Goal: Task Accomplishment & Management: Manage account settings

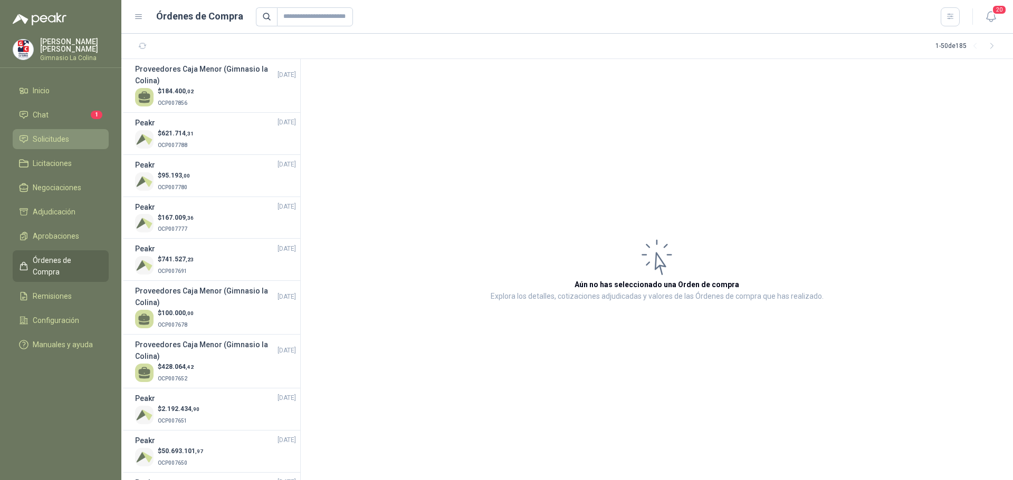
click at [57, 137] on span "Solicitudes" at bounding box center [51, 139] width 36 height 12
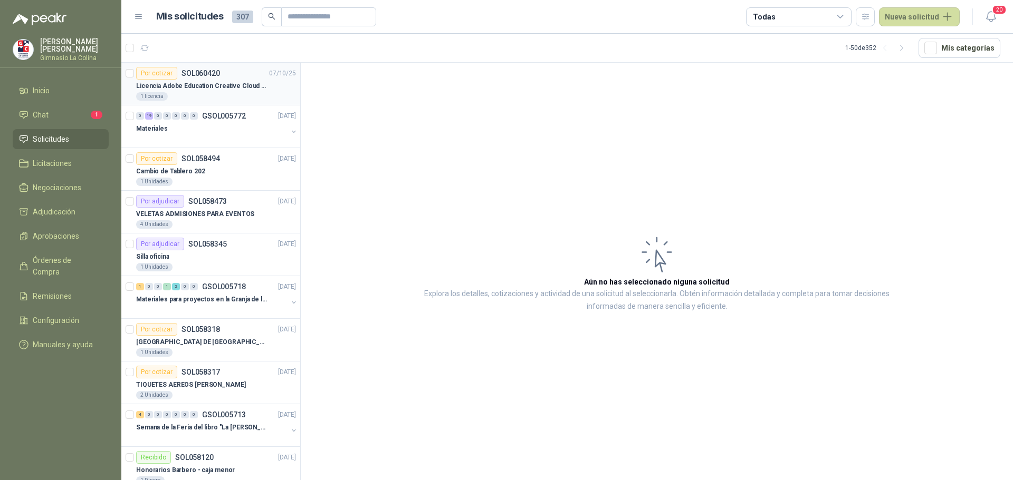
click at [251, 86] on p "Licencia Adobe Education Creative Cloud for enterprise license lab and classroom" at bounding box center [201, 86] width 131 height 10
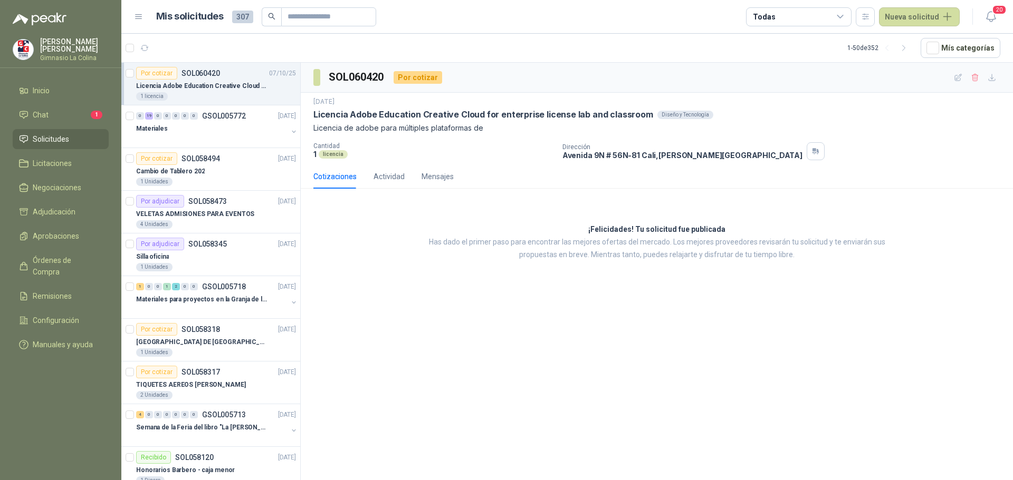
click at [45, 43] on p "[PERSON_NAME]" at bounding box center [74, 45] width 69 height 15
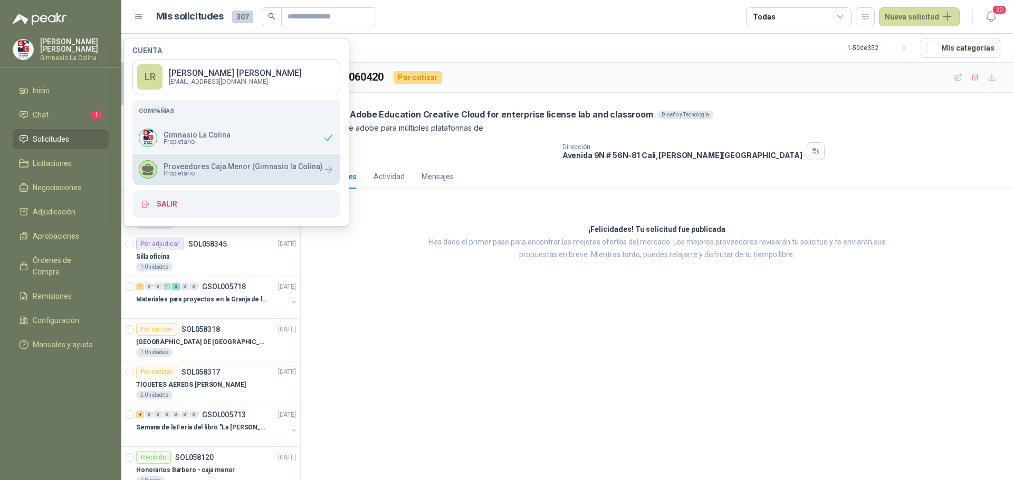
click at [175, 165] on p "Proveedores Caja Menor (Gimnasio la Colina)" at bounding box center [242, 166] width 159 height 7
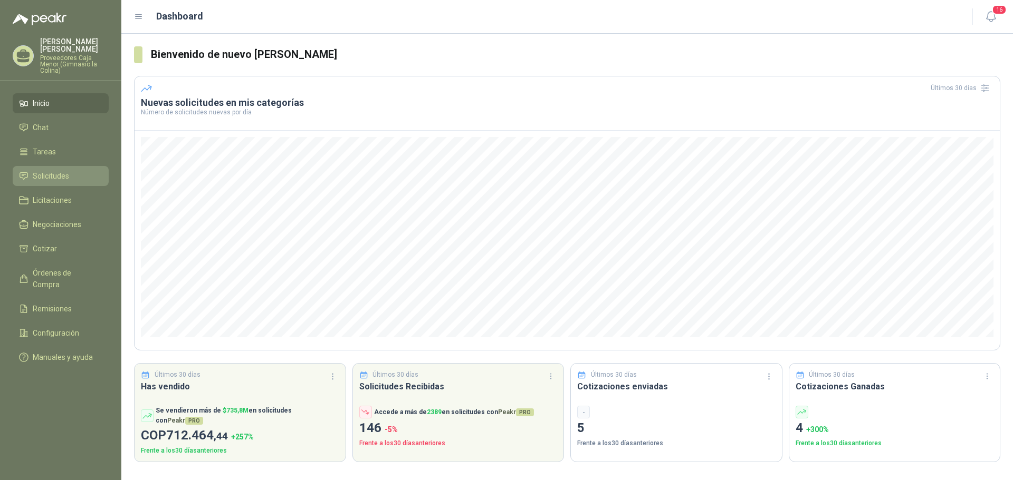
click at [56, 166] on link "Solicitudes" at bounding box center [61, 176] width 96 height 20
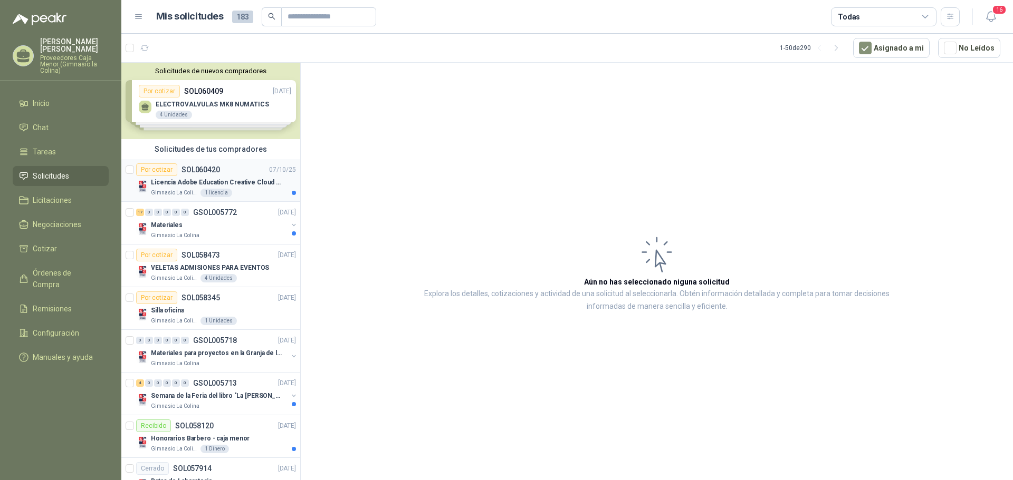
click at [198, 179] on p "Licencia Adobe Education Creative Cloud for enterprise license lab and classroom" at bounding box center [216, 183] width 131 height 10
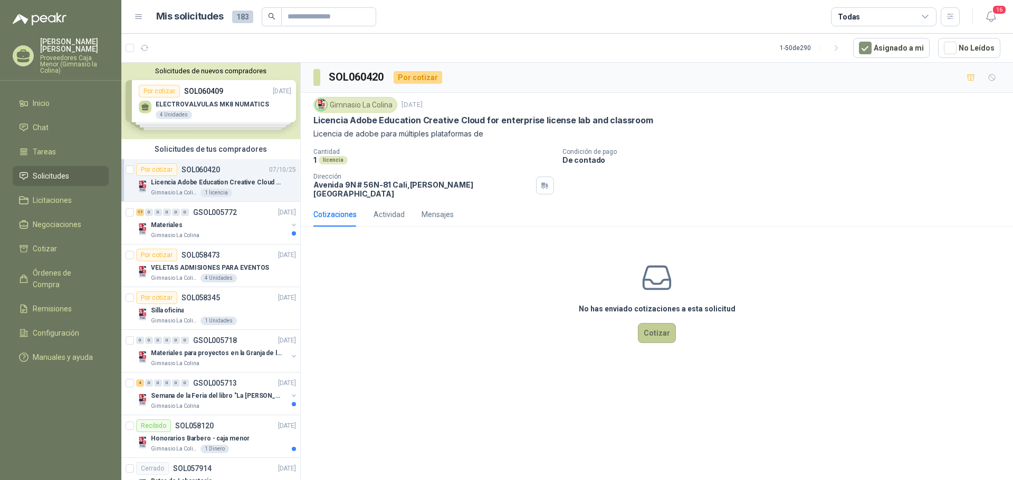
click at [664, 324] on button "Cotizar" at bounding box center [657, 333] width 38 height 20
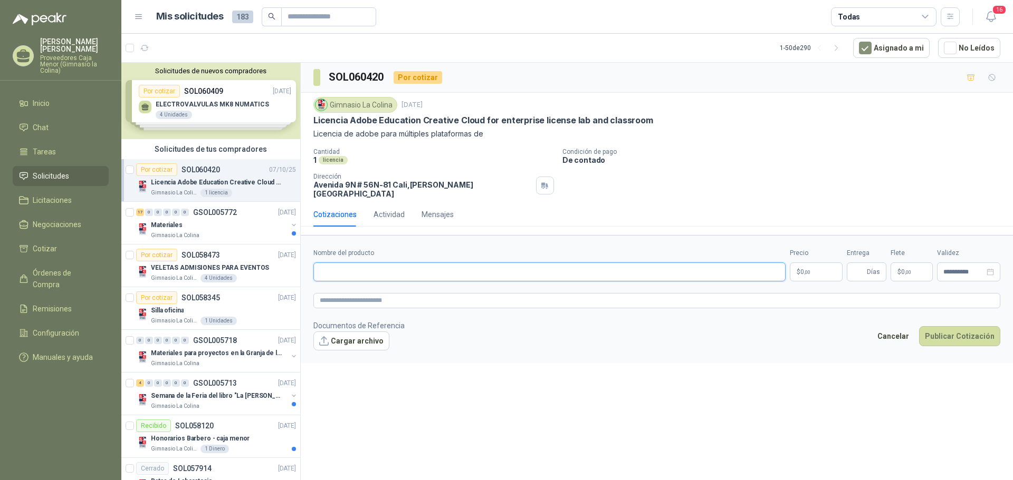
click at [351, 265] on input "Nombre del producto" at bounding box center [549, 272] width 472 height 19
type input "**********"
click at [805, 270] on span ",00" at bounding box center [807, 273] width 6 height 6
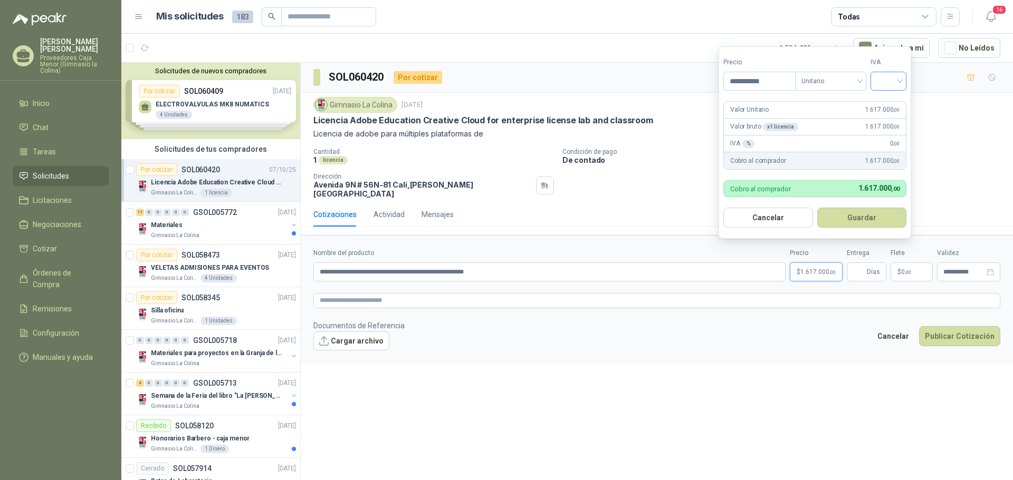
type input "**********"
click at [891, 80] on input "search" at bounding box center [888, 80] width 23 height 16
click at [889, 134] on div "0%" at bounding box center [891, 137] width 20 height 12
click at [863, 223] on button "Guardar" at bounding box center [863, 218] width 91 height 20
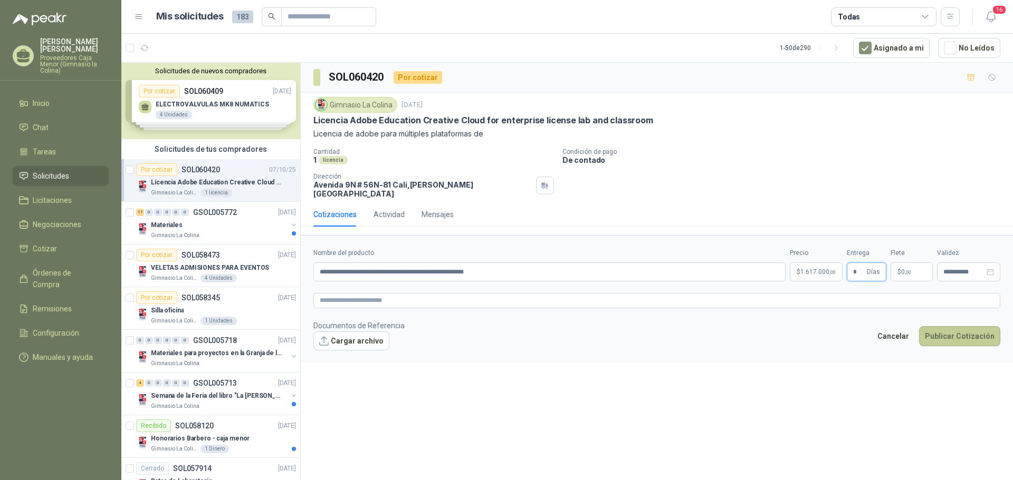
type input "*"
click at [958, 333] on button "Publicar Cotización" at bounding box center [959, 336] width 81 height 20
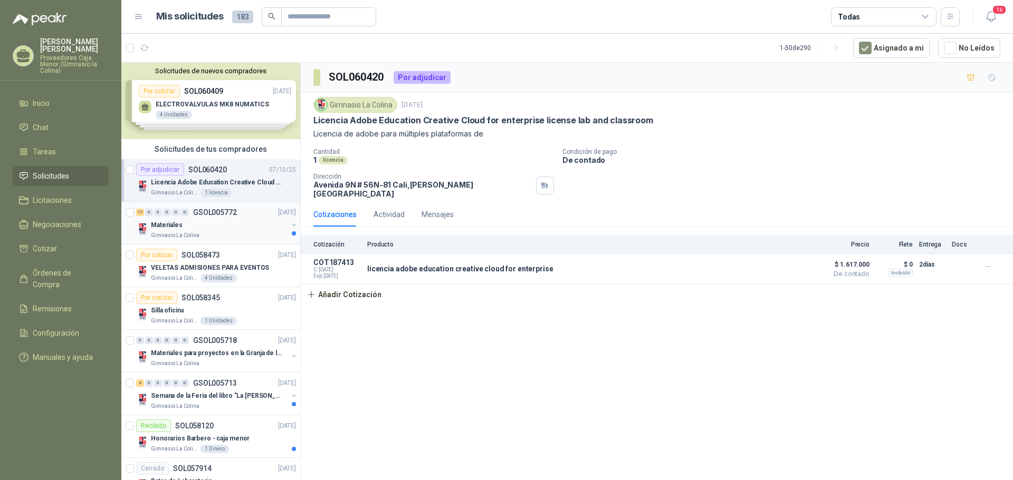
click at [155, 223] on p "Materiales" at bounding box center [167, 225] width 32 height 10
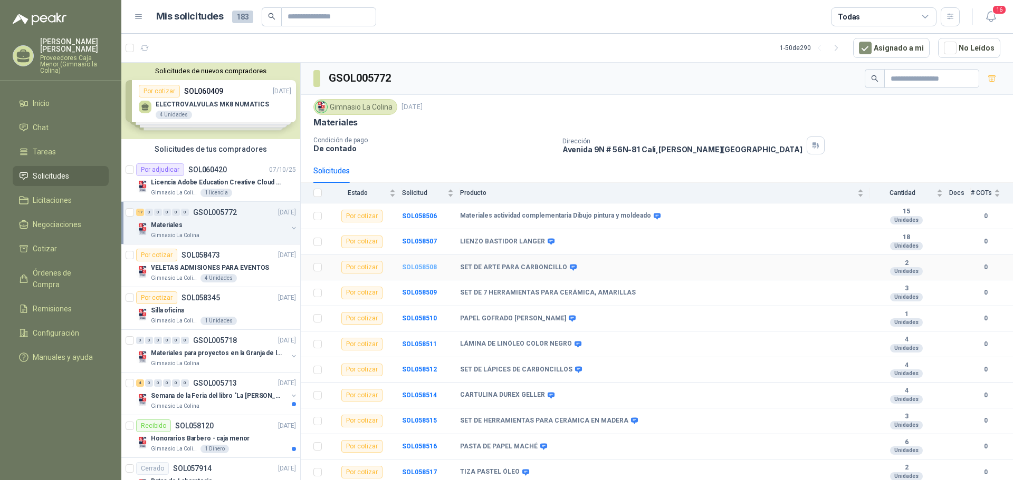
scroll to position [155, 0]
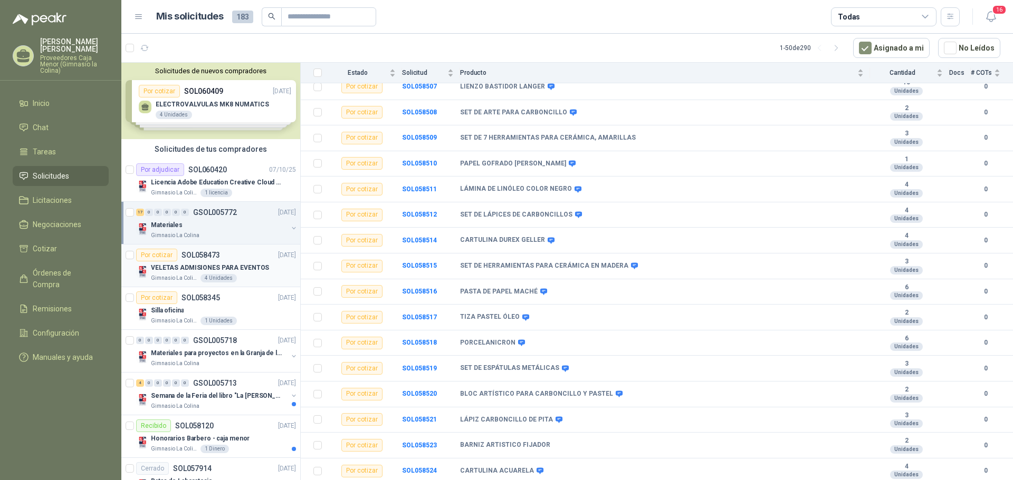
click at [185, 271] on p "VELETAS ADMISIONES PARA EVENTOS" at bounding box center [210, 268] width 118 height 10
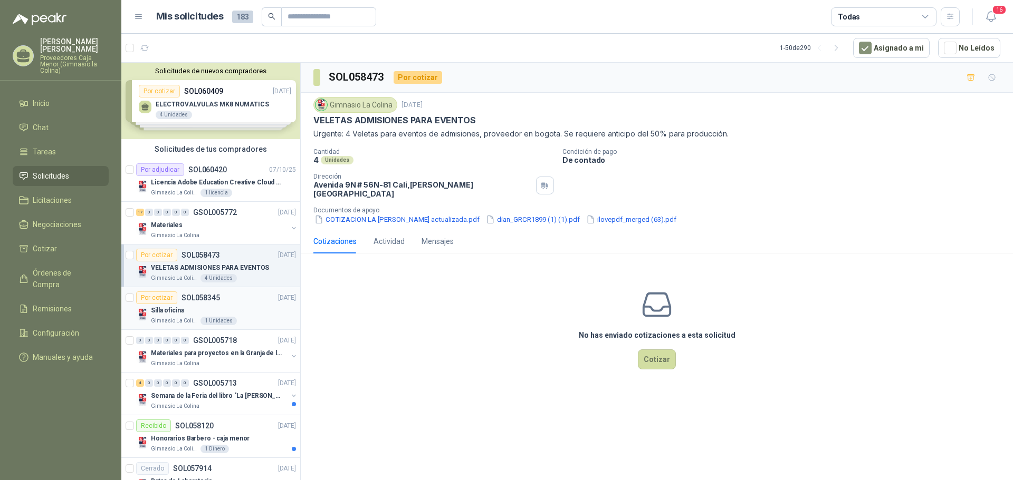
click at [166, 310] on p "Silla oficina" at bounding box center [167, 311] width 33 height 10
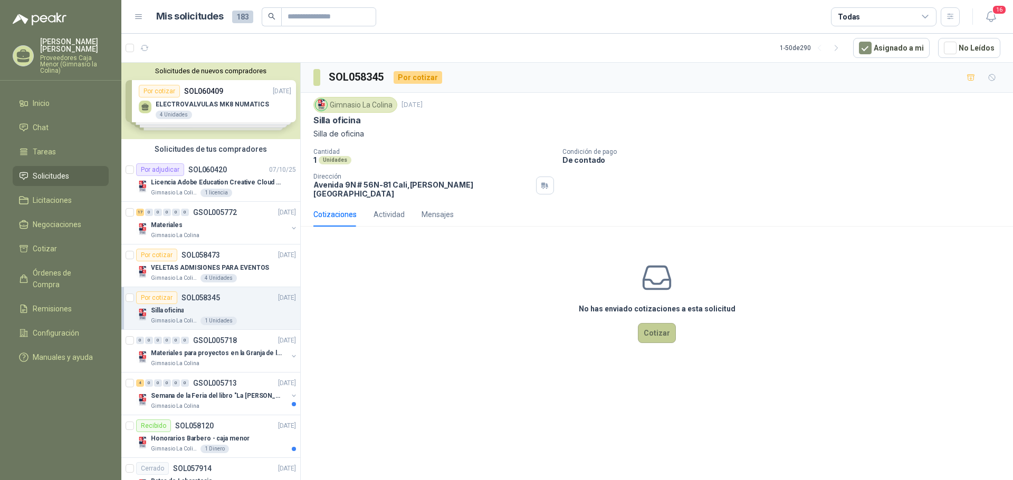
click at [653, 329] on button "Cotizar" at bounding box center [657, 333] width 38 height 20
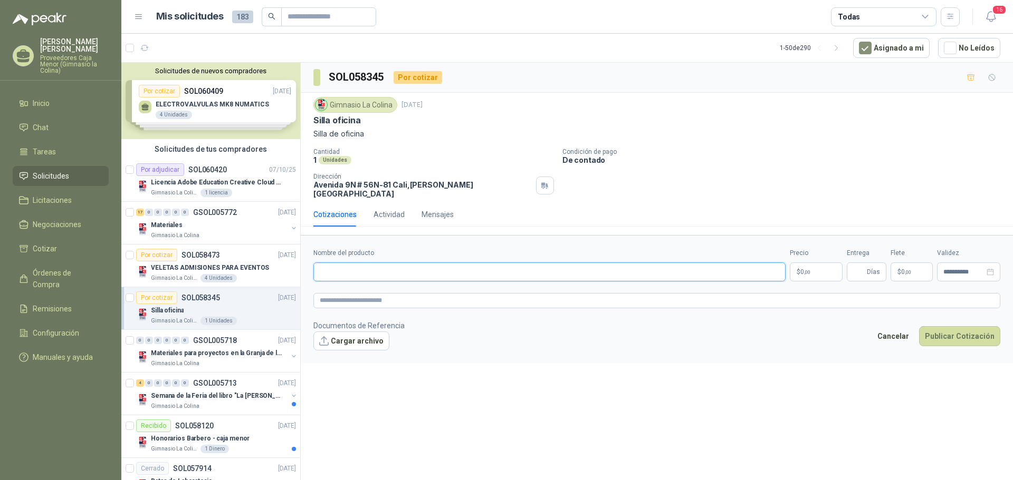
click at [324, 263] on input "Nombre del producto" at bounding box center [549, 272] width 472 height 19
type input "**********"
click at [821, 267] on p "$ 0 ,00" at bounding box center [816, 272] width 53 height 19
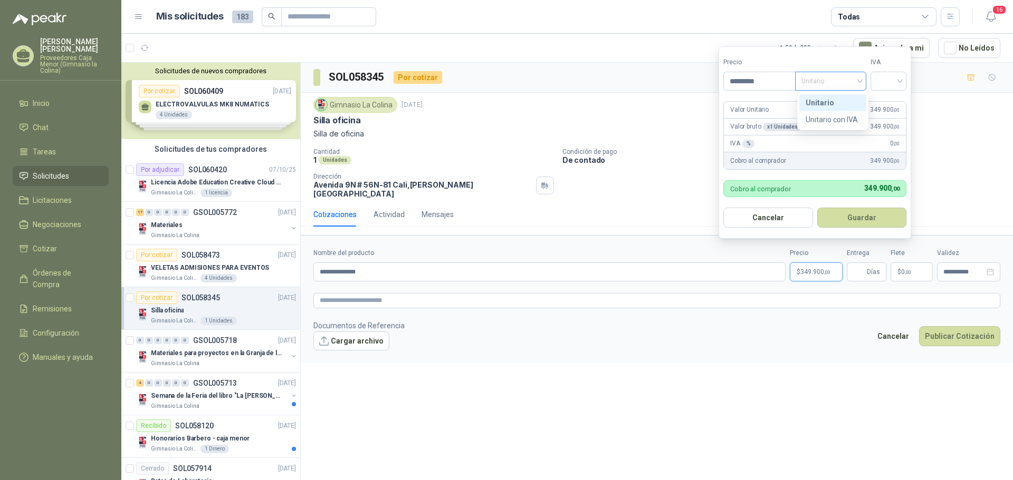
click at [860, 79] on span "Unitario" at bounding box center [830, 81] width 59 height 16
type input "*********"
click at [834, 98] on div "Unitario" at bounding box center [832, 103] width 54 height 12
click at [887, 84] on input "search" at bounding box center [888, 80] width 23 height 16
click at [880, 132] on div "0%" at bounding box center [890, 136] width 32 height 17
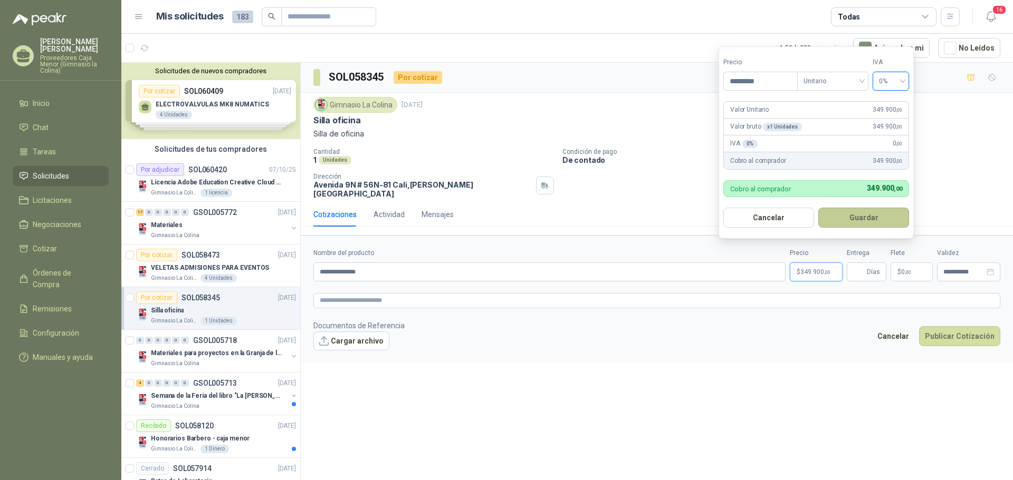
click at [865, 217] on button "Guardar" at bounding box center [863, 218] width 91 height 20
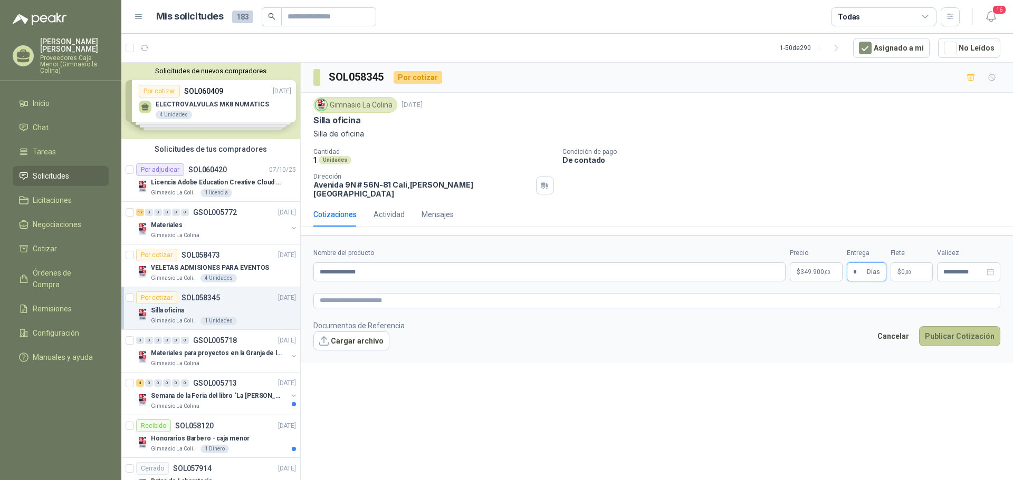
type input "*"
click at [951, 329] on button "Publicar Cotización" at bounding box center [959, 336] width 81 height 20
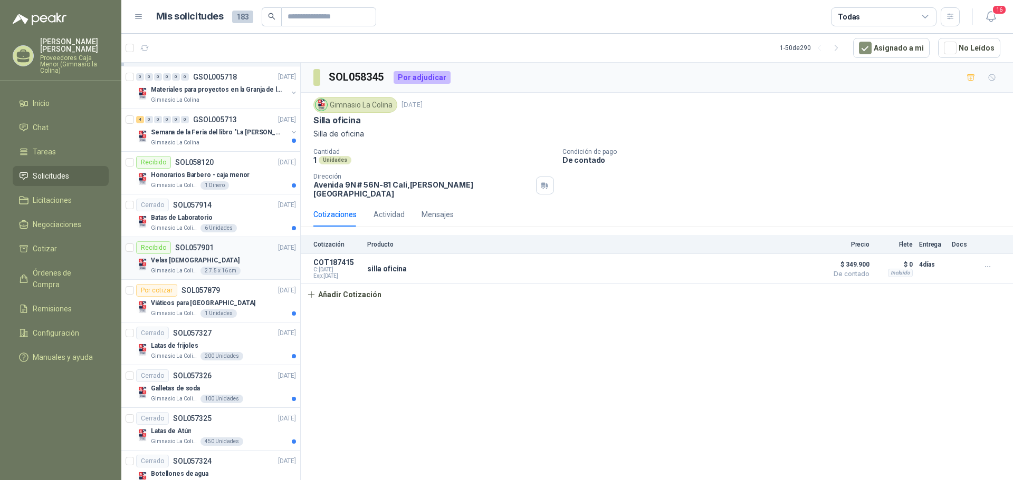
scroll to position [316, 0]
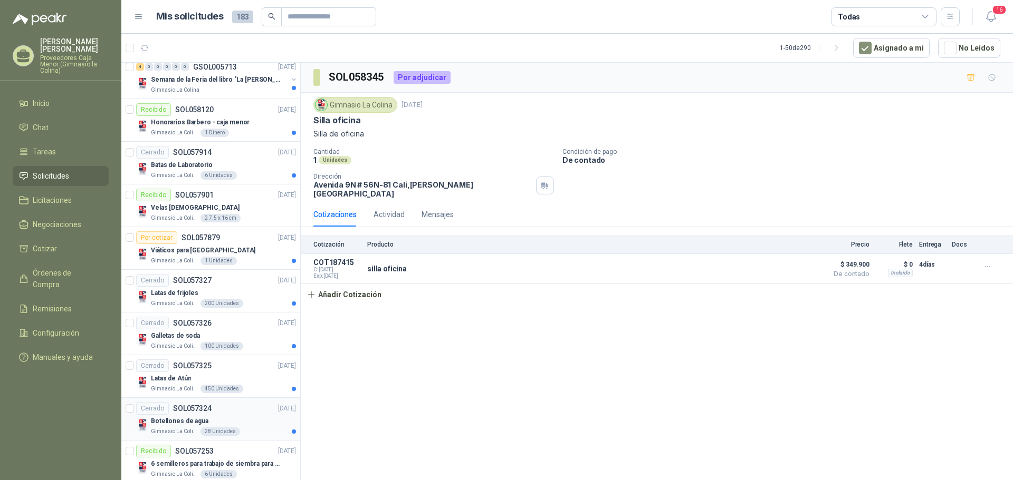
click at [262, 424] on div "Botellones de agua" at bounding box center [223, 421] width 145 height 13
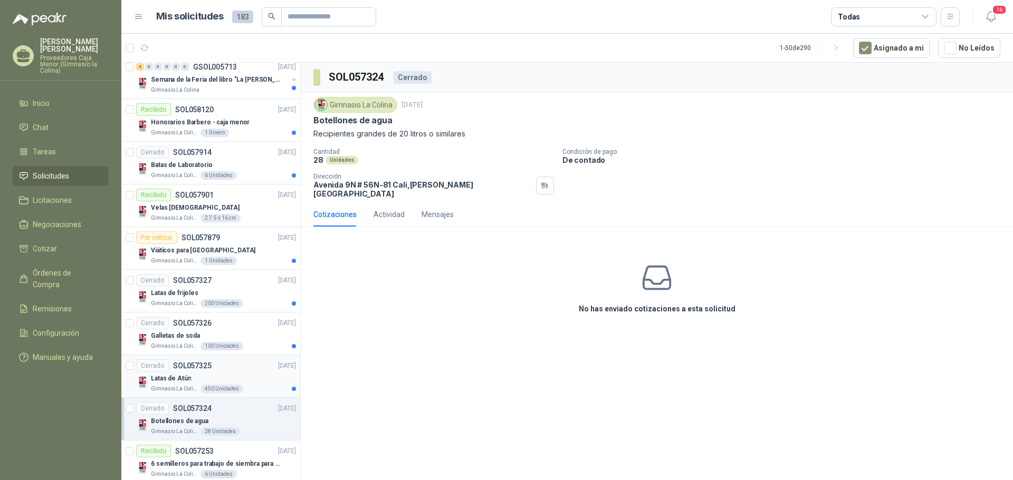
click at [220, 374] on div "Latas de Atún" at bounding box center [223, 378] width 145 height 13
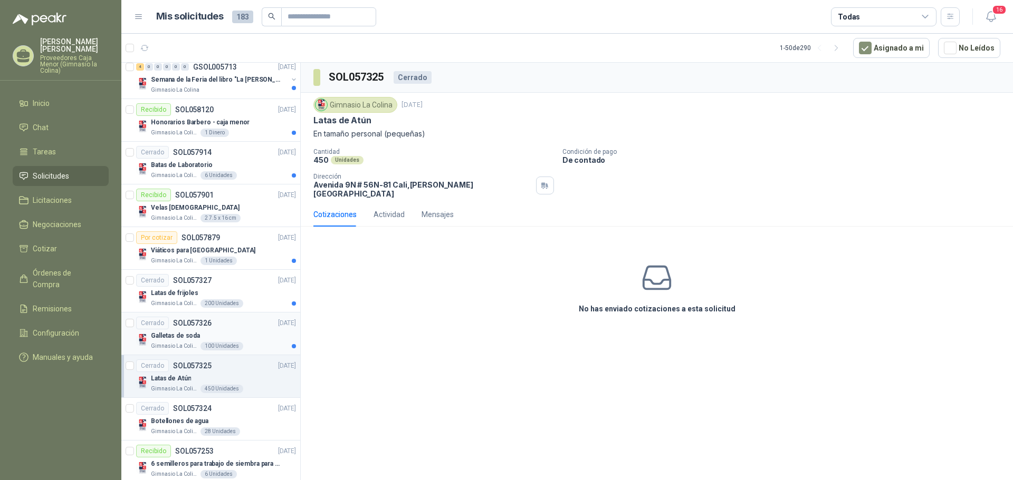
click at [217, 329] on div "Cerrado SOL057326 25/09/25" at bounding box center [216, 323] width 160 height 13
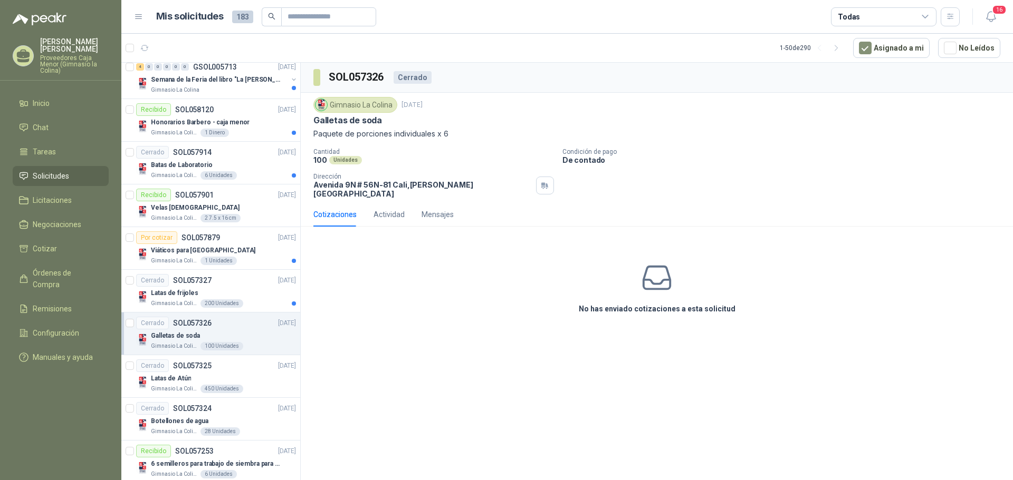
click at [72, 55] on p "Proveedores Caja Menor (Gimnasio la Colina)" at bounding box center [74, 64] width 69 height 19
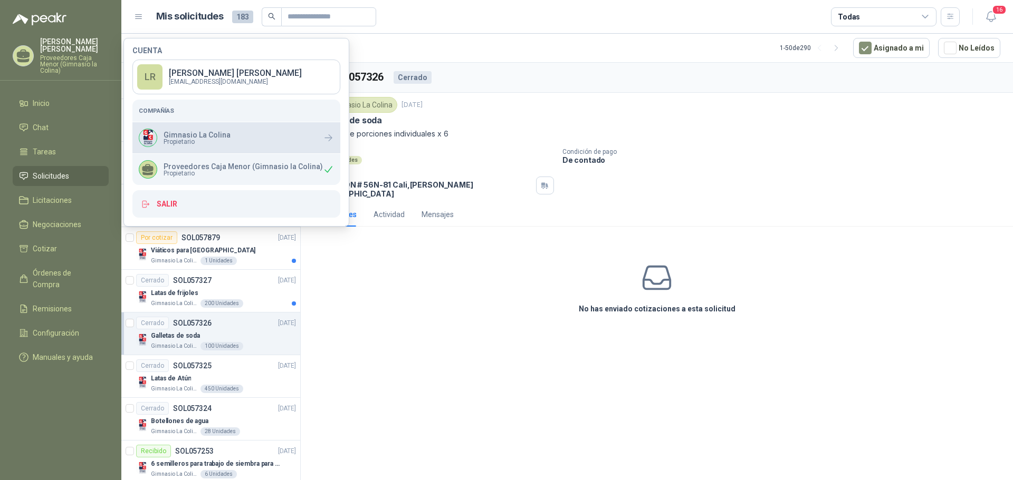
click at [196, 136] on p "Gimnasio La Colina" at bounding box center [196, 134] width 67 height 7
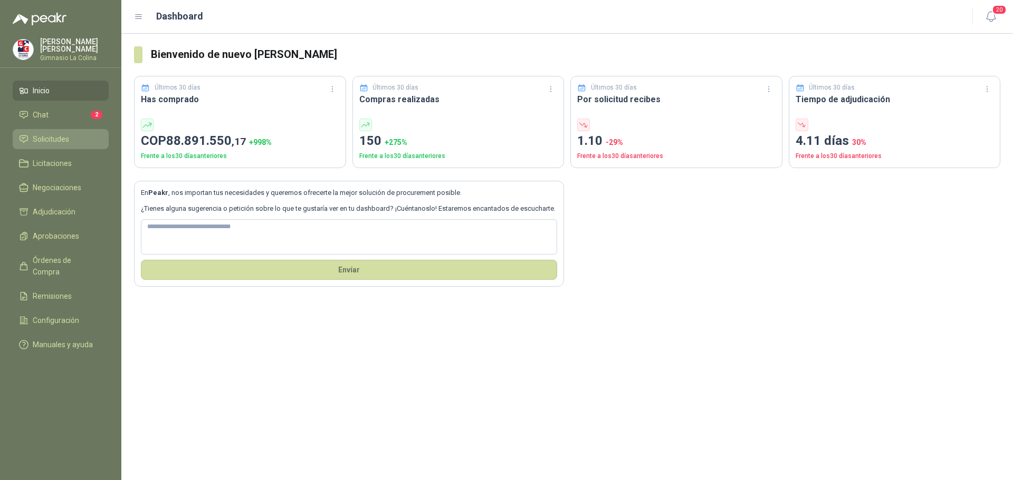
click at [41, 133] on span "Solicitudes" at bounding box center [51, 139] width 36 height 12
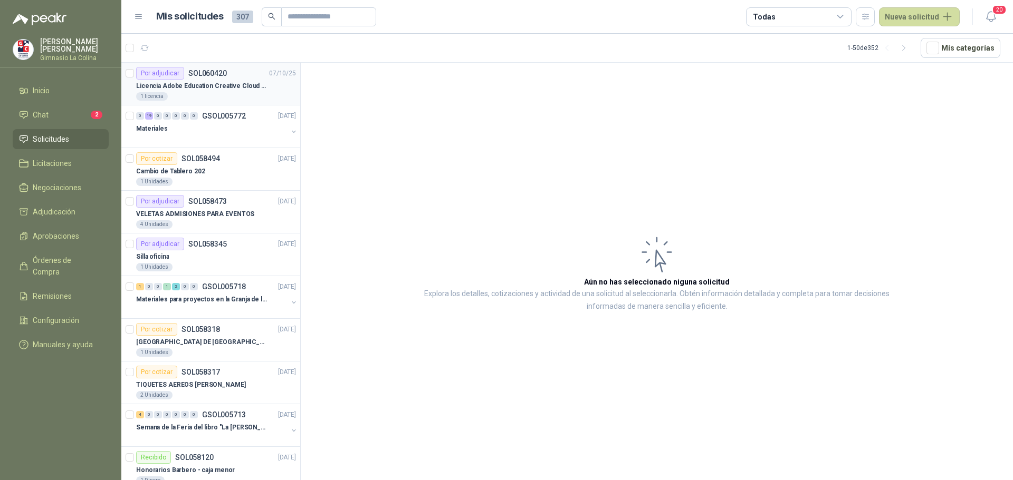
click at [199, 86] on p "Licencia Adobe Education Creative Cloud for enterprise license lab and classroom" at bounding box center [201, 86] width 131 height 10
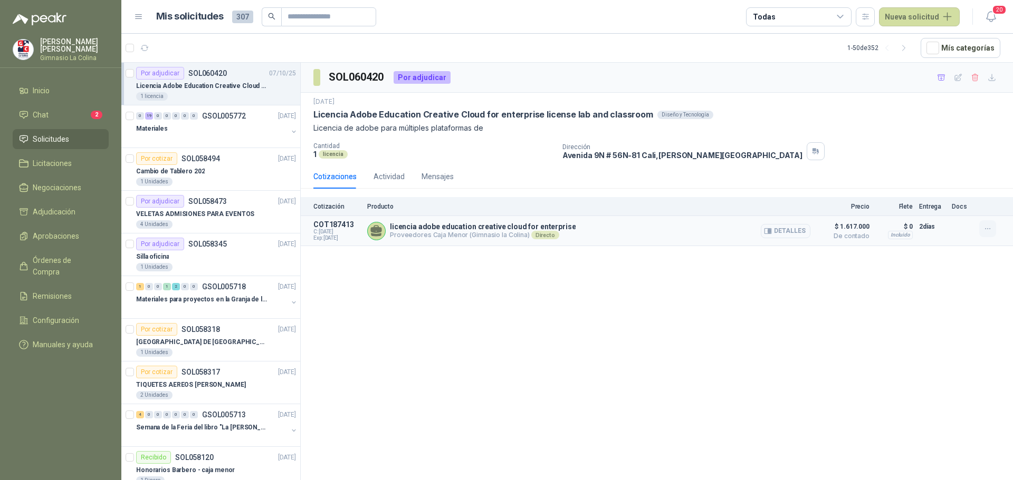
click at [990, 228] on icon "button" at bounding box center [987, 229] width 9 height 9
click at [941, 188] on button "Añadir" at bounding box center [966, 186] width 84 height 17
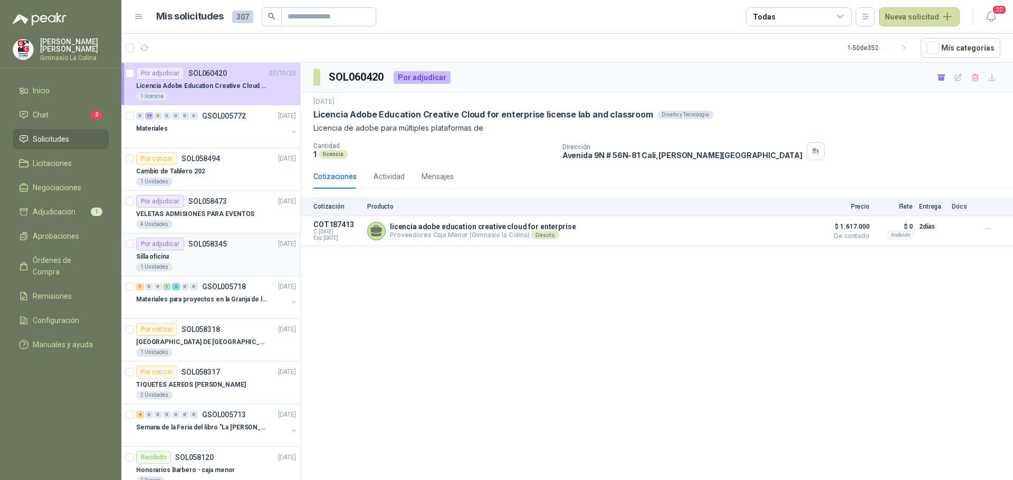
click at [172, 253] on div "Silla oficina" at bounding box center [216, 257] width 160 height 13
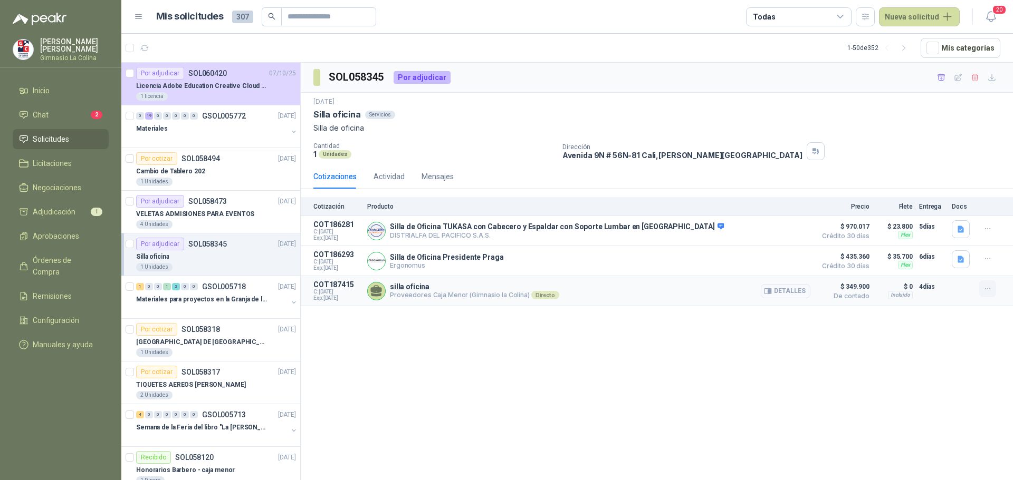
click at [989, 286] on icon "button" at bounding box center [987, 289] width 9 height 9
click at [953, 248] on button "Añadir" at bounding box center [966, 247] width 84 height 17
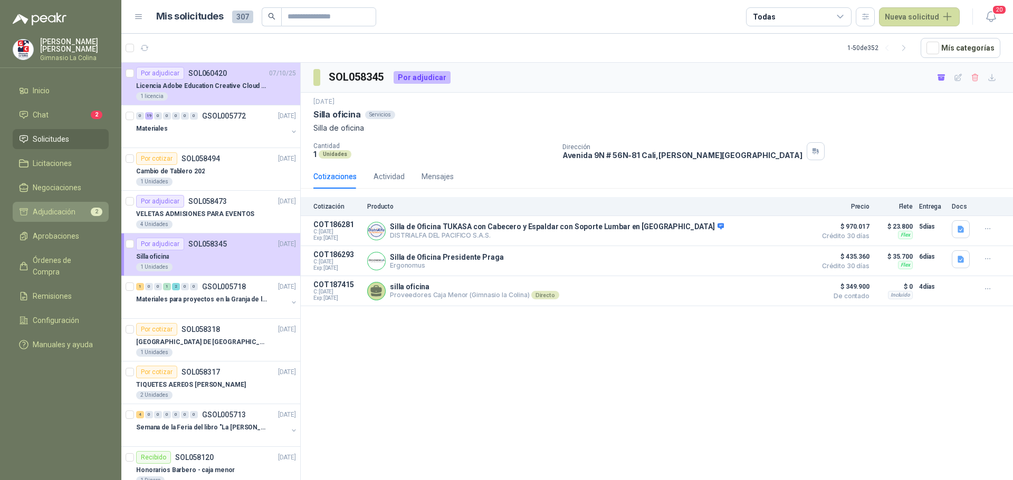
click at [74, 209] on span "Adjudicación" at bounding box center [54, 212] width 43 height 12
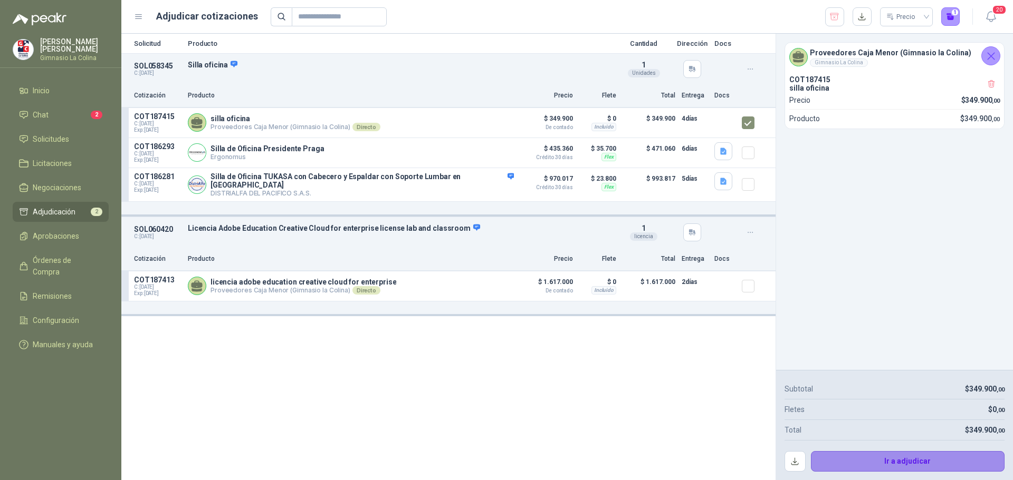
click at [895, 461] on button "Ir a adjudicar" at bounding box center [908, 461] width 194 height 21
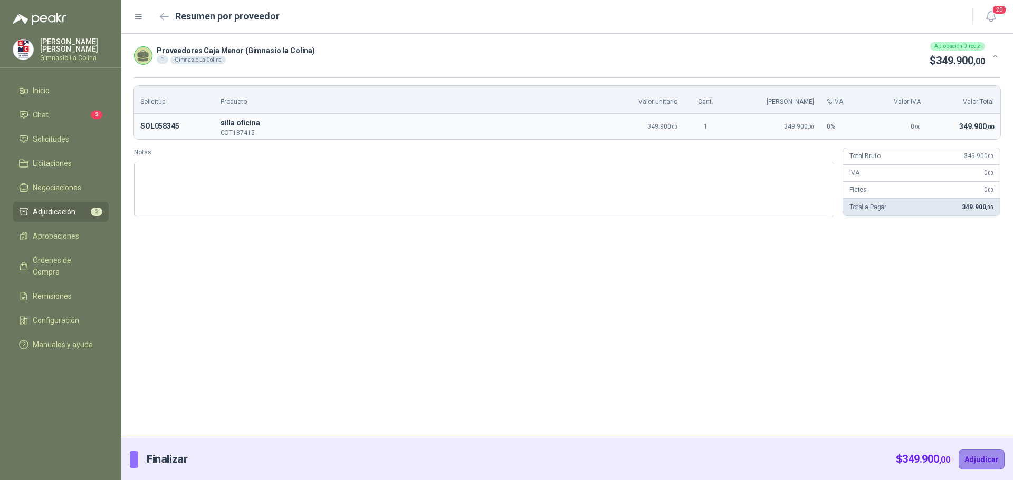
click at [988, 457] on button "Adjudicar" at bounding box center [981, 460] width 46 height 20
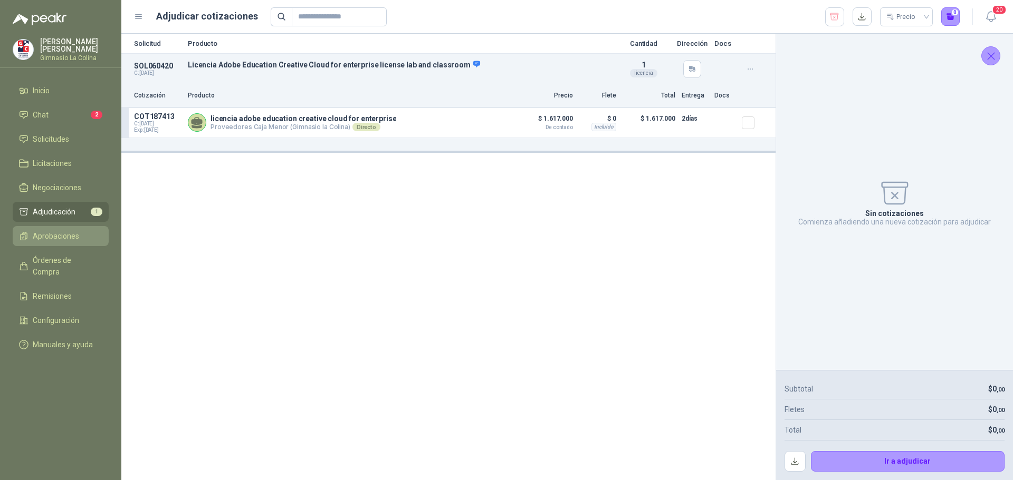
click at [57, 238] on span "Aprobaciones" at bounding box center [56, 236] width 46 height 12
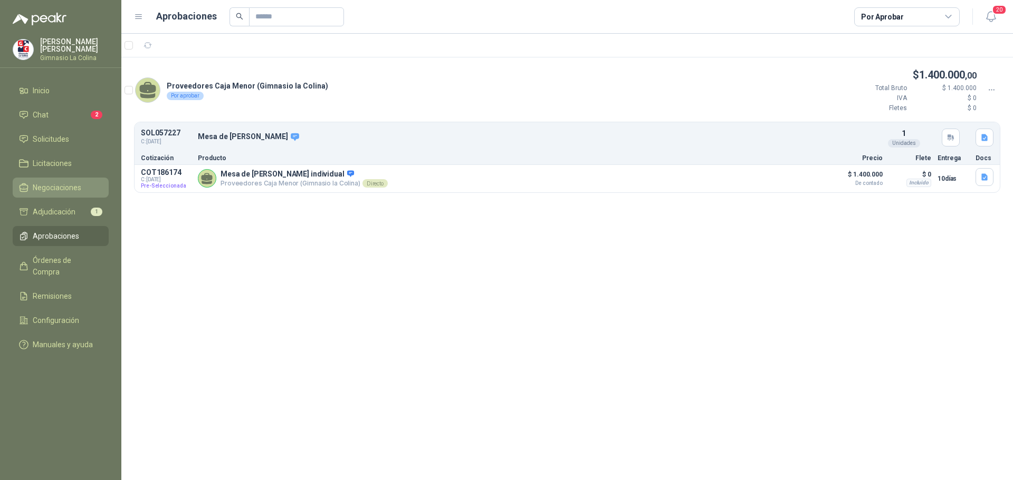
click at [61, 187] on span "Negociaciones" at bounding box center [57, 188] width 49 height 12
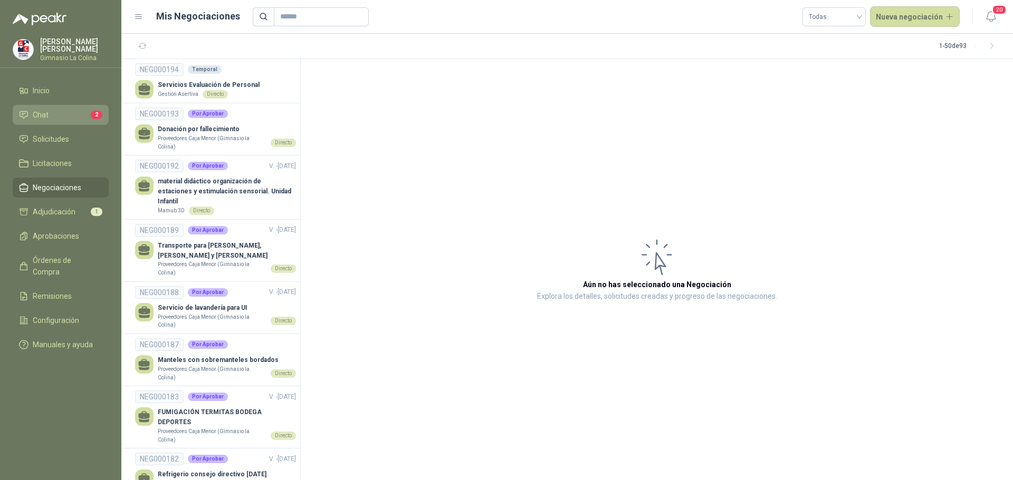
click at [69, 112] on li "Chat 2" at bounding box center [60, 115] width 83 height 12
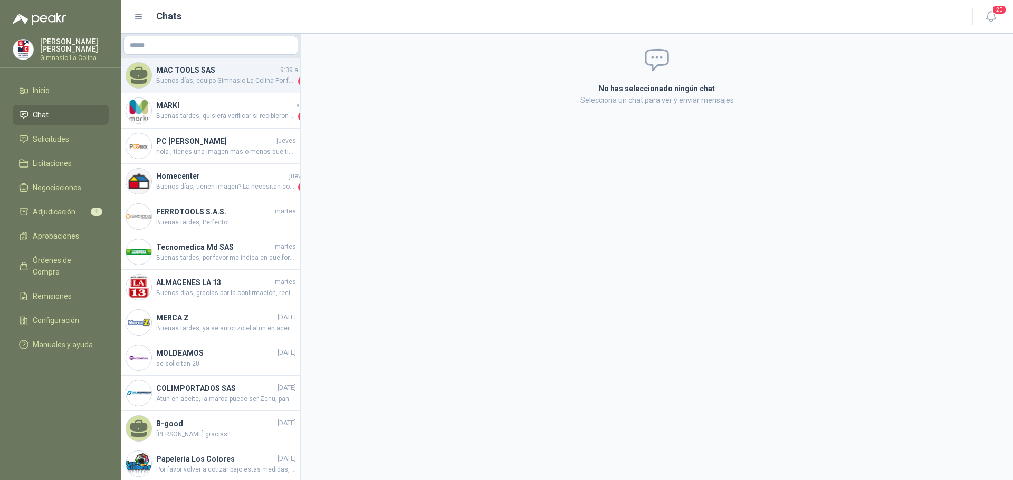
click at [196, 75] on h4 "MAC TOOLS SAS" at bounding box center [217, 70] width 122 height 12
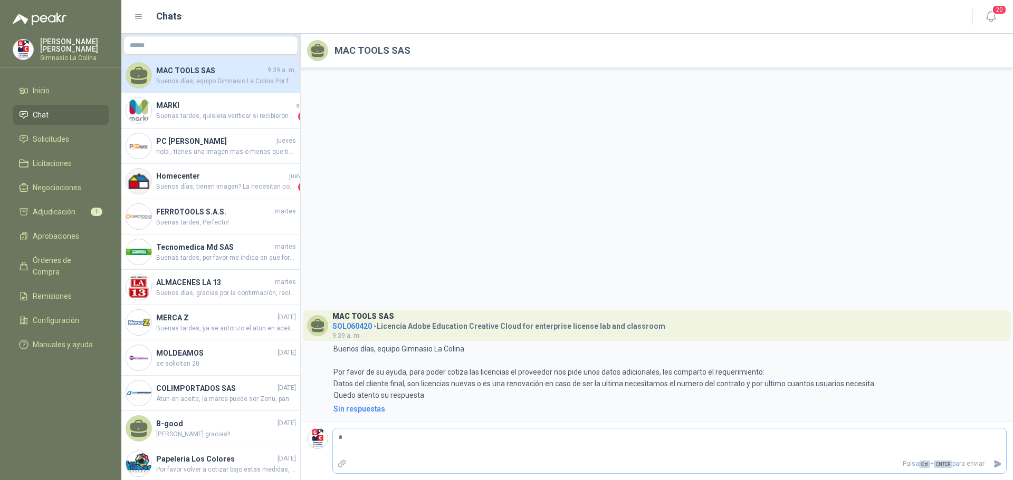
type textarea "**"
type textarea "***"
type textarea "****"
type textarea "*****"
type textarea "******"
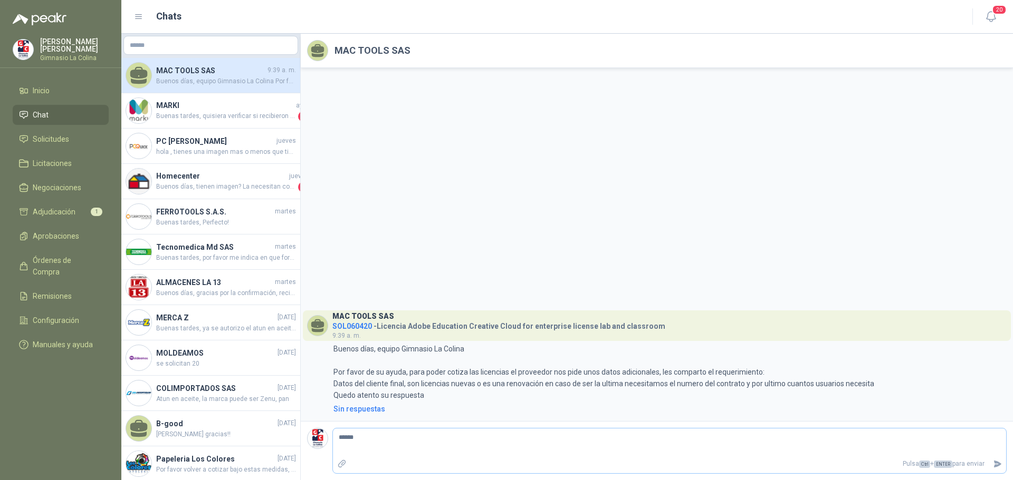
type textarea "******"
type textarea "********"
type textarea "*********"
type textarea "**********"
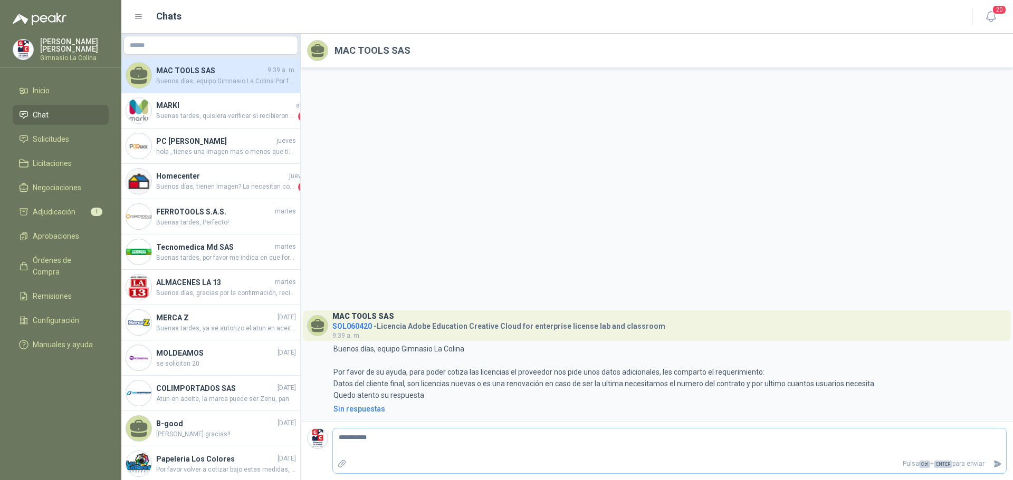
type textarea "**********"
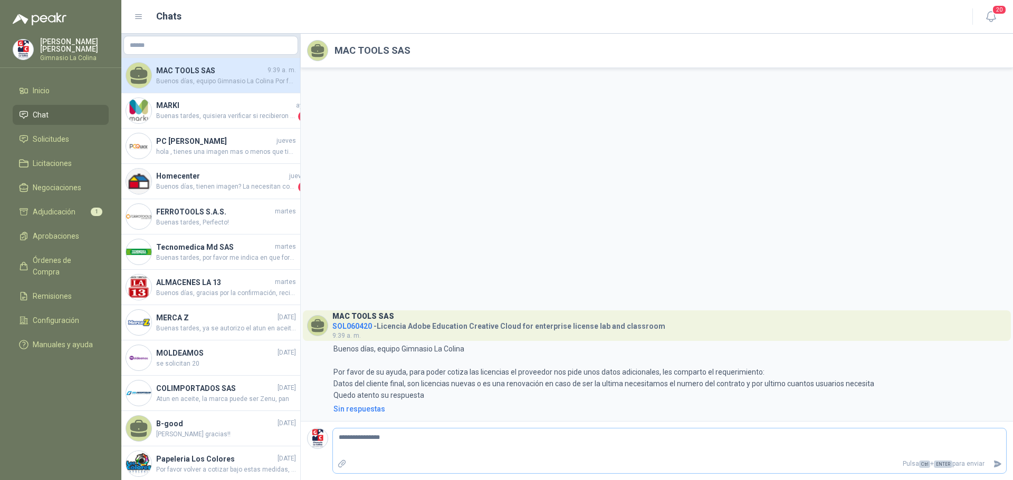
type textarea "**********"
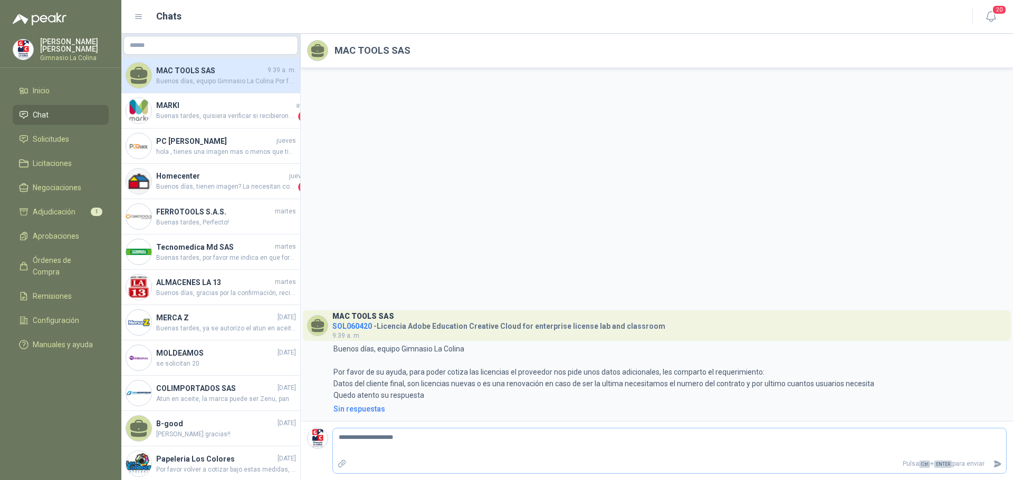
type textarea "**********"
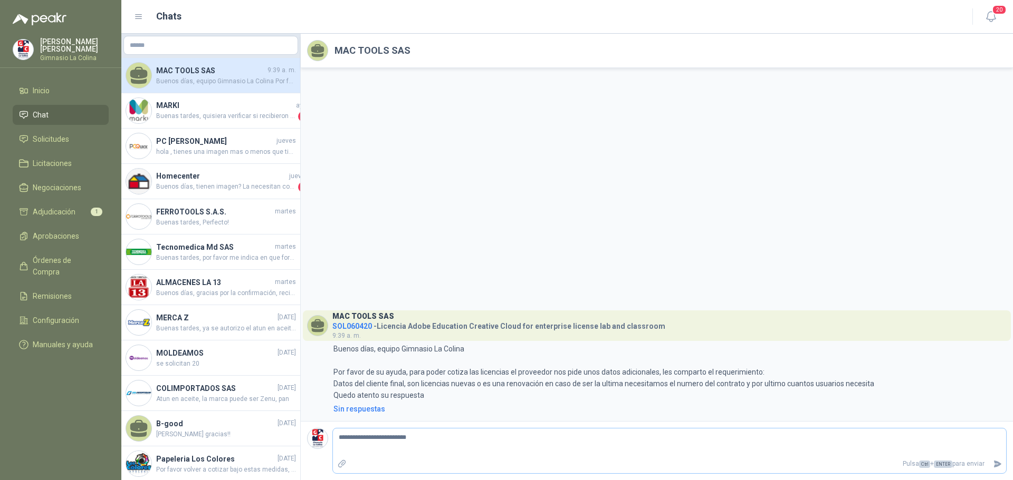
type textarea "**********"
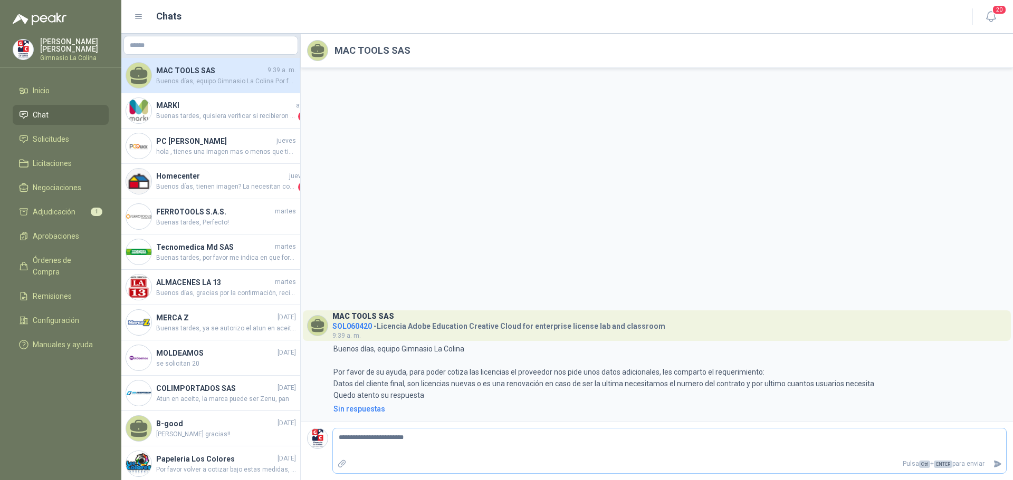
type textarea "**********"
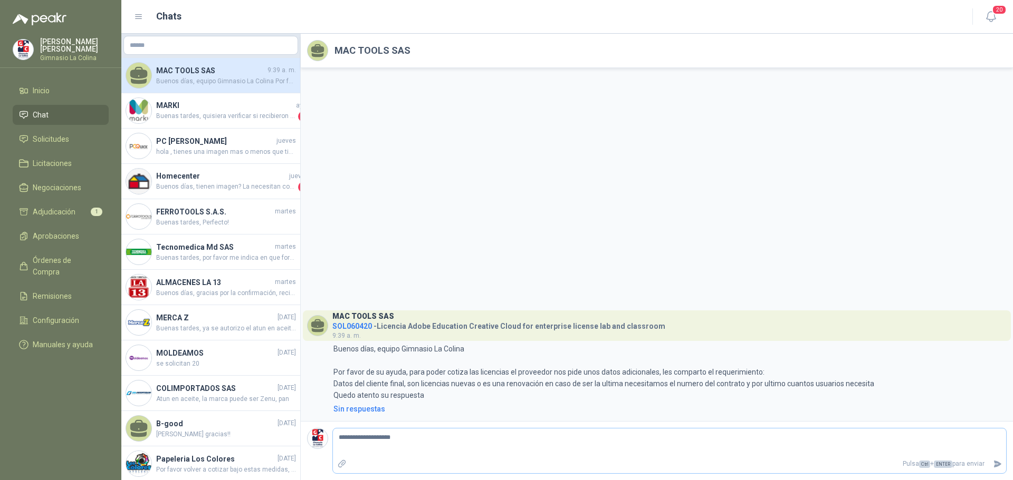
type textarea "**********"
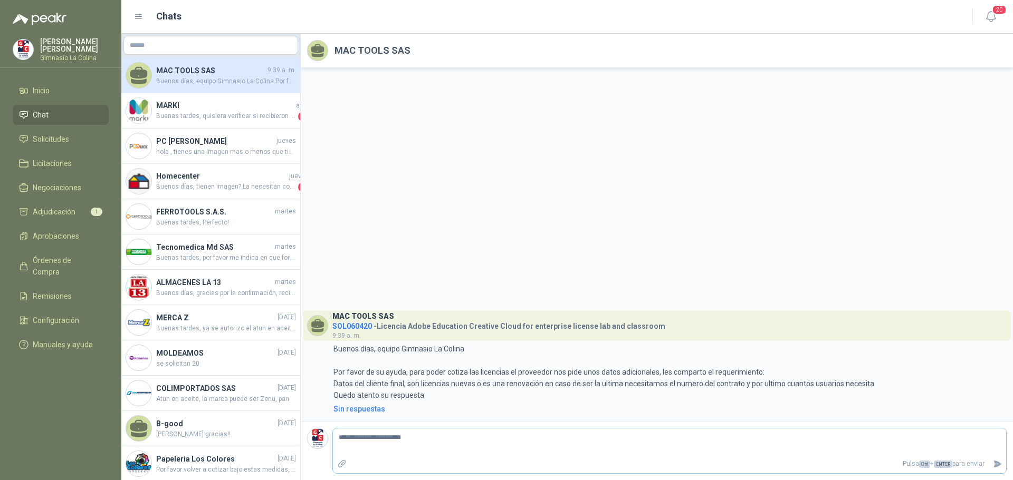
type textarea "**********"
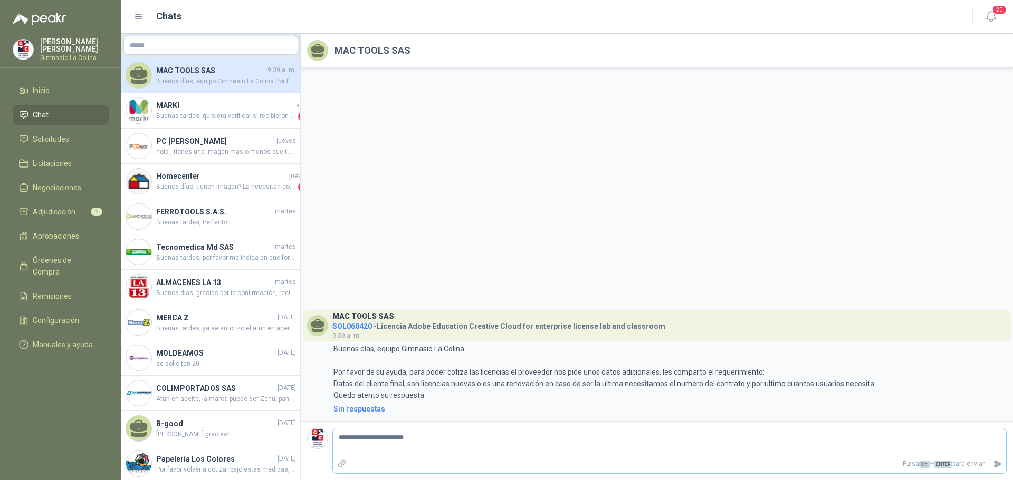
type textarea "**********"
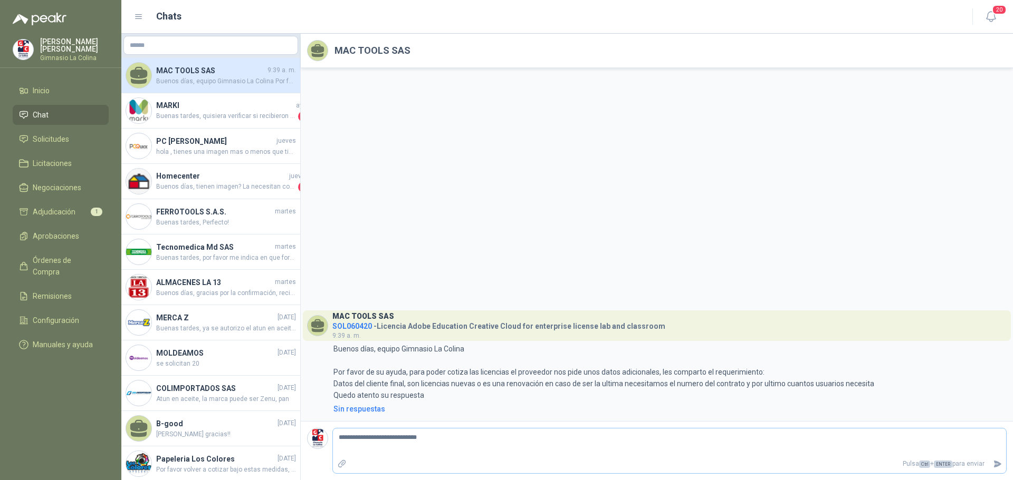
type textarea "**********"
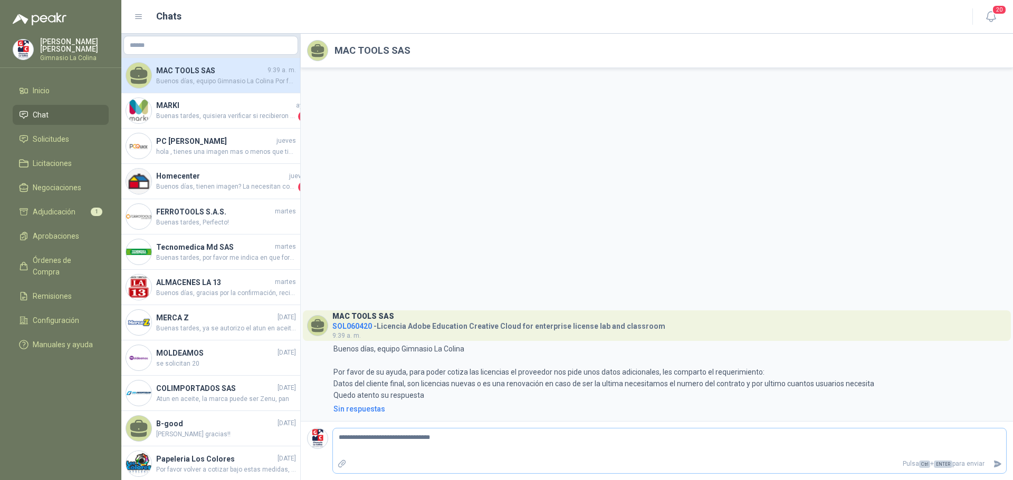
type textarea "**********"
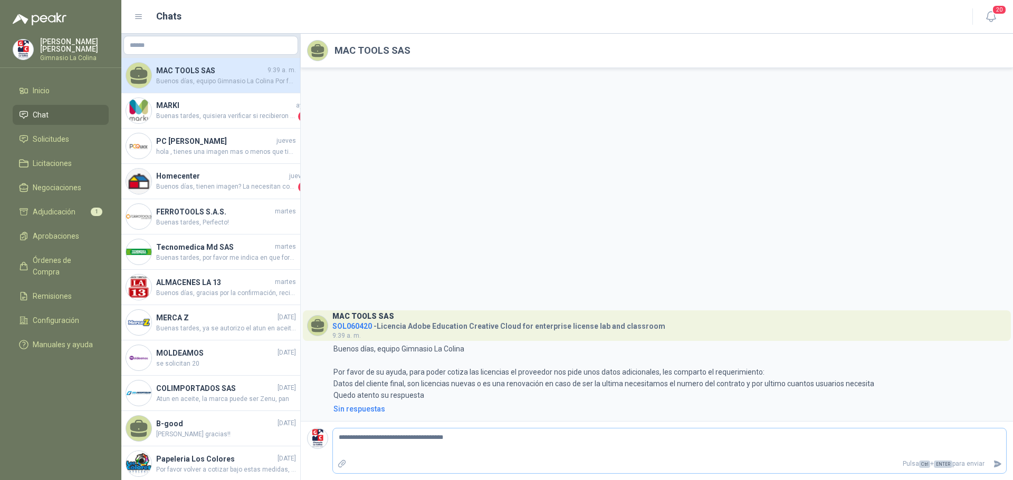
type textarea "**********"
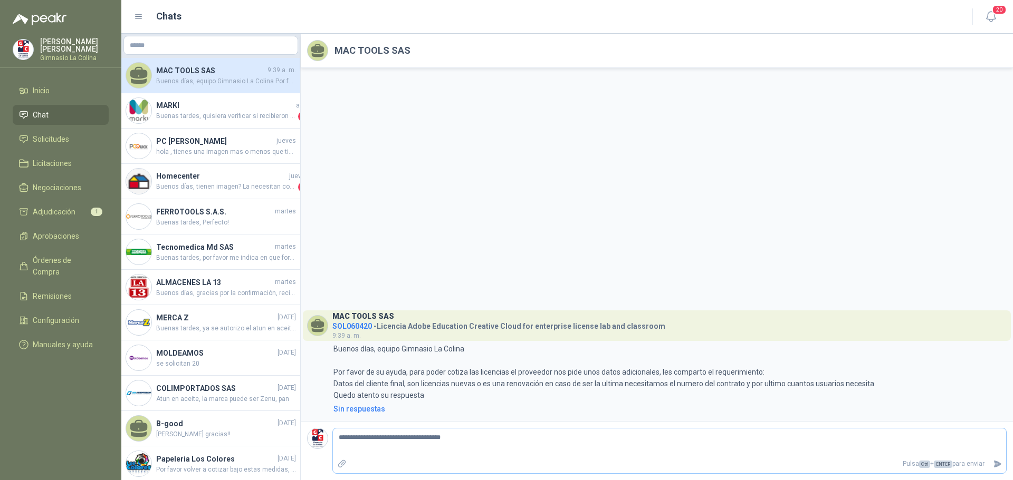
type textarea "**********"
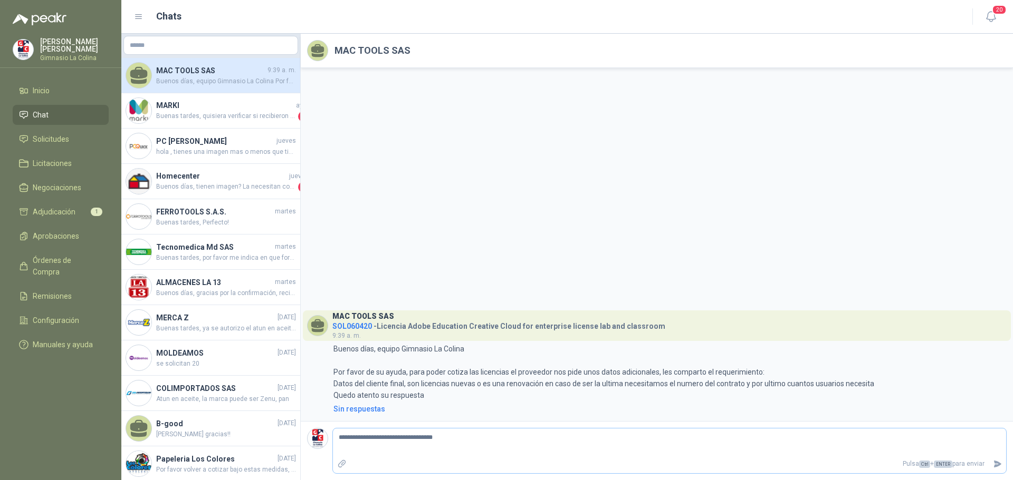
type textarea "**********"
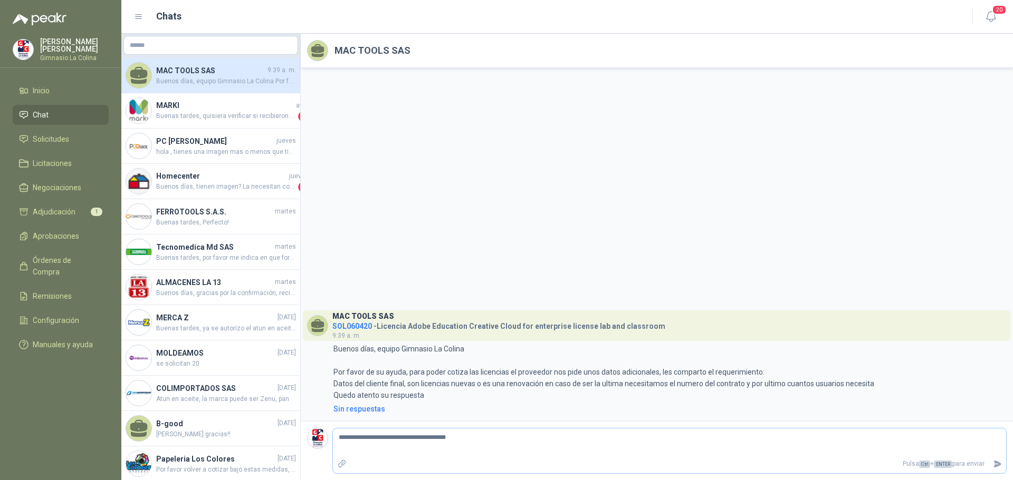
type textarea "**********"
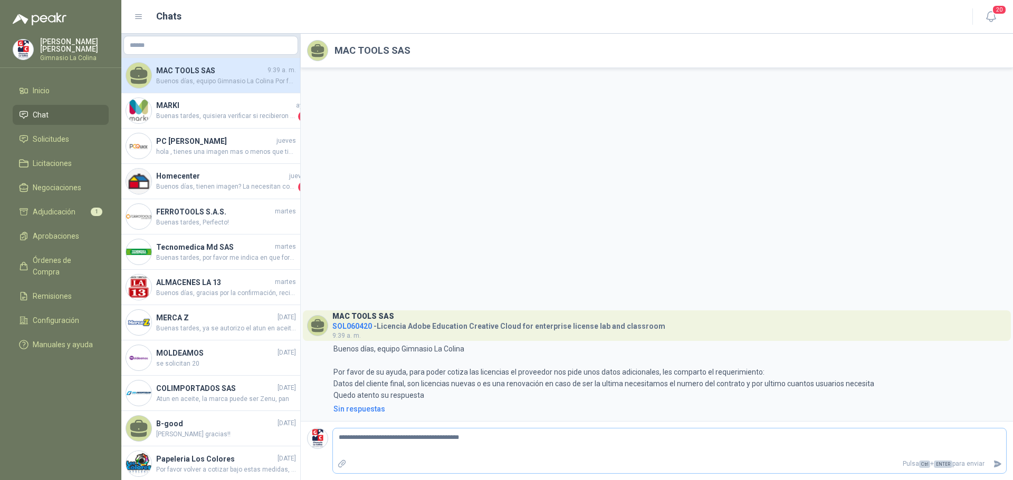
type textarea "**********"
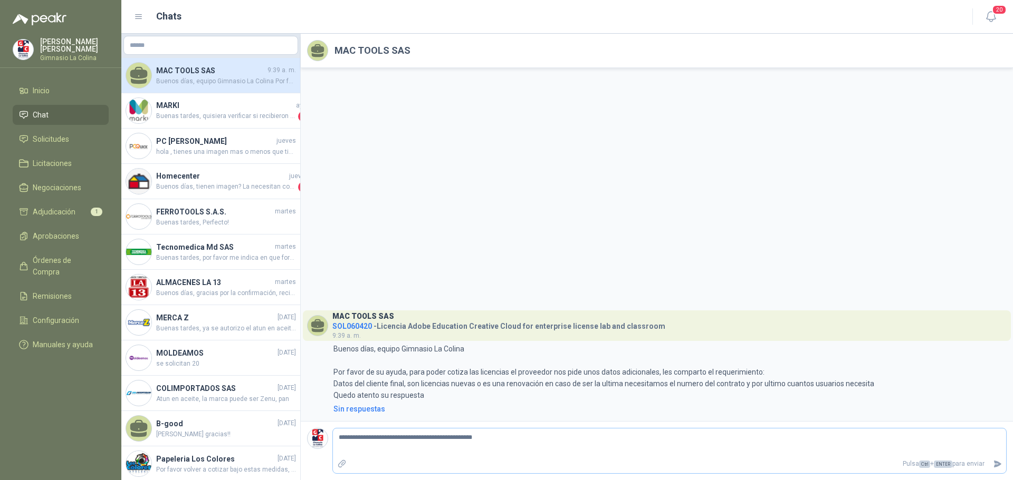
type textarea "**********"
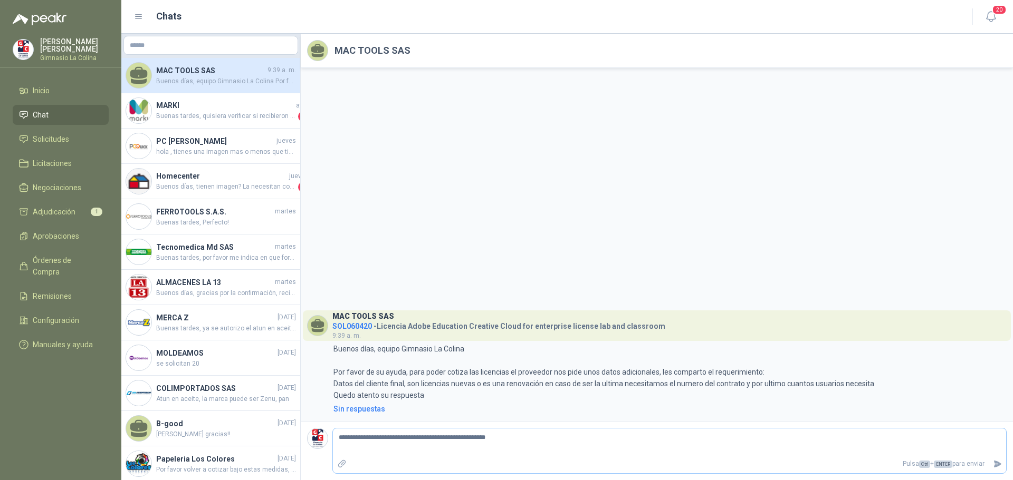
type textarea "**********"
click at [1000, 464] on icon "Enviar" at bounding box center [997, 464] width 7 height 7
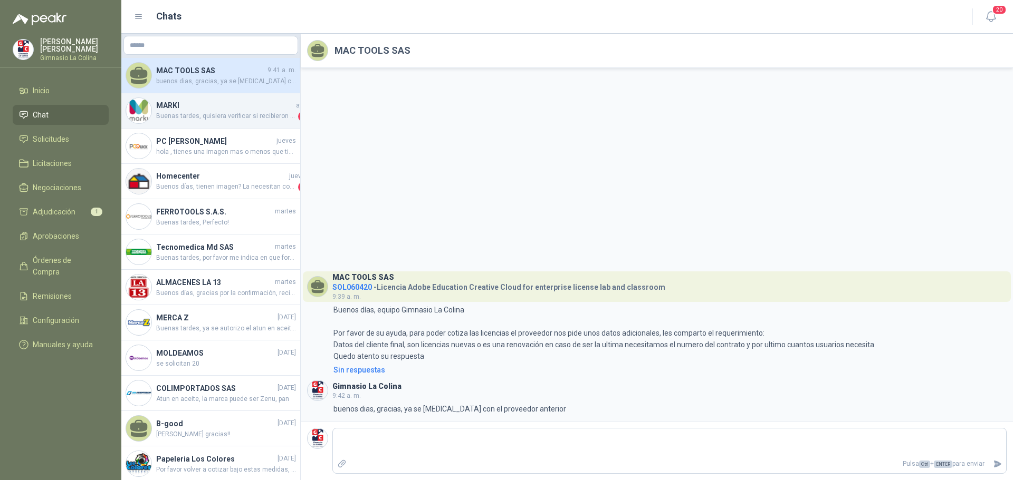
click at [191, 112] on span "Buenas tardes, quisiera verificar si recibieron las primeras 15 almohadillas" at bounding box center [226, 116] width 140 height 11
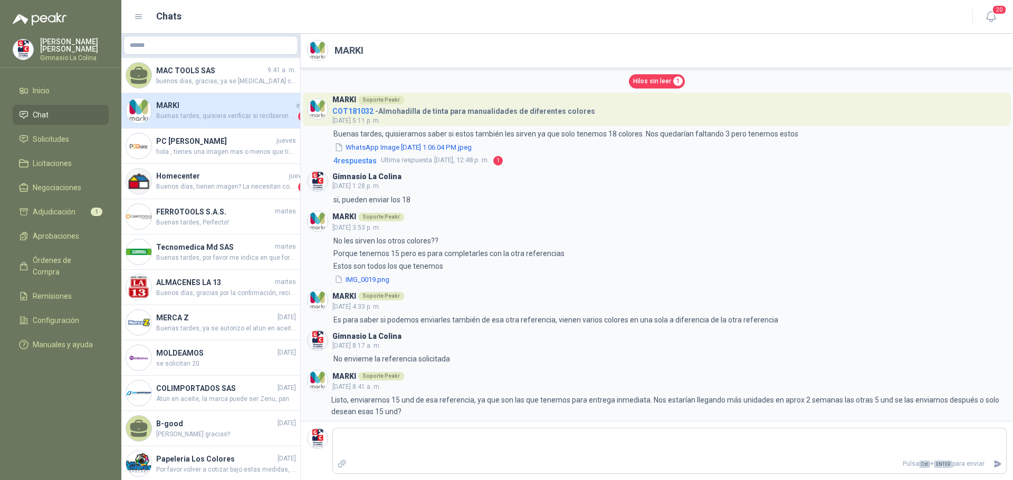
scroll to position [83, 0]
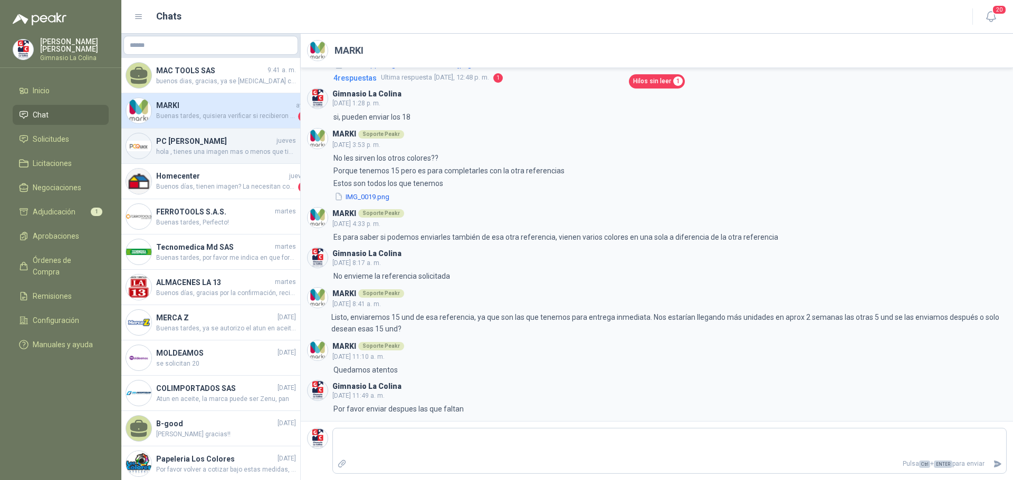
click at [175, 144] on h4 "PC QUICK" at bounding box center [215, 142] width 118 height 12
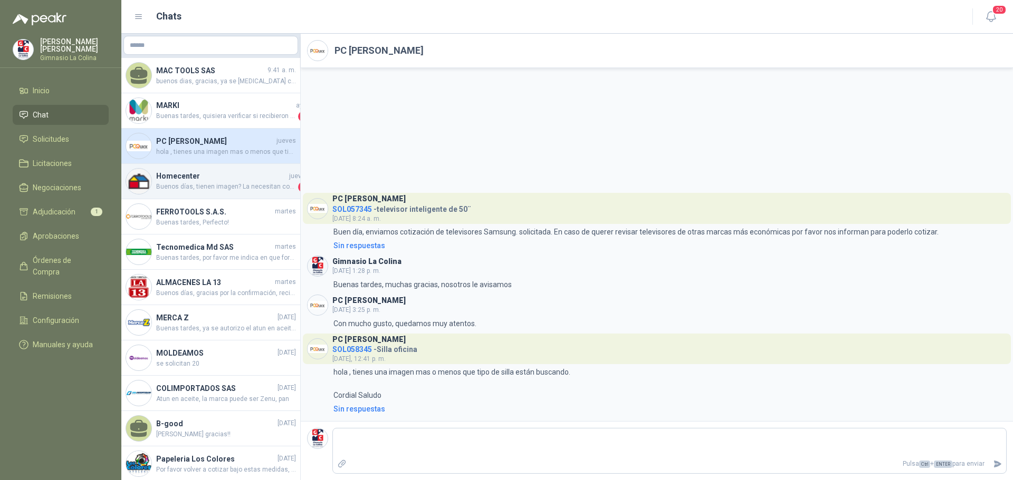
click at [202, 185] on span "Buenos días, tienen imagen? La necesitan con brazo? sin brazos? fija? con rodac…" at bounding box center [226, 187] width 140 height 11
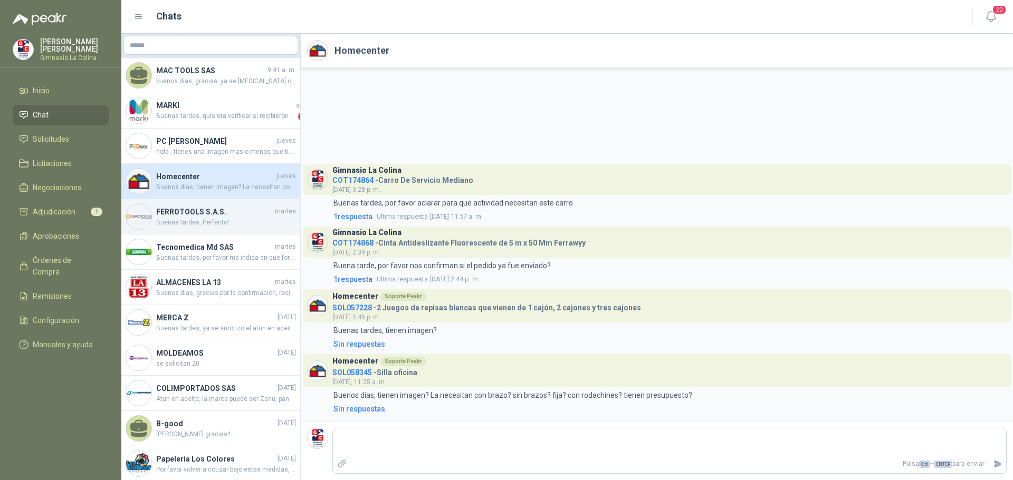
click at [213, 225] on span "Buenas tardes, Perfecto!" at bounding box center [226, 223] width 140 height 10
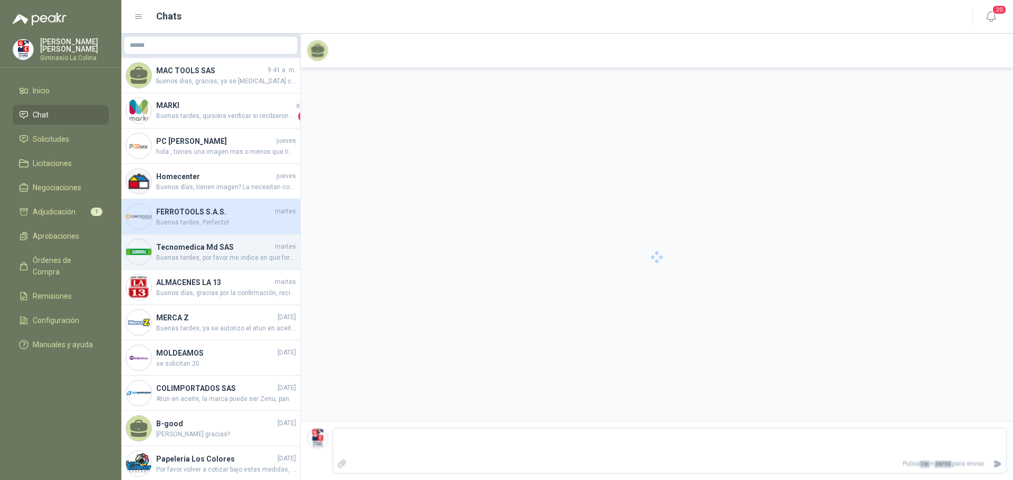
scroll to position [369, 0]
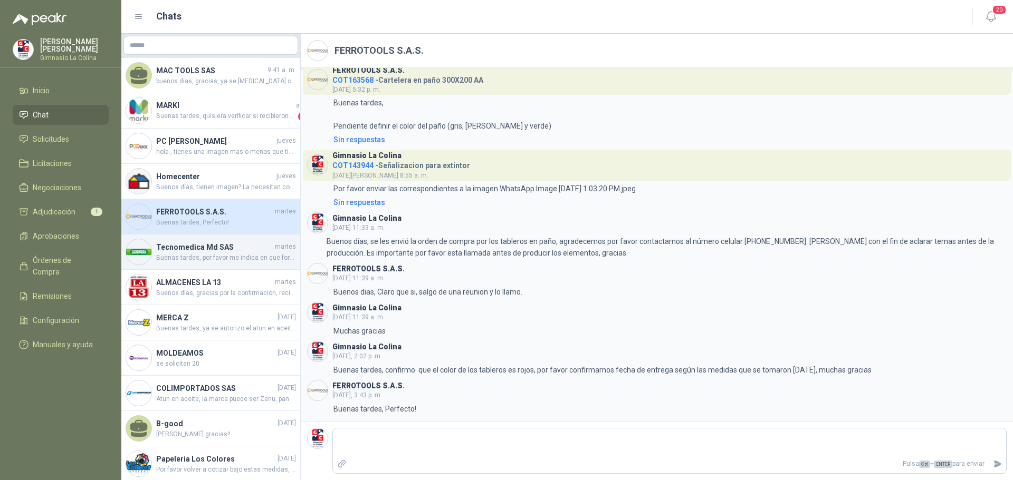
click at [219, 256] on span "Buenas tardes, por favor me indica en que formato lo necesita" at bounding box center [226, 258] width 140 height 10
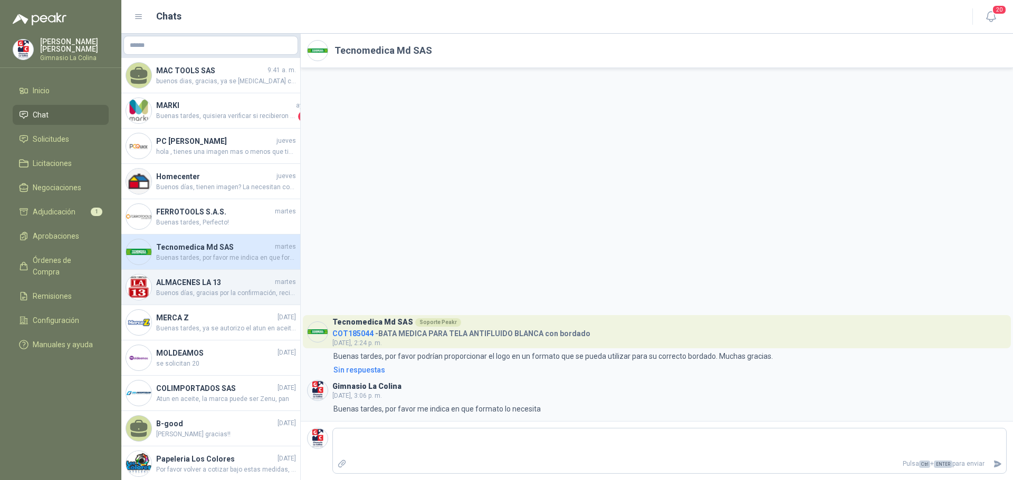
click at [197, 290] on span "Buenos días, gracias por la confirmación, recibimos a satisfacción." at bounding box center [226, 293] width 140 height 10
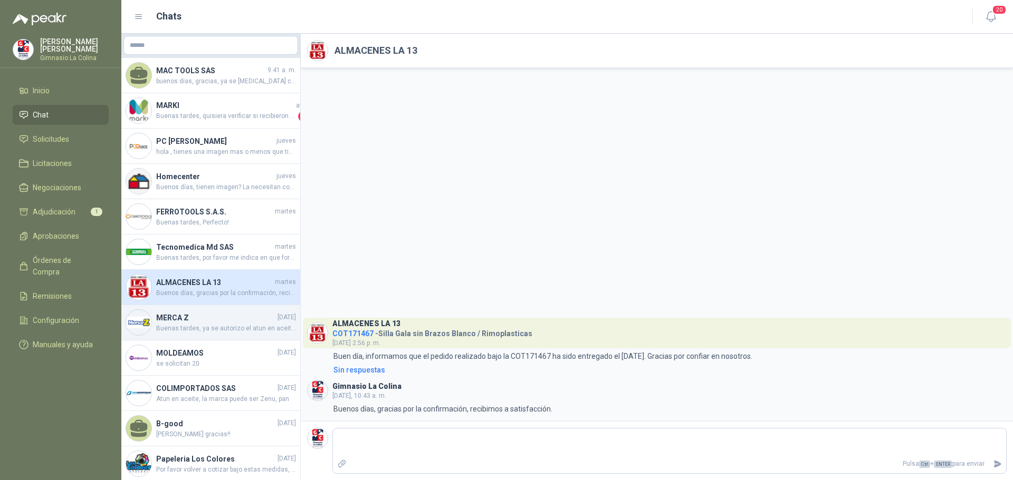
click at [184, 311] on div "MERCA Z 29/09/2025 Buenas tardes, ya se autorizo el atun en aceite de girasol" at bounding box center [210, 322] width 179 height 35
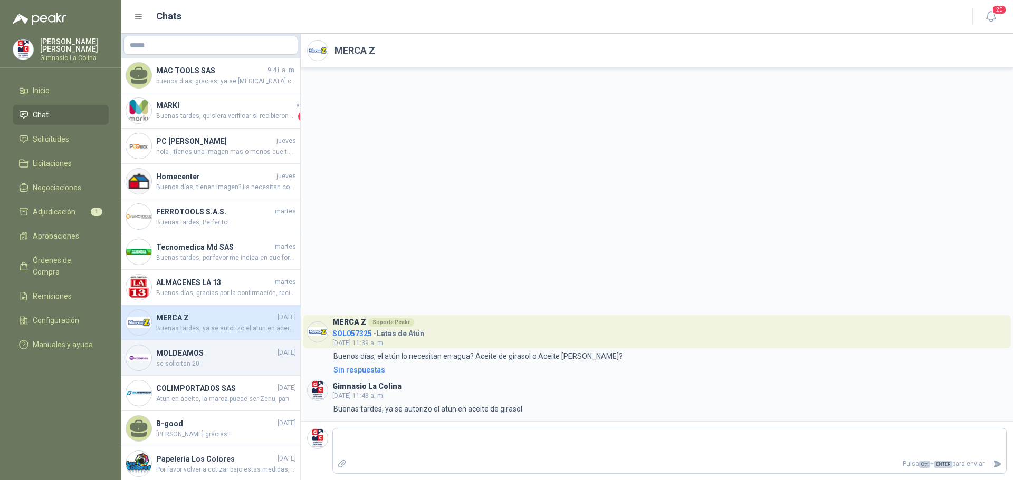
click at [184, 348] on h4 "MOLDEAMOS" at bounding box center [215, 354] width 119 height 12
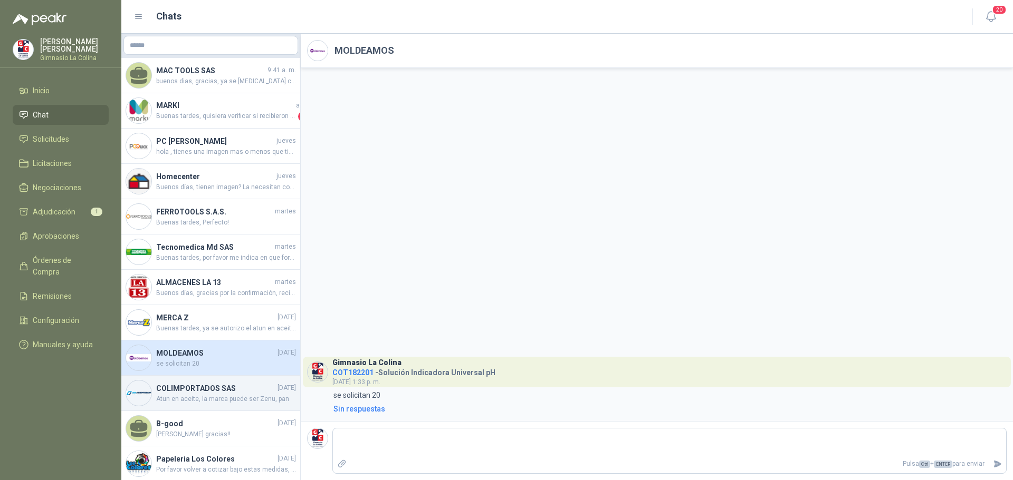
click at [191, 388] on h4 "COLIMPORTADOS SAS" at bounding box center [215, 389] width 119 height 12
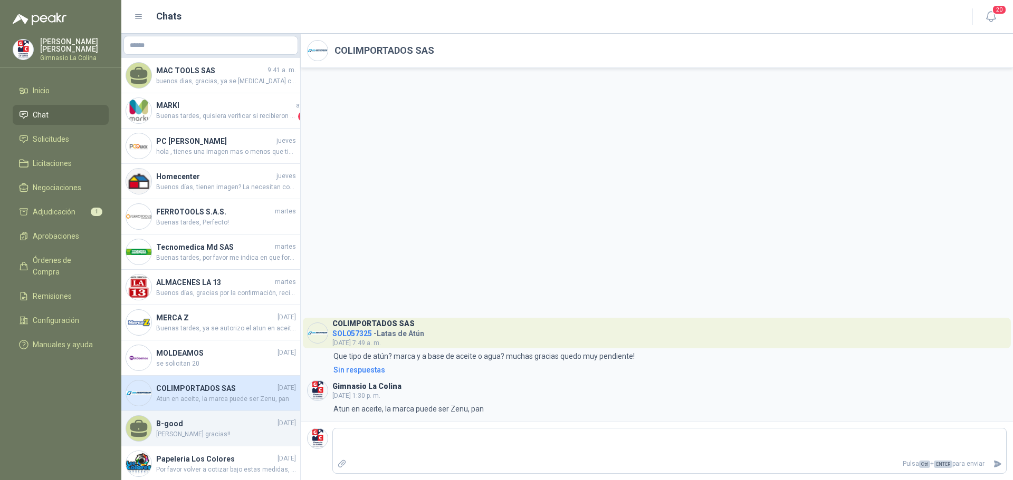
click at [210, 430] on span "dale gracias!!" at bounding box center [226, 435] width 140 height 10
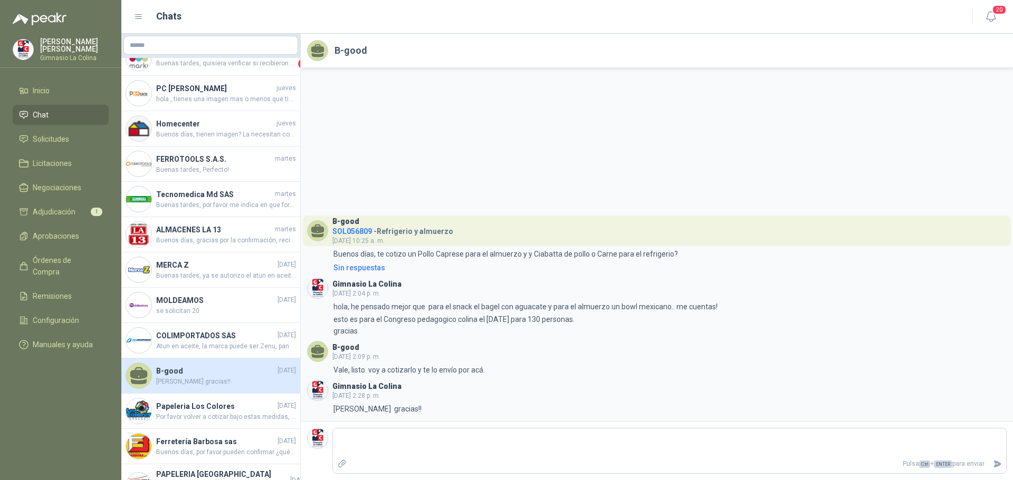
scroll to position [105, 0]
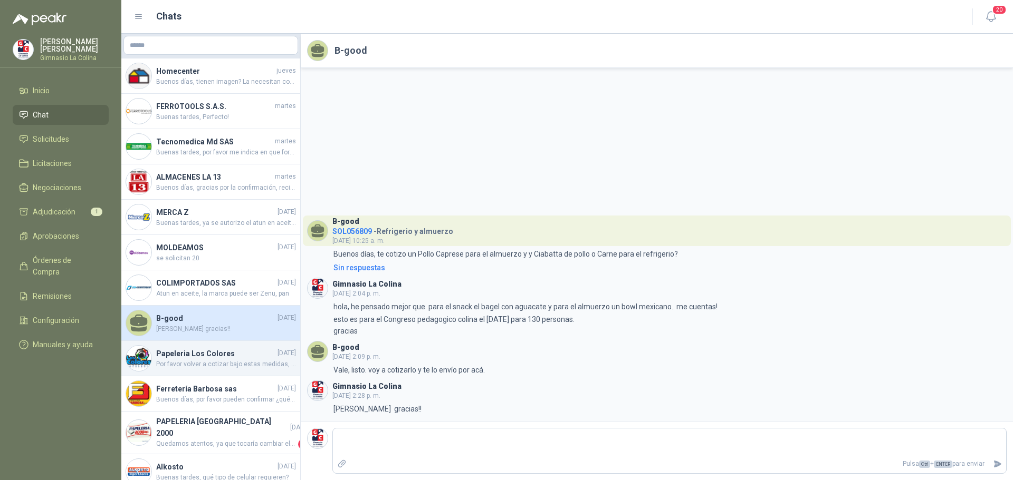
click at [206, 359] on h4 "Papeleria Los Colores" at bounding box center [215, 354] width 119 height 12
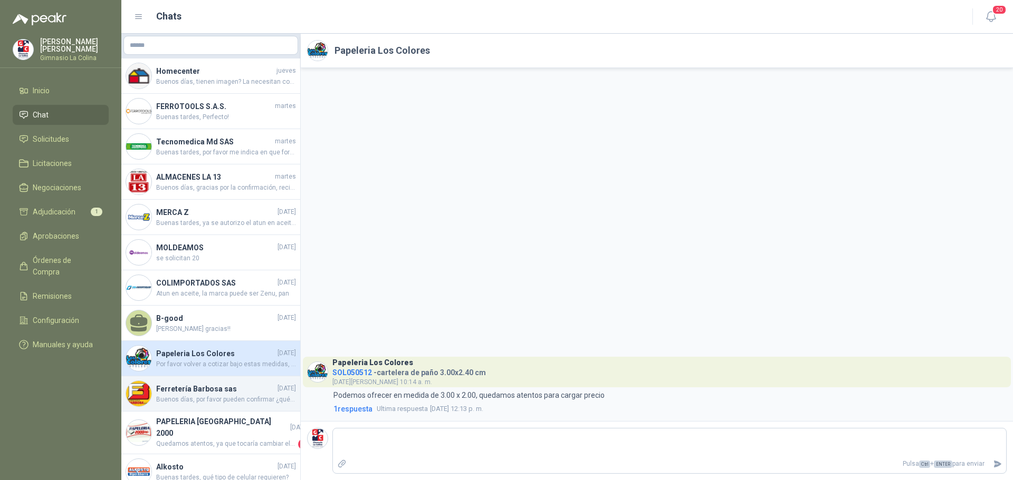
click at [206, 399] on span "Buenos días, por favor pueden confirmar ¿qué medida y qué tipo de perno necesit…" at bounding box center [226, 400] width 140 height 10
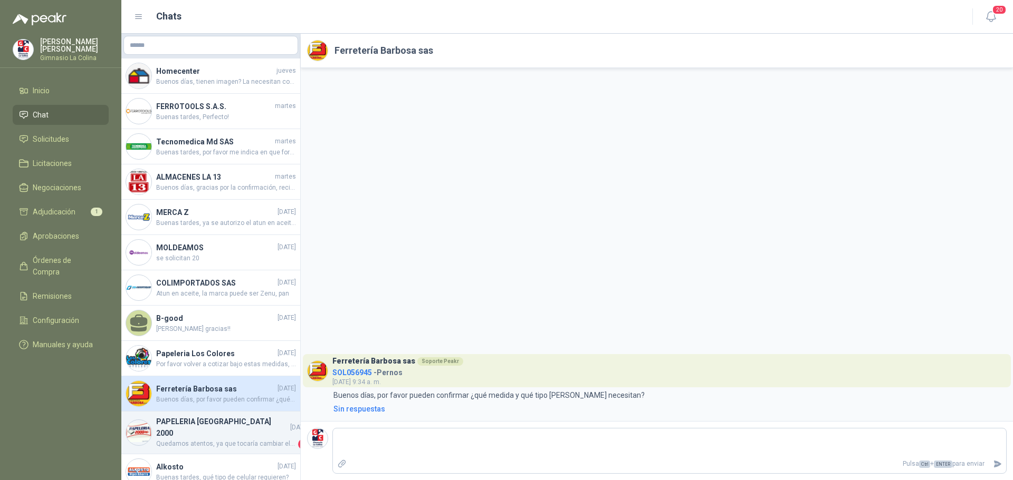
click at [212, 427] on h4 "PAPELERIA CALI 2000" at bounding box center [222, 427] width 132 height 23
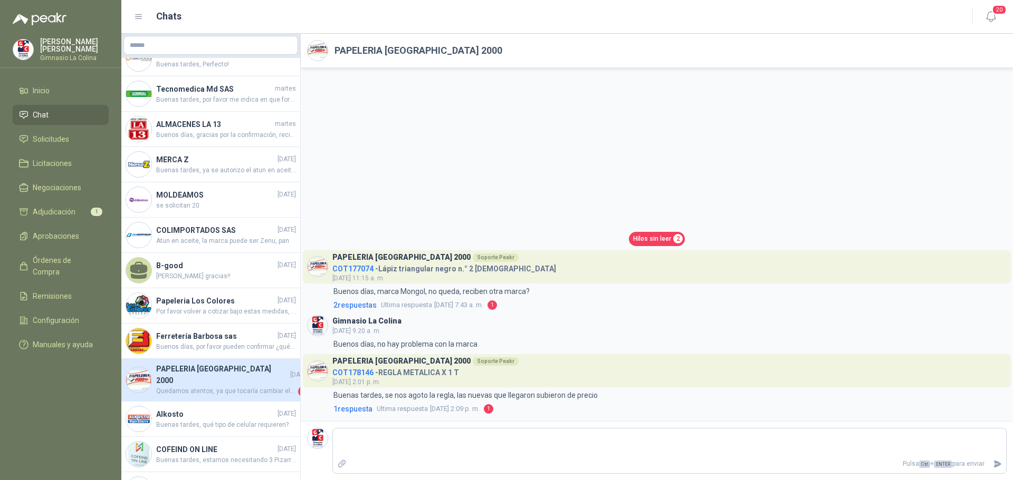
scroll to position [211, 0]
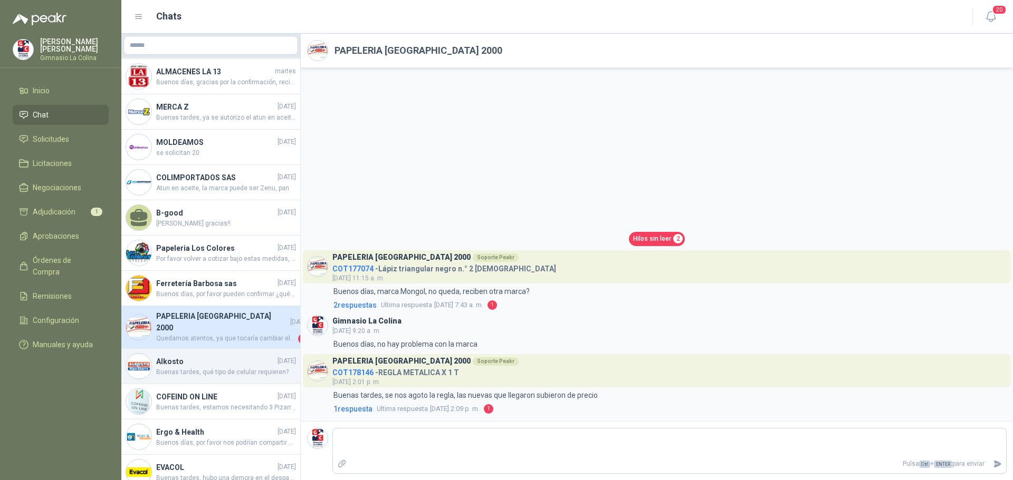
click at [205, 372] on div "Alkosto 18/09/2025 Buenas tardes, qué tipo de celular requieren?" at bounding box center [210, 366] width 179 height 35
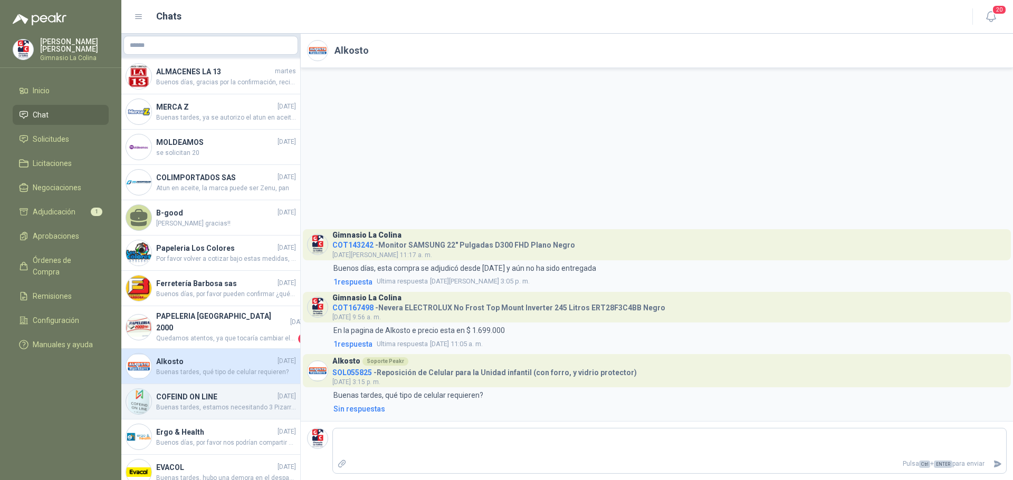
click at [208, 403] on span "Buenas tardes, estamos necesitando 3 Pizarras móvil magnética de doble cara VIZ…" at bounding box center [226, 408] width 140 height 10
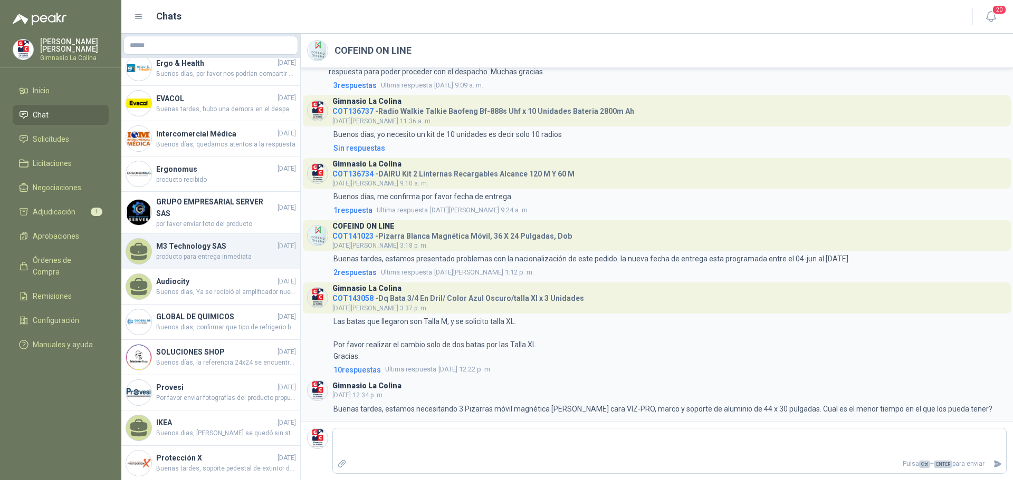
scroll to position [686, 0]
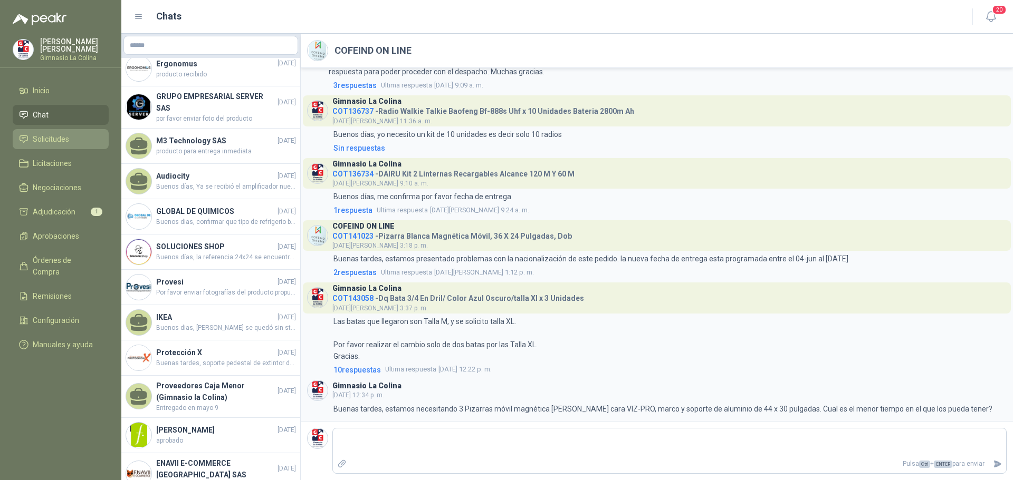
click at [68, 137] on span "Solicitudes" at bounding box center [51, 139] width 36 height 12
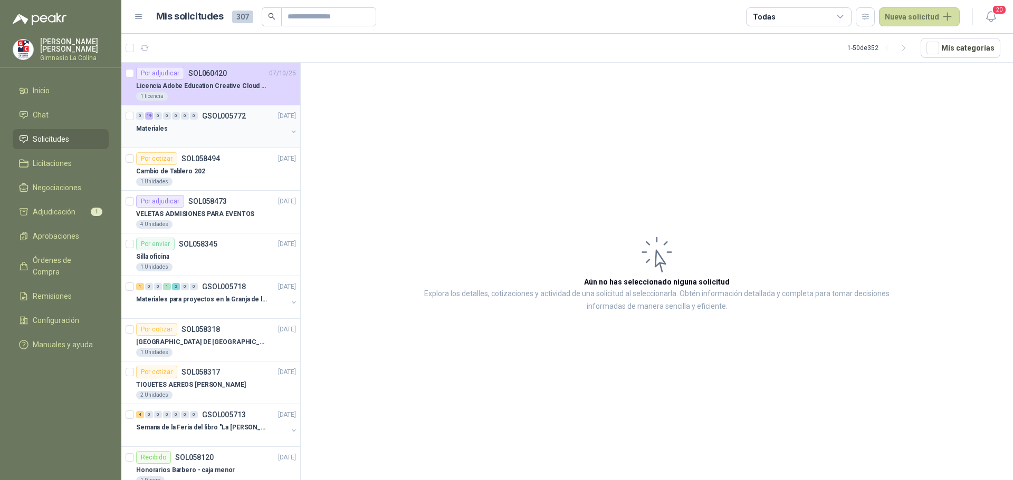
click at [220, 127] on div "Materiales" at bounding box center [211, 128] width 151 height 13
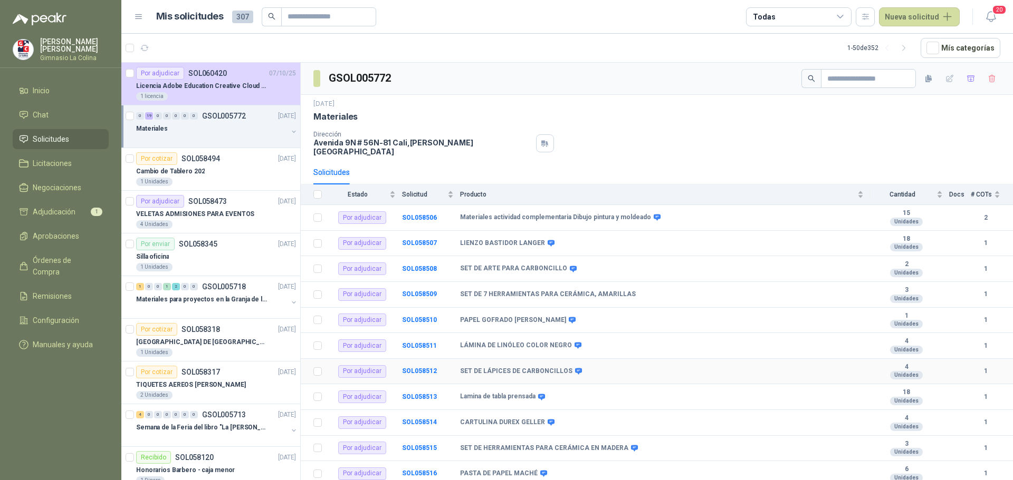
scroll to position [219, 0]
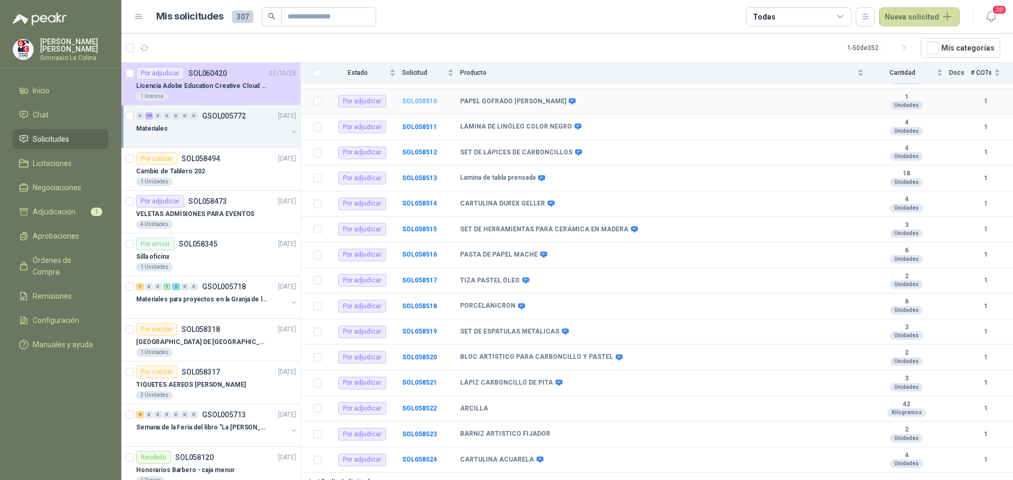
click at [425, 98] on b "SOL058510" at bounding box center [419, 101] width 35 height 7
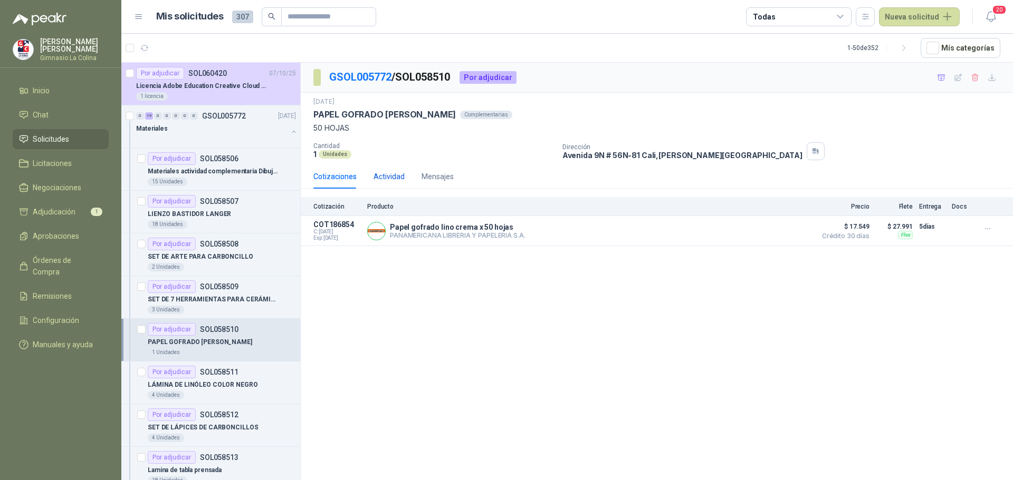
click at [388, 176] on div "Actividad" at bounding box center [388, 177] width 31 height 12
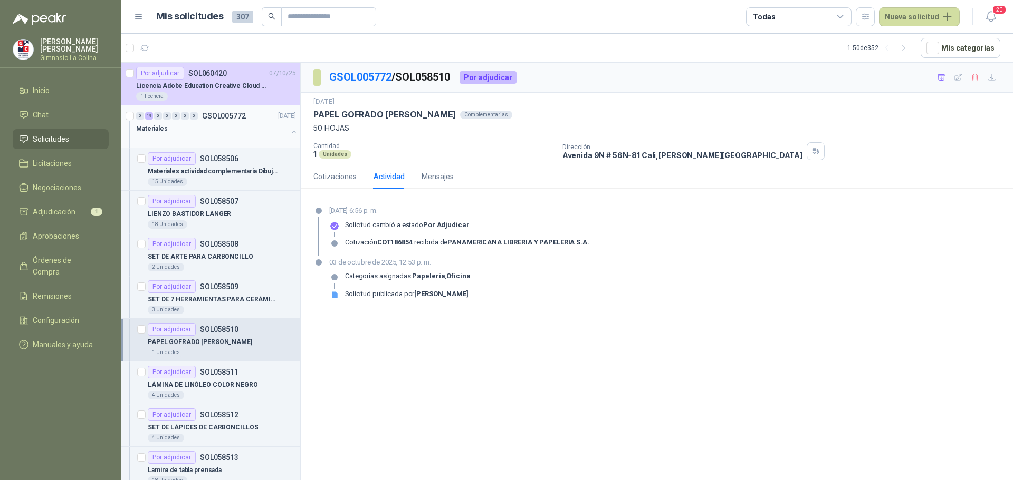
click at [180, 119] on div "0 19 0 0 0 0 0" at bounding box center [167, 115] width 62 height 7
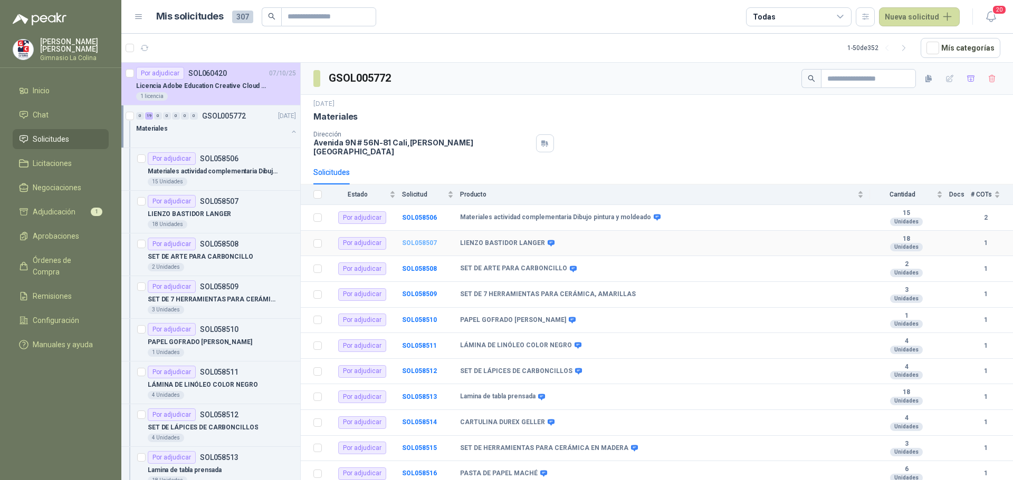
click at [423, 239] on b "SOL058507" at bounding box center [419, 242] width 35 height 7
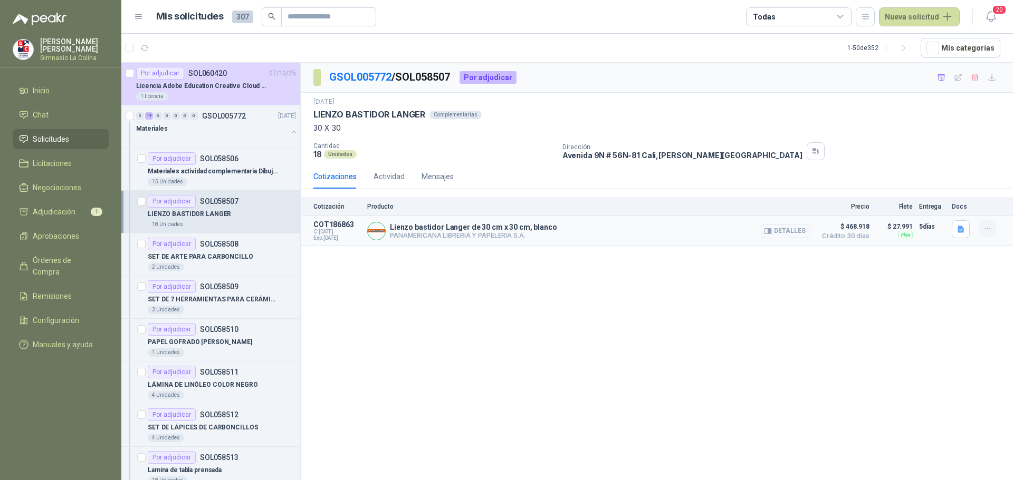
click at [986, 227] on icon "button" at bounding box center [987, 229] width 9 height 9
click at [393, 281] on div "GSOL005772 / SOL058507 Por adjudicar 3 oct, 2025 LIENZO BASTIDOR LANGER Complem…" at bounding box center [657, 273] width 712 height 421
click at [775, 229] on button "Detalles" at bounding box center [786, 231] width 50 height 14
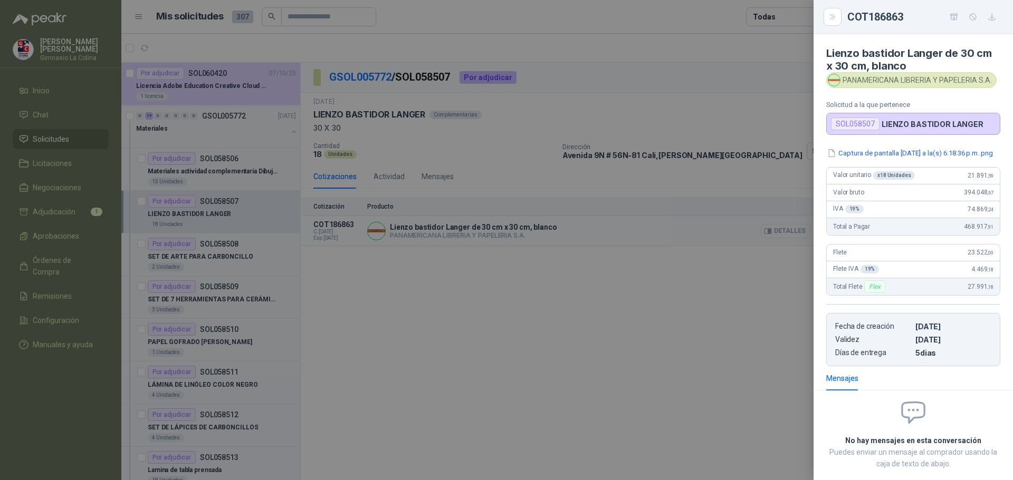
scroll to position [64, 0]
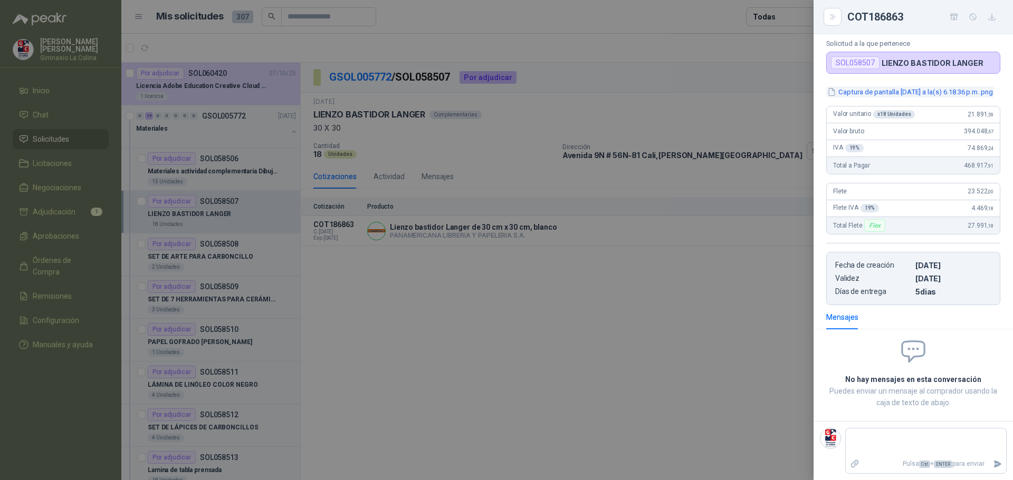
click at [910, 86] on button "Captura de pantalla 2025-10-03 a la(s) 6.18.36 p.m..png" at bounding box center [910, 91] width 168 height 11
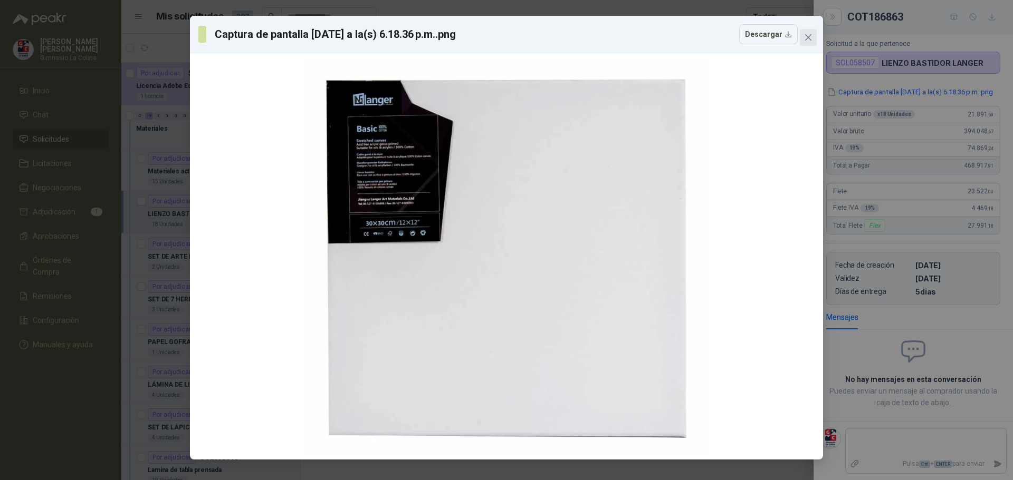
click at [801, 32] on button "Close" at bounding box center [808, 37] width 17 height 17
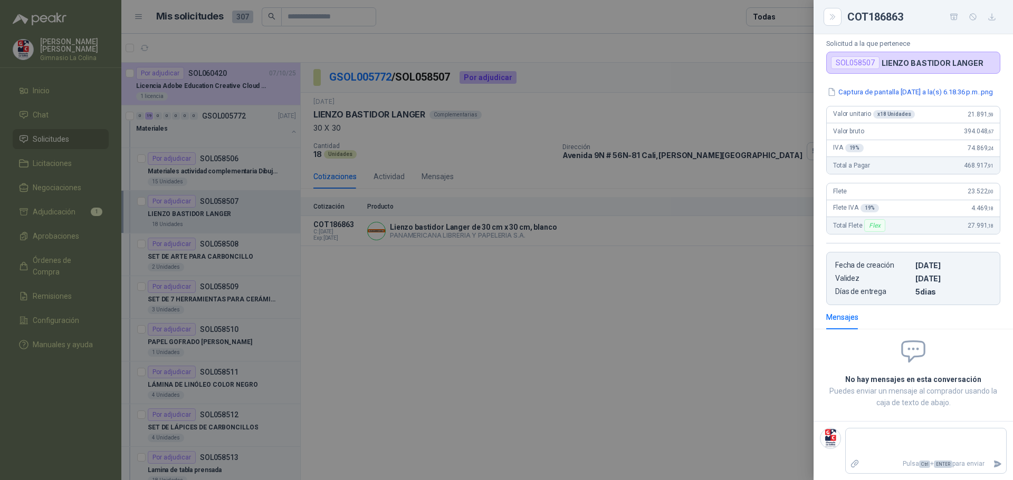
drag, startPoint x: 376, startPoint y: 315, endPoint x: 323, endPoint y: 128, distance: 193.9
click at [376, 313] on div at bounding box center [506, 240] width 1013 height 480
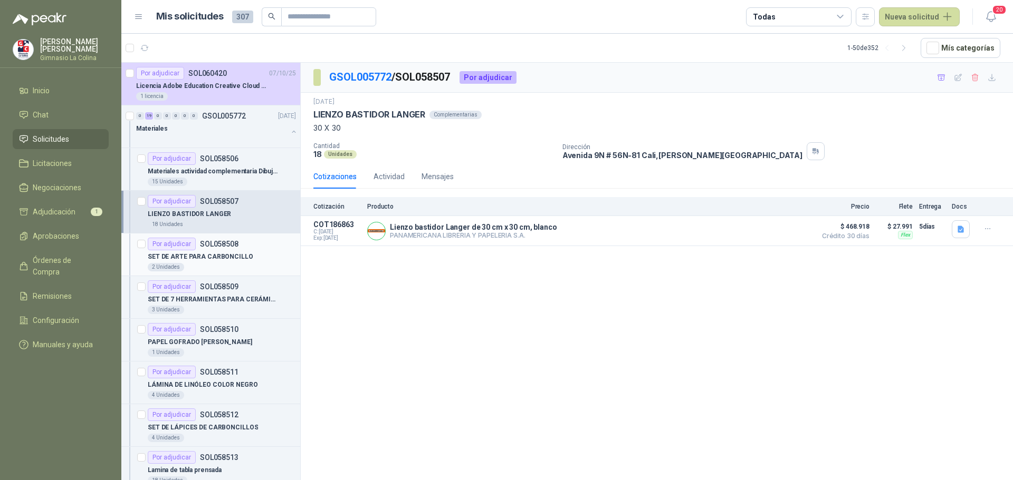
click at [182, 254] on p "SET DE ARTE PARA CARBONCILLO" at bounding box center [200, 257] width 105 height 10
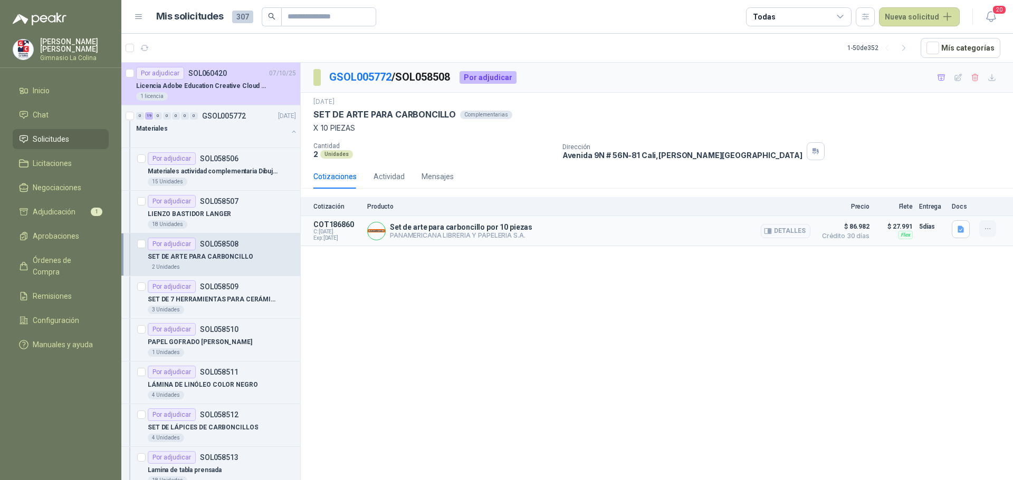
click at [987, 231] on icon "button" at bounding box center [987, 229] width 9 height 9
click at [926, 274] on div "GSOL005772 / SOL058508 Por adjudicar 3 oct, 2025 SET DE ARTE PARA CARBONCILLO C…" at bounding box center [657, 273] width 712 height 421
click at [789, 229] on button "Detalles" at bounding box center [786, 231] width 50 height 14
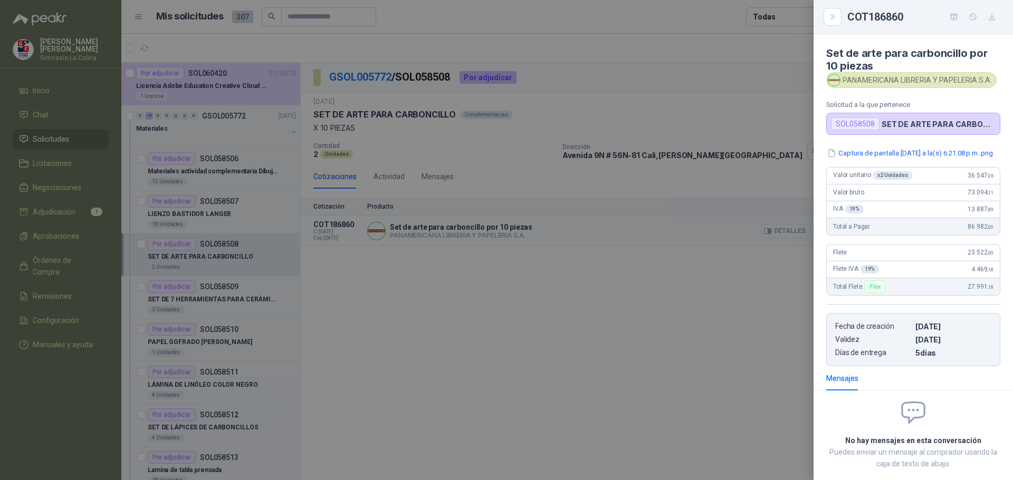
scroll to position [64, 0]
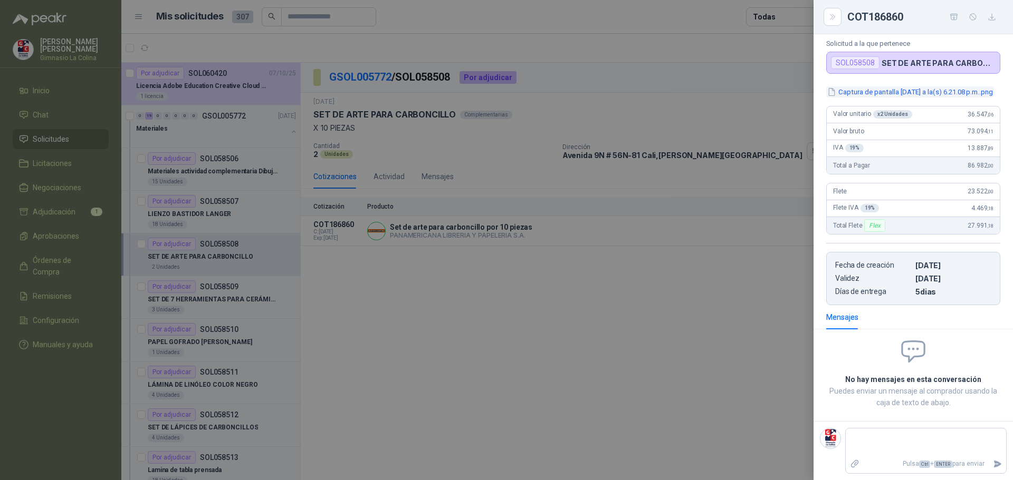
click at [919, 89] on button "Captura de pantalla 2025-10-03 a la(s) 6.21.08 p.m..png" at bounding box center [910, 91] width 168 height 11
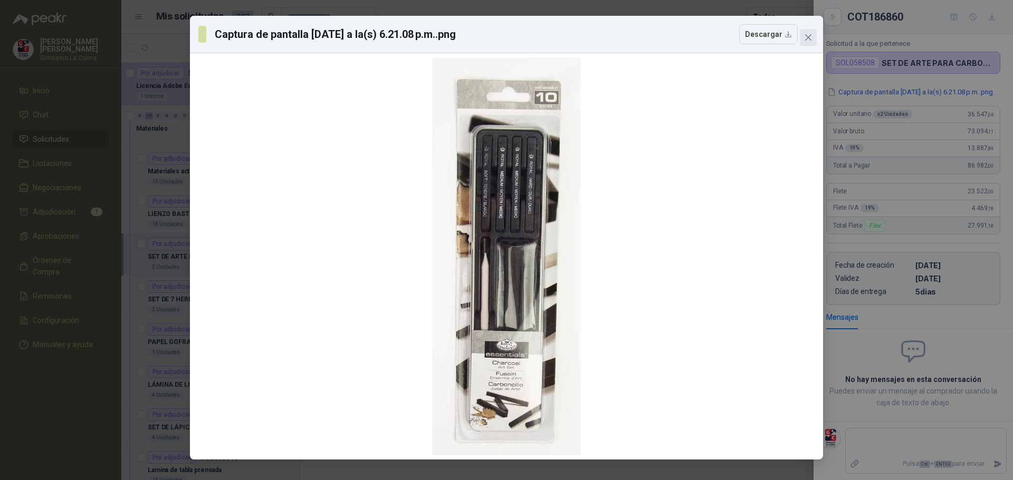
click at [809, 42] on button "Close" at bounding box center [808, 37] width 17 height 17
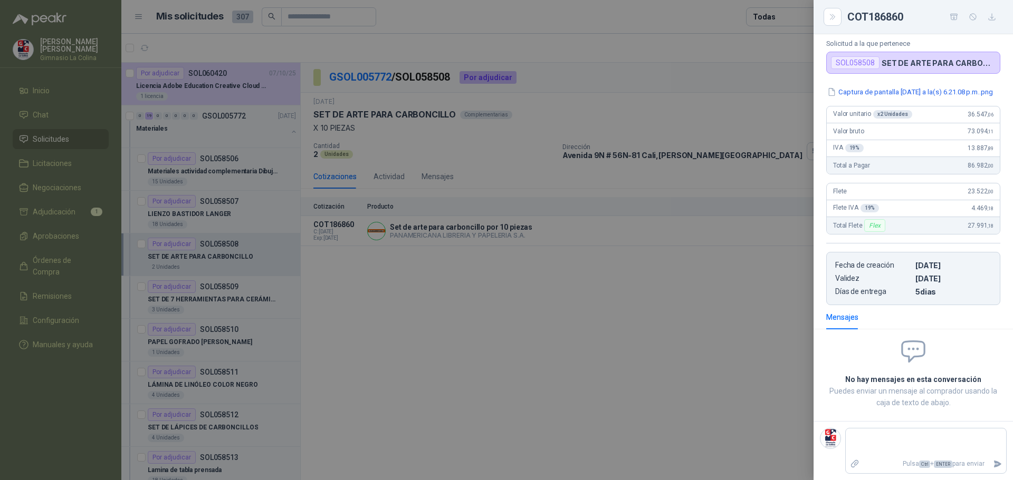
click at [384, 309] on div at bounding box center [506, 240] width 1013 height 480
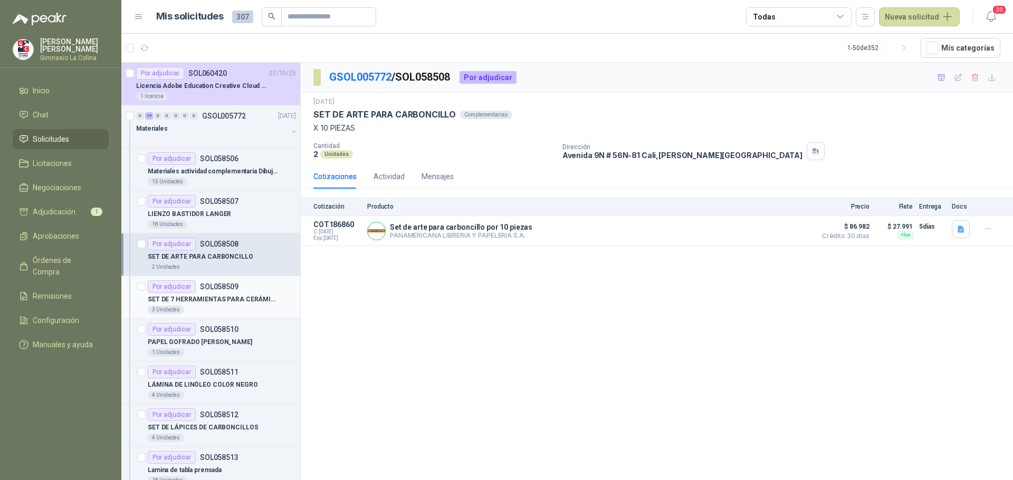
click at [204, 304] on p "SET DE 7 HERRAMIENTAS PARA CERÁMICA, AMARILLAS" at bounding box center [213, 300] width 131 height 10
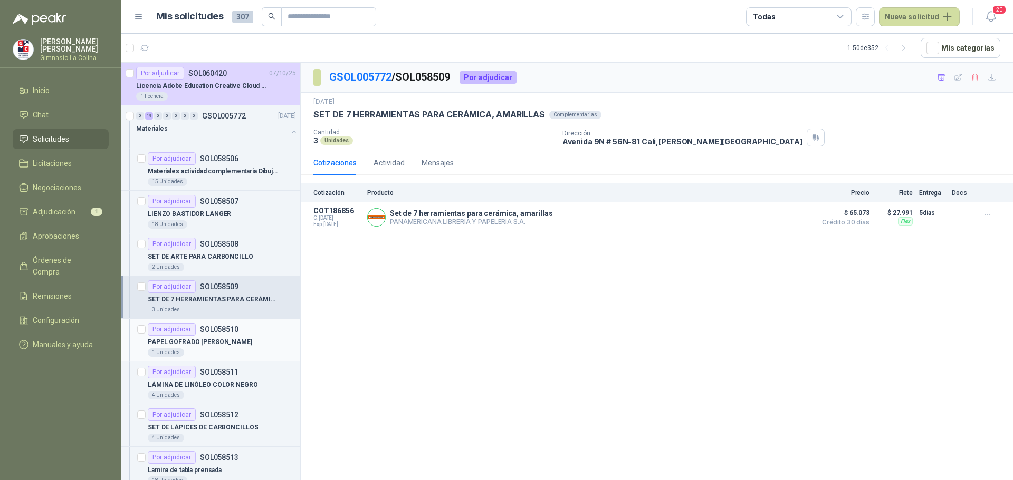
click at [205, 339] on p "PAPEL GOFRADO LINO CREMA" at bounding box center [200, 343] width 104 height 10
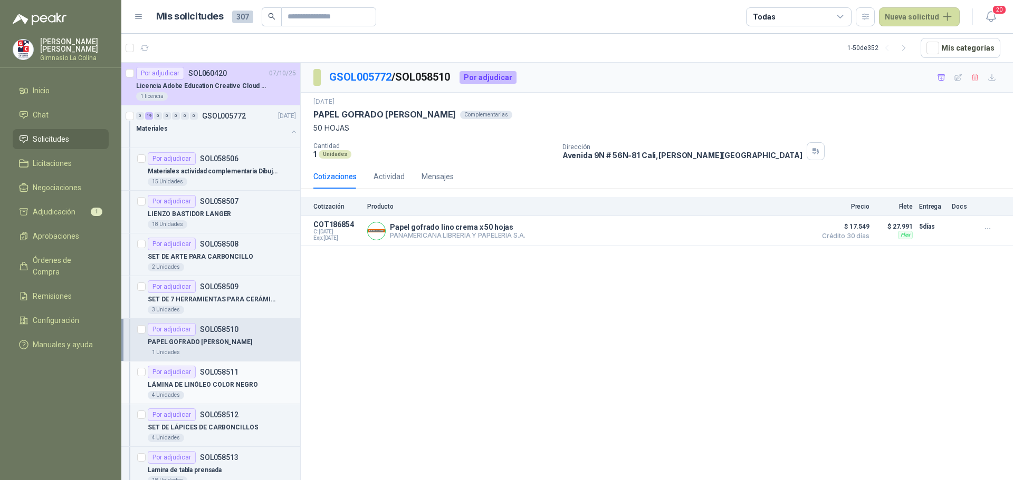
click at [226, 387] on p "LÁMINA DE LINÓLEO COLOR NEGRO" at bounding box center [203, 385] width 110 height 10
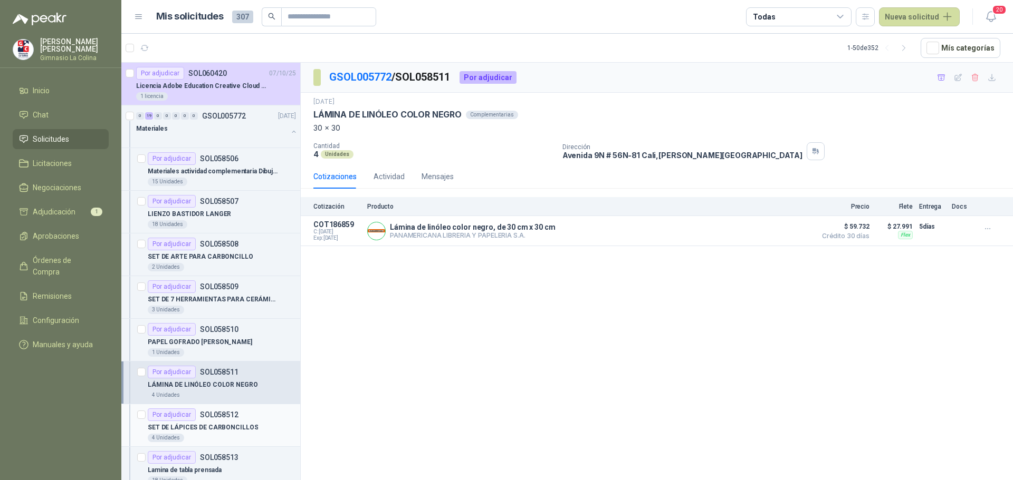
click at [225, 430] on p "SET DE LÁPICES DE CARBONCILLOS" at bounding box center [203, 428] width 110 height 10
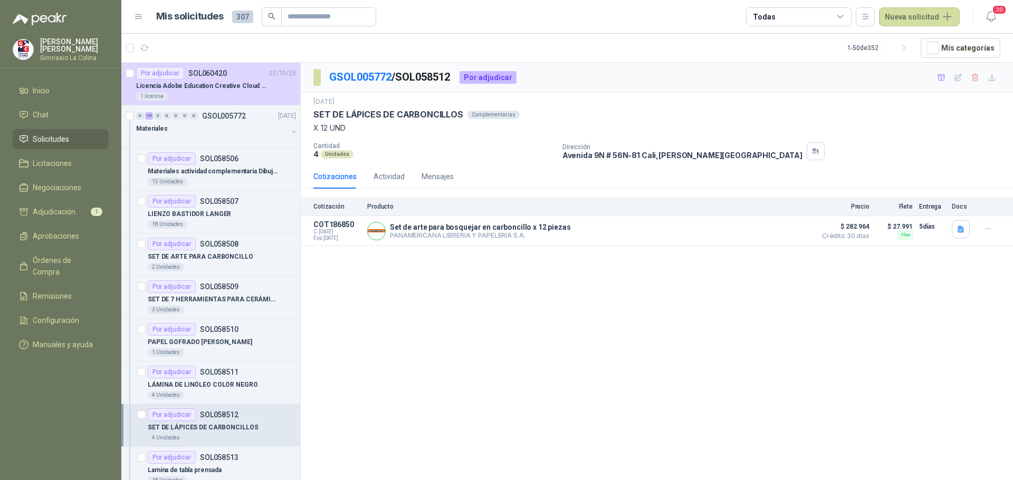
scroll to position [53, 0]
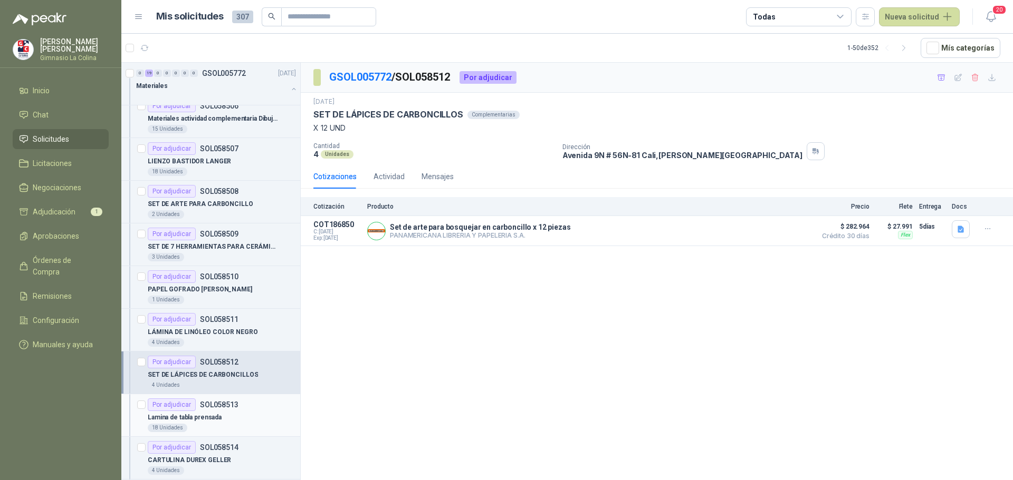
click at [223, 416] on div "Lamina de tabla prensada" at bounding box center [222, 417] width 148 height 13
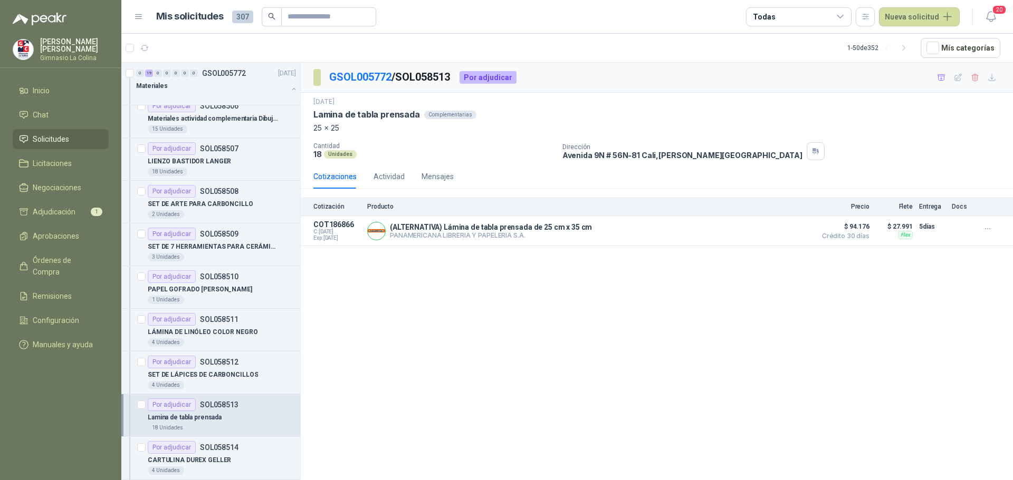
scroll to position [105, 0]
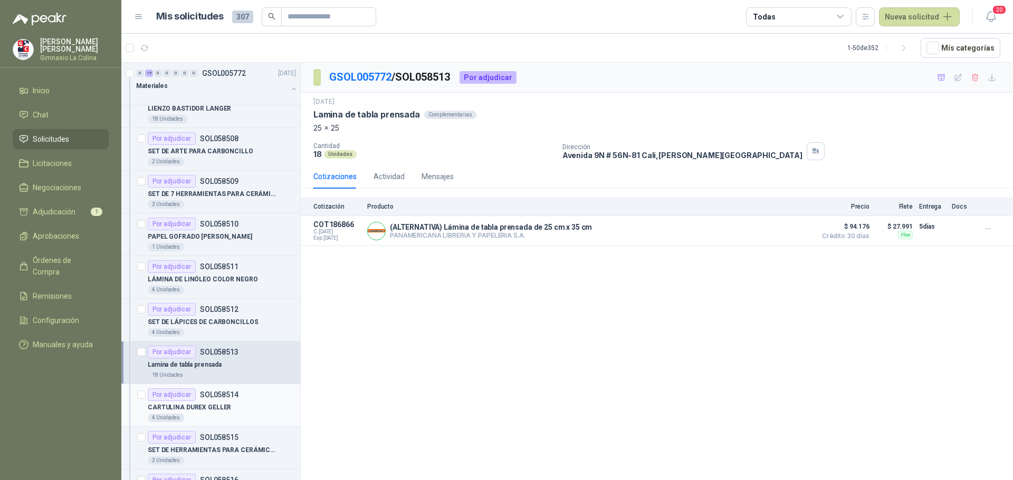
click at [222, 412] on p "CARTULINA DUREX GELLER" at bounding box center [189, 408] width 83 height 10
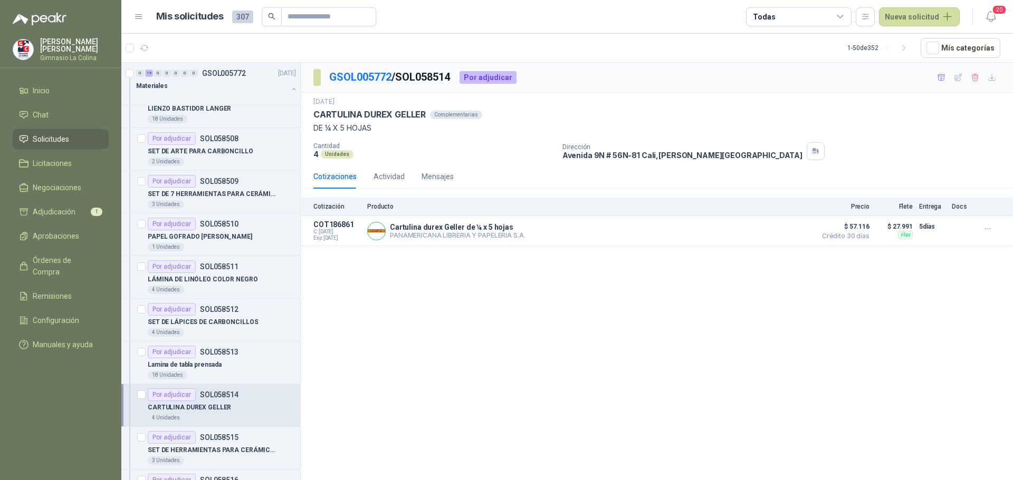
scroll to position [158, 0]
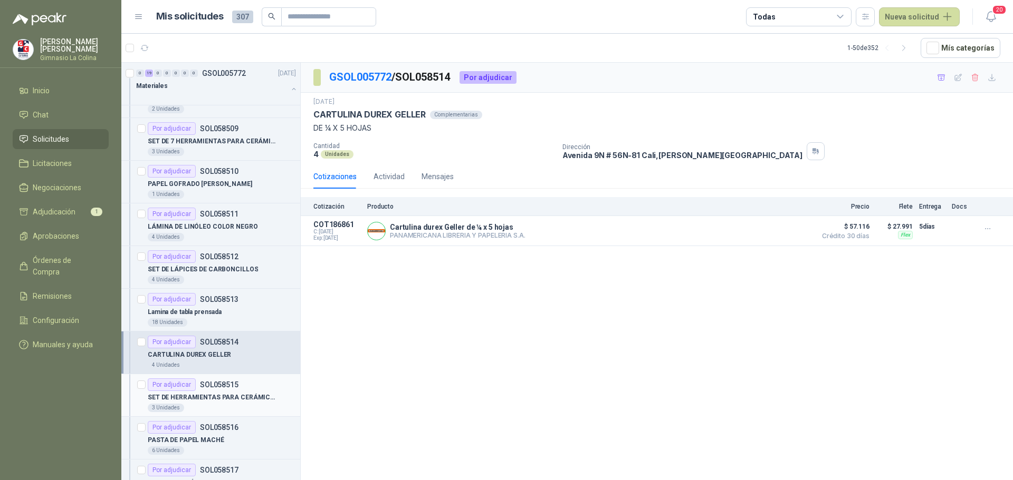
click at [220, 402] on p "SET DE HERRAMIENTAS PARA CERÁMICA EN MADERA" at bounding box center [213, 398] width 131 height 10
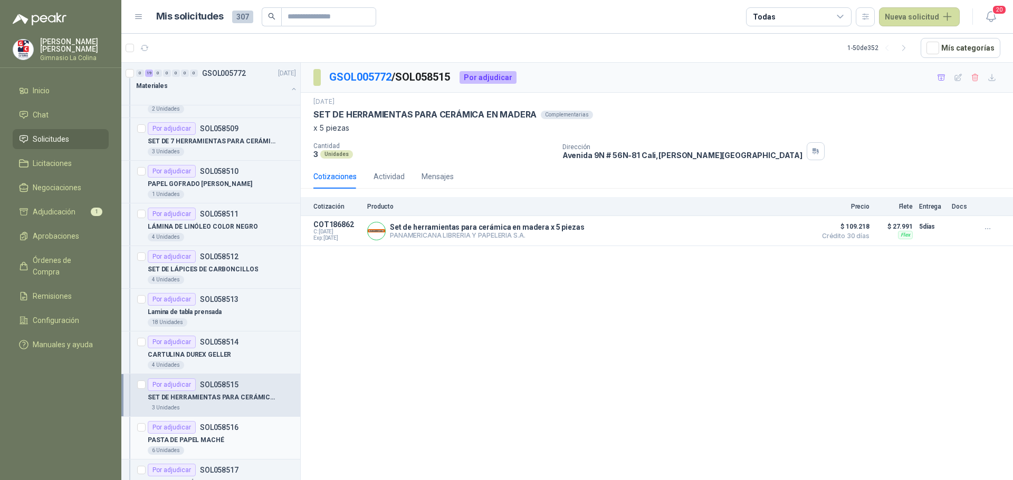
click at [220, 439] on div "PASTA DE PAPEL MACHÉ" at bounding box center [222, 440] width 148 height 13
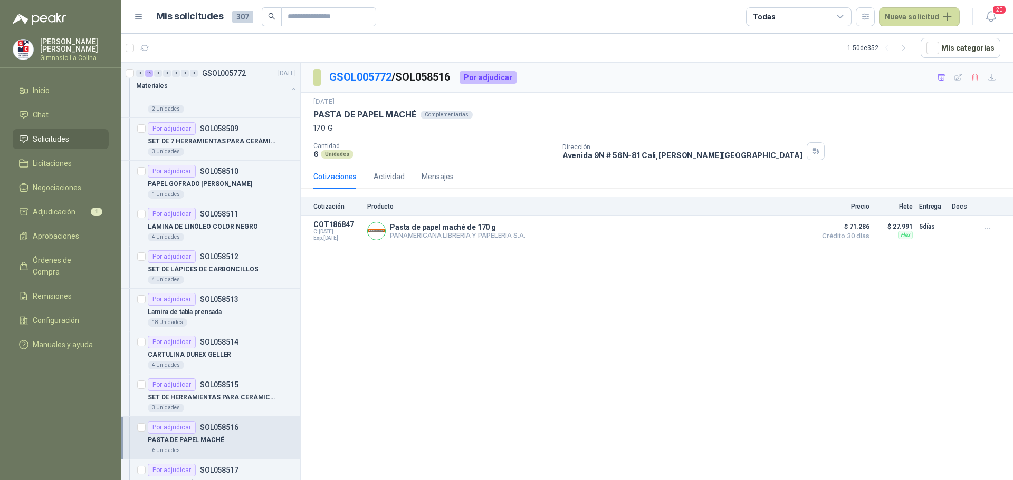
scroll to position [211, 0]
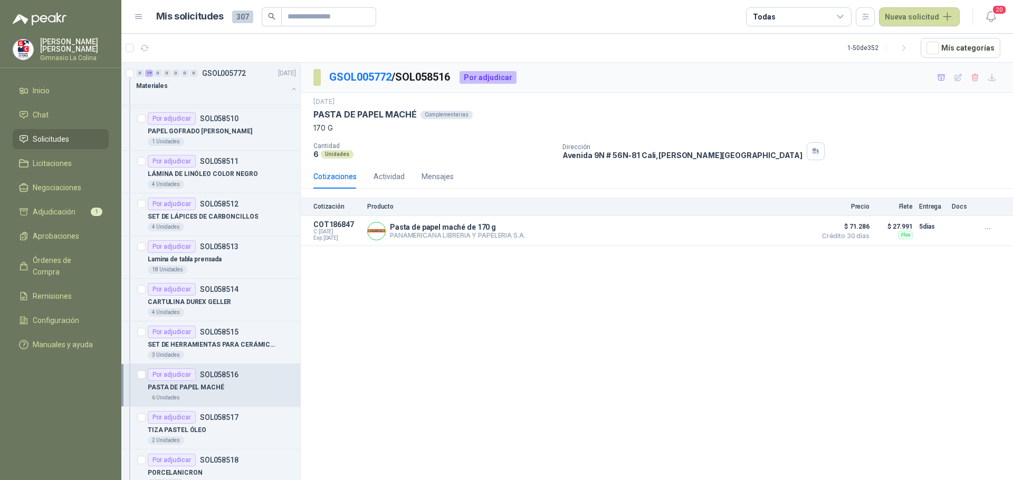
click at [220, 440] on div "2 Unidades" at bounding box center [222, 441] width 148 height 8
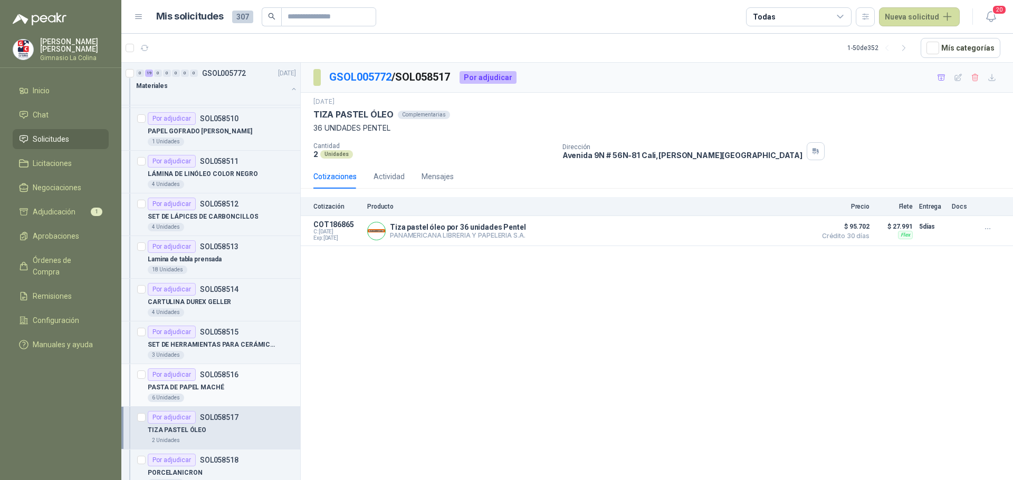
scroll to position [264, 0]
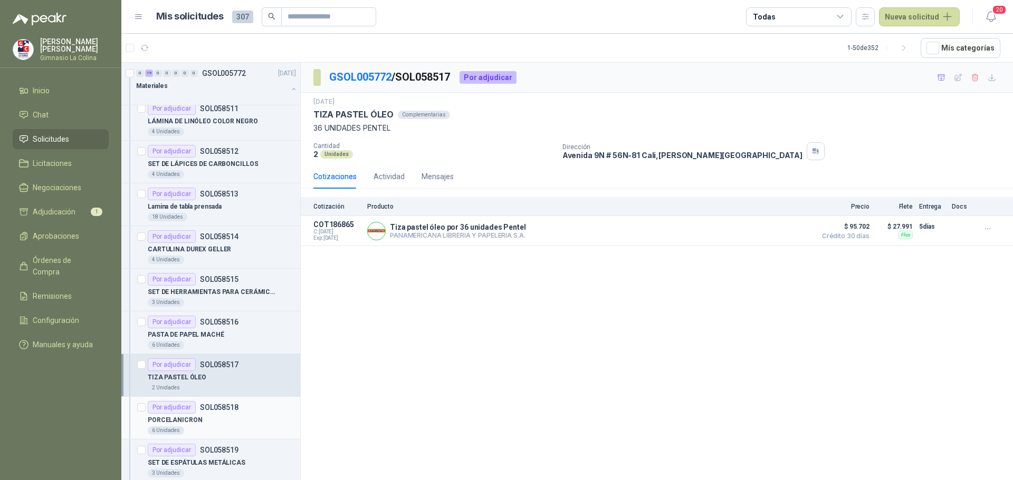
click at [217, 425] on div "PORCELANICRON" at bounding box center [222, 420] width 148 height 13
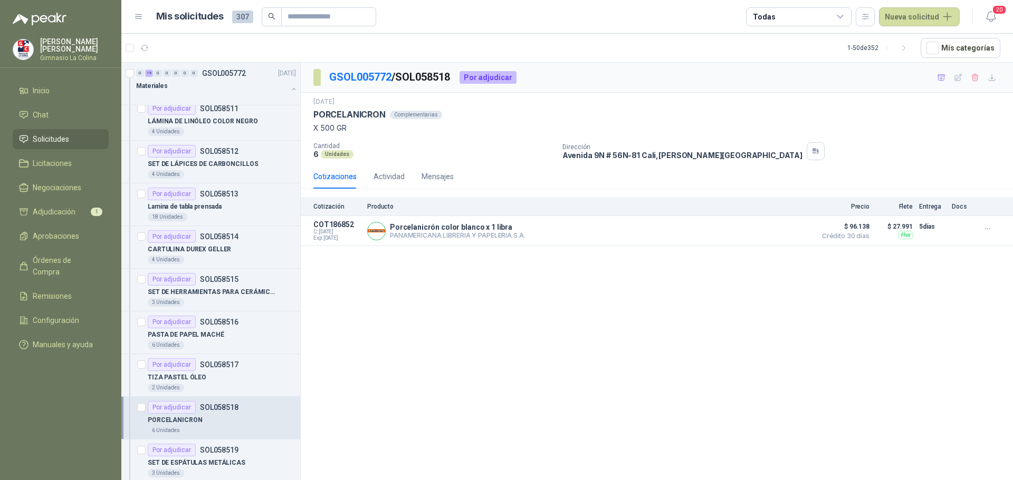
scroll to position [316, 0]
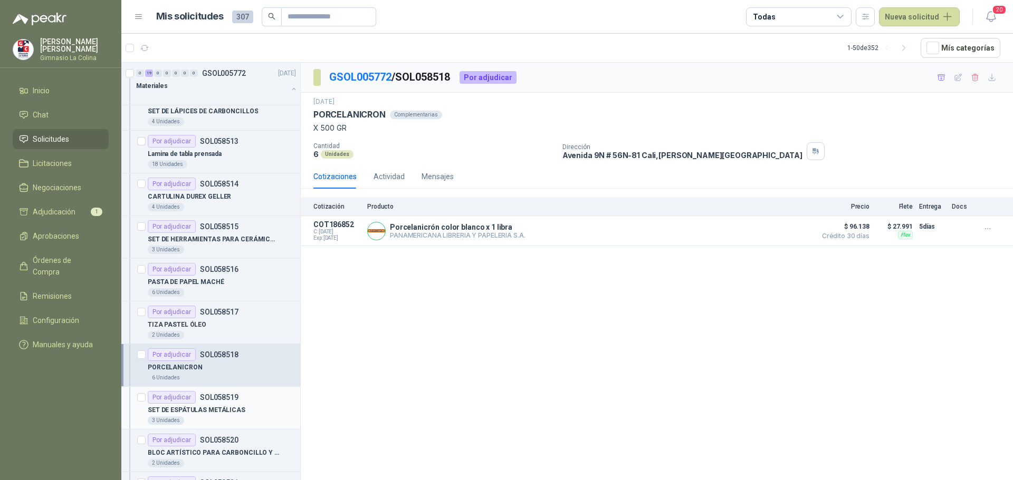
click at [214, 408] on p "SET DE ESPÁTULAS METÁLICAS" at bounding box center [197, 411] width 98 height 10
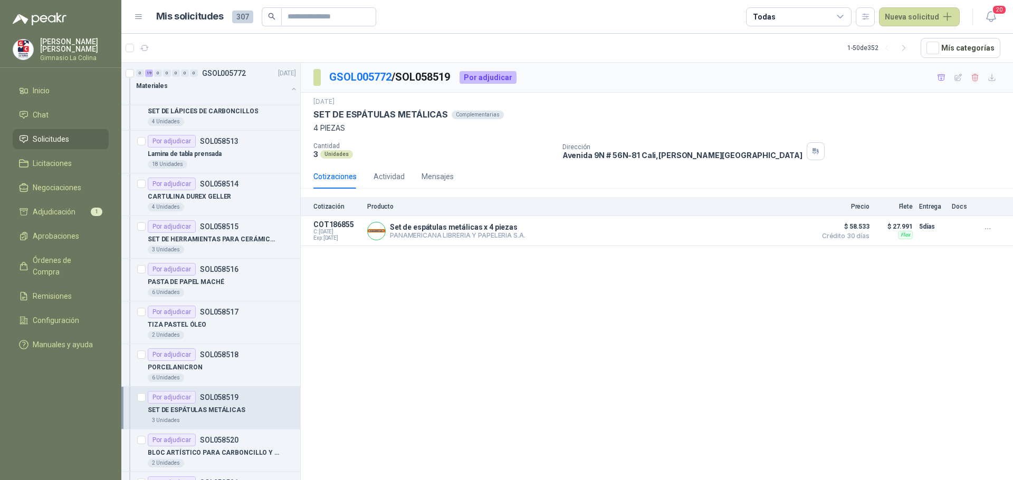
scroll to position [369, 0]
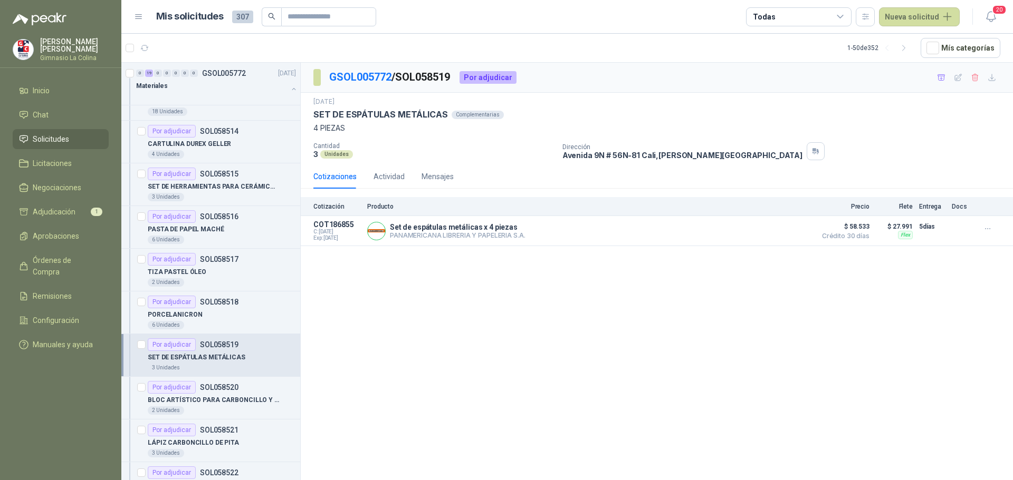
click at [214, 408] on div "2 Unidades" at bounding box center [222, 411] width 148 height 8
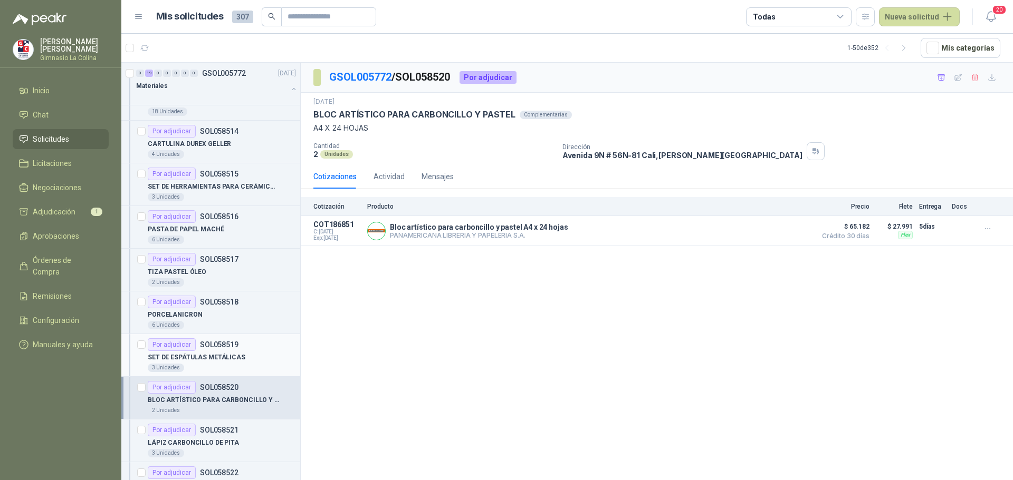
scroll to position [422, 0]
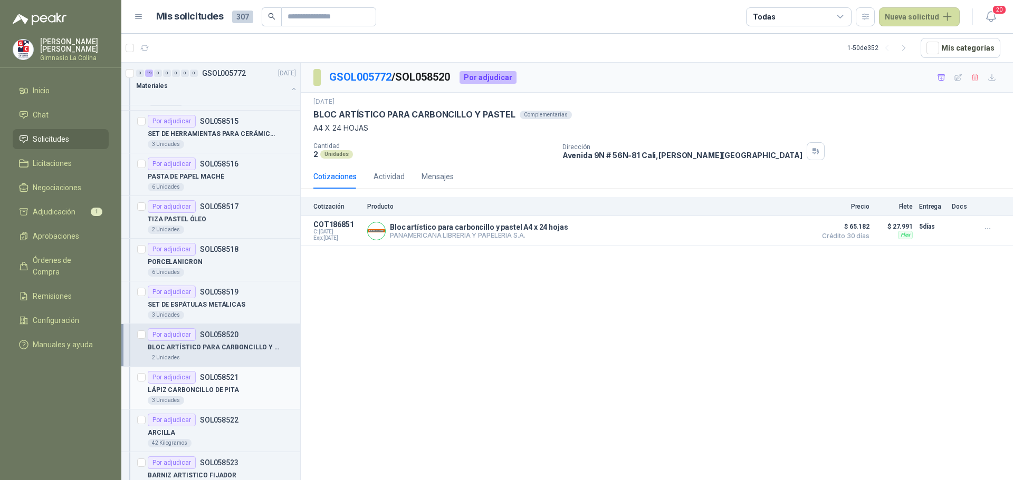
click at [208, 400] on div "3 Unidades" at bounding box center [222, 401] width 148 height 8
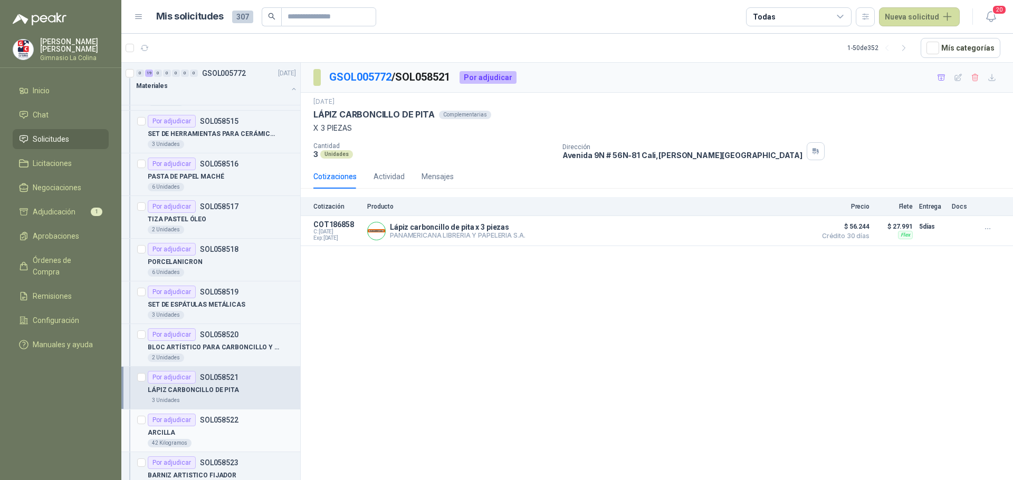
click at [209, 434] on div "ARCILLA" at bounding box center [222, 433] width 148 height 13
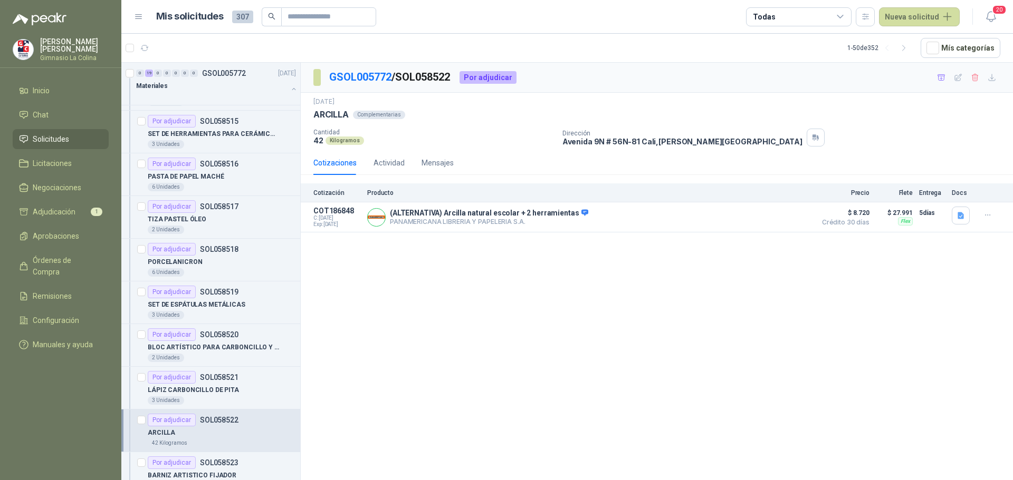
scroll to position [475, 0]
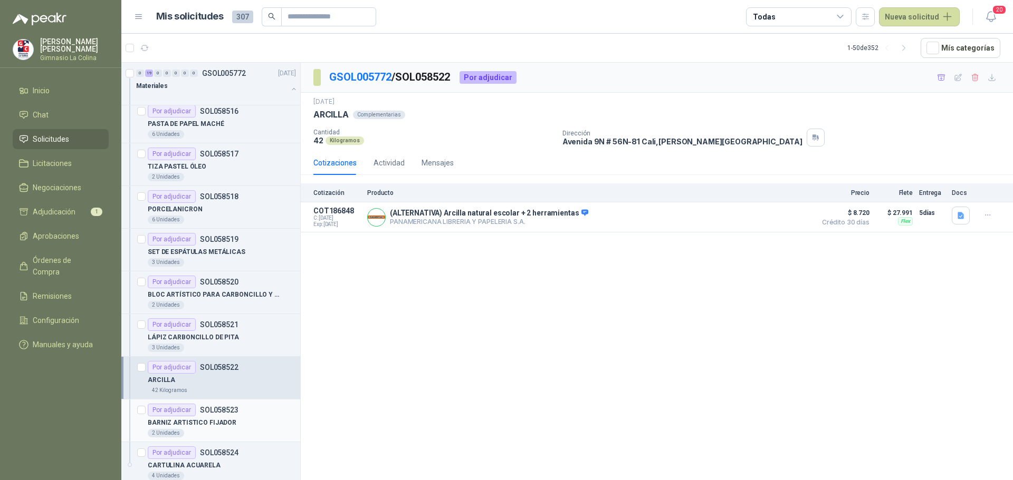
click at [208, 429] on div "2 Unidades" at bounding box center [222, 433] width 148 height 8
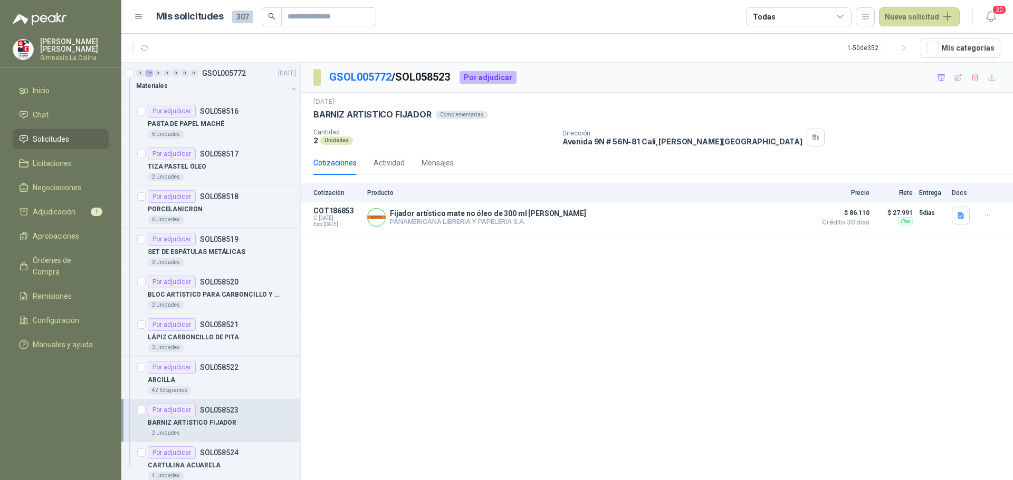
scroll to position [527, 0]
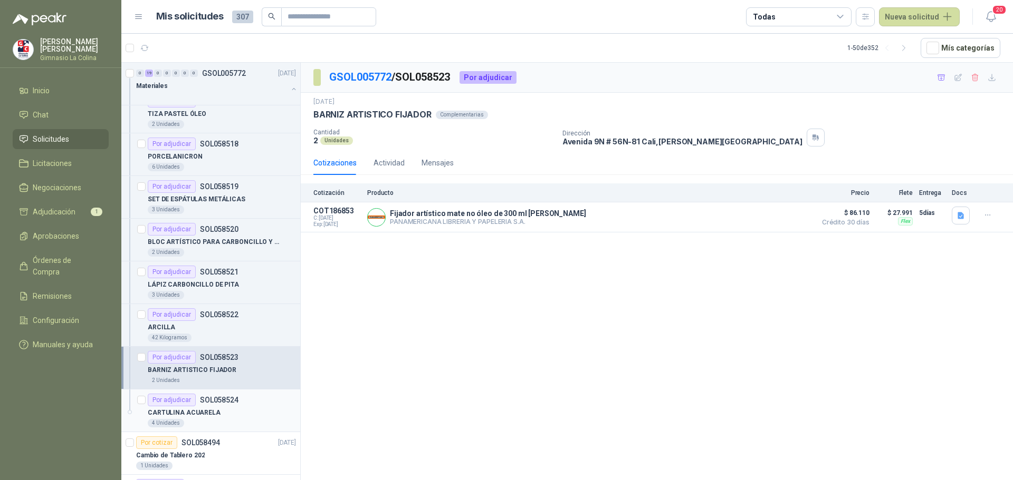
click at [206, 415] on p "CARTULINA ACUARELA" at bounding box center [184, 413] width 73 height 10
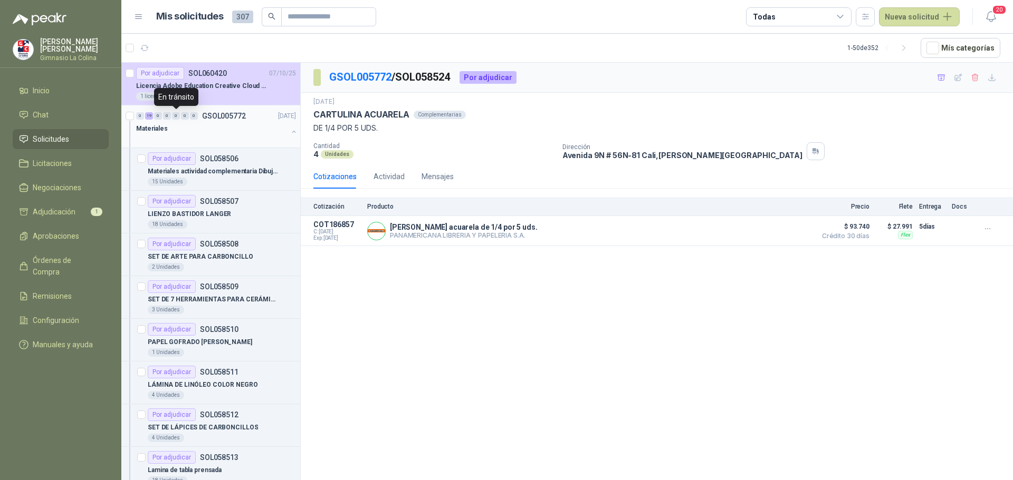
click at [178, 116] on div "0" at bounding box center [176, 115] width 8 height 7
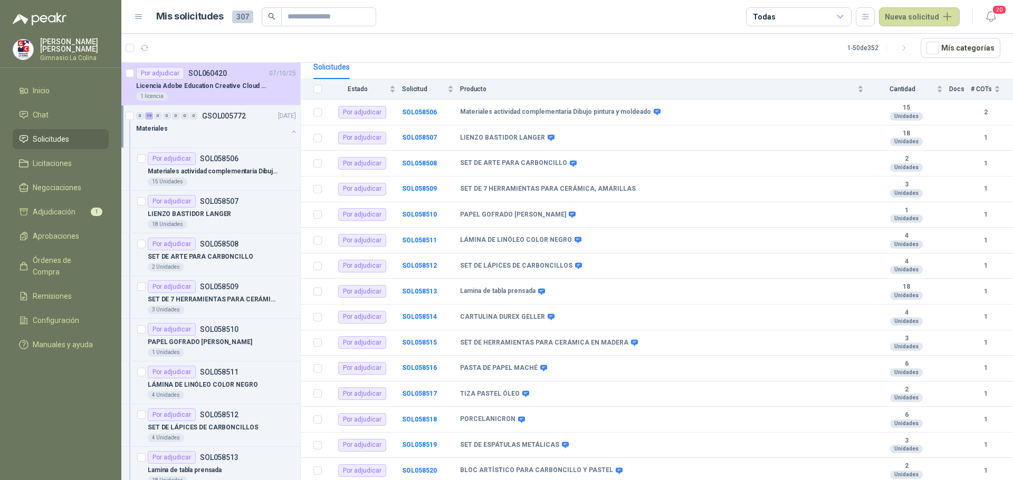
scroll to position [219, 0]
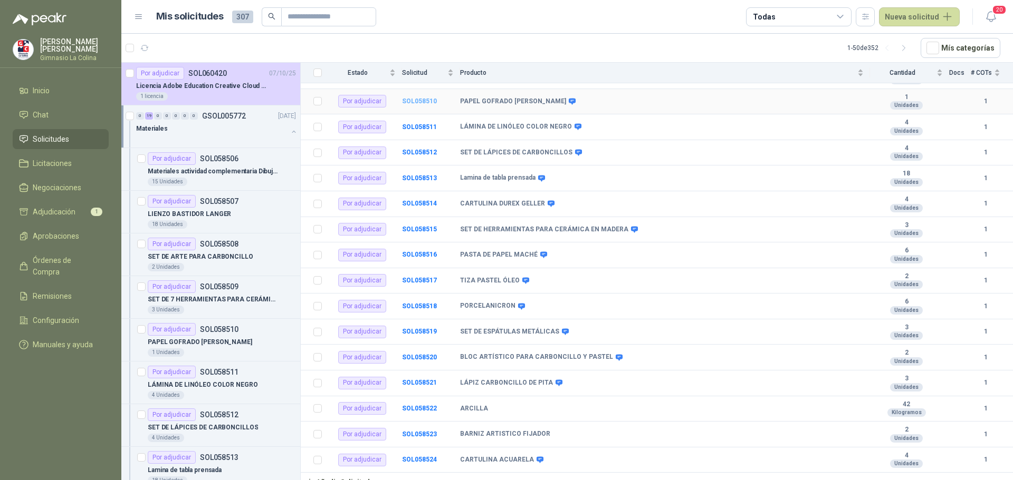
click at [422, 98] on b "SOL058510" at bounding box center [419, 101] width 35 height 7
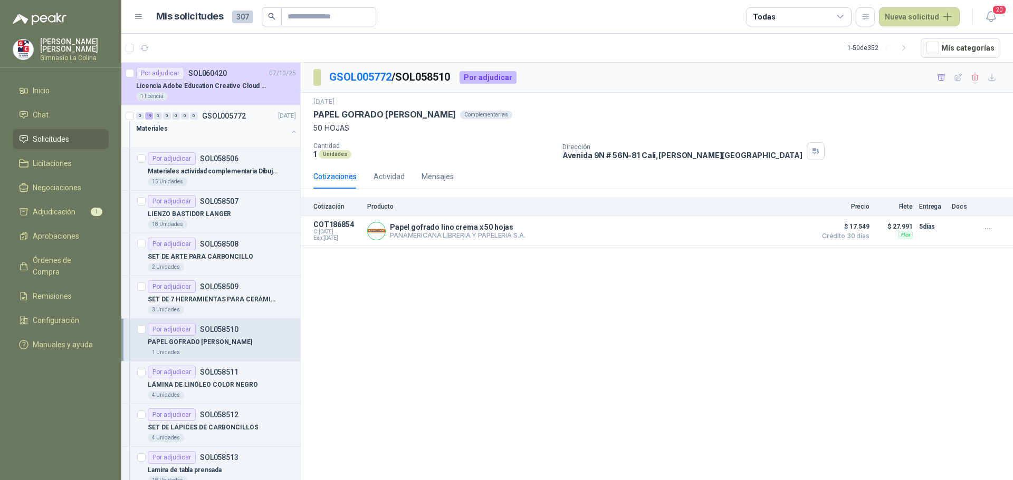
click at [184, 112] on div "0 19 0 0 0 0 0 GSOL005772 03/10/25" at bounding box center [217, 116] width 162 height 13
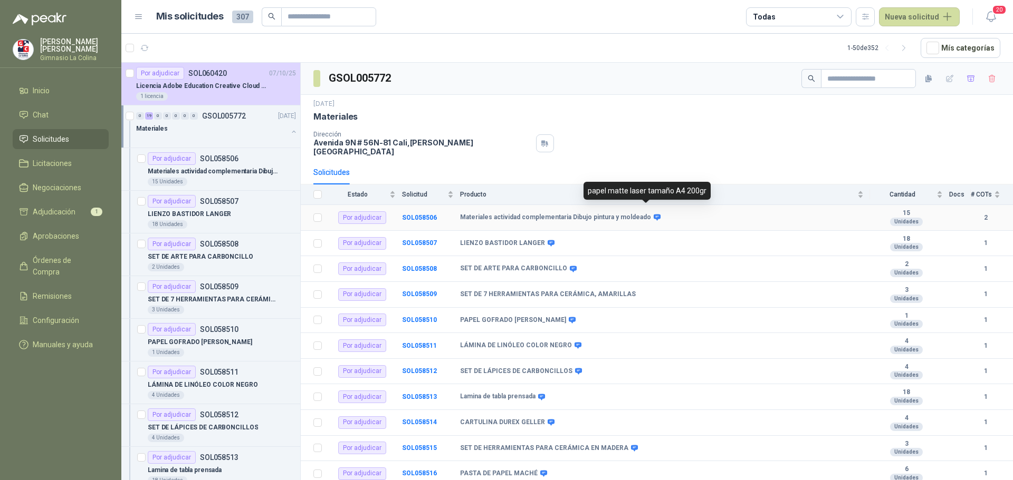
click at [653, 214] on icon at bounding box center [657, 218] width 8 height 8
click at [421, 239] on b "SOL058507" at bounding box center [419, 242] width 35 height 7
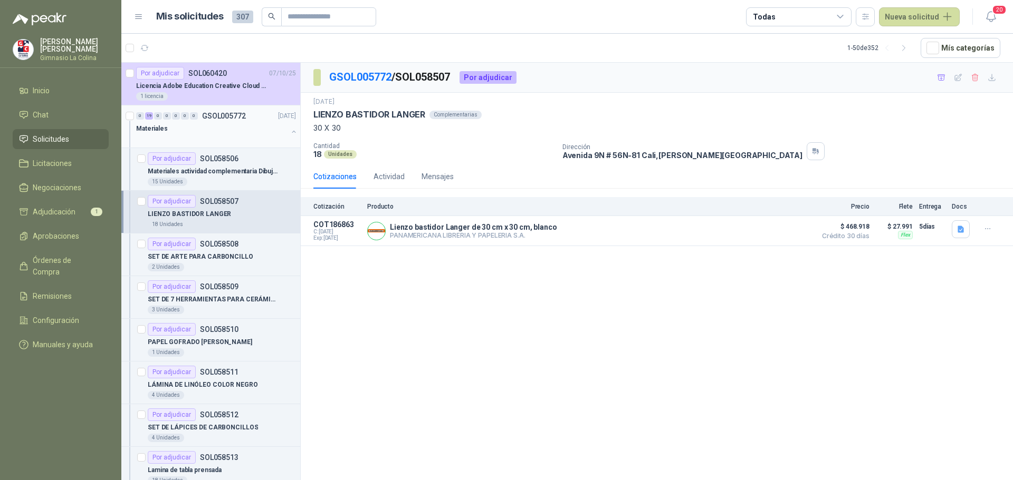
click at [189, 112] on div "0 19 0 0 0 0 0 GSOL005772 03/10/25" at bounding box center [217, 116] width 162 height 13
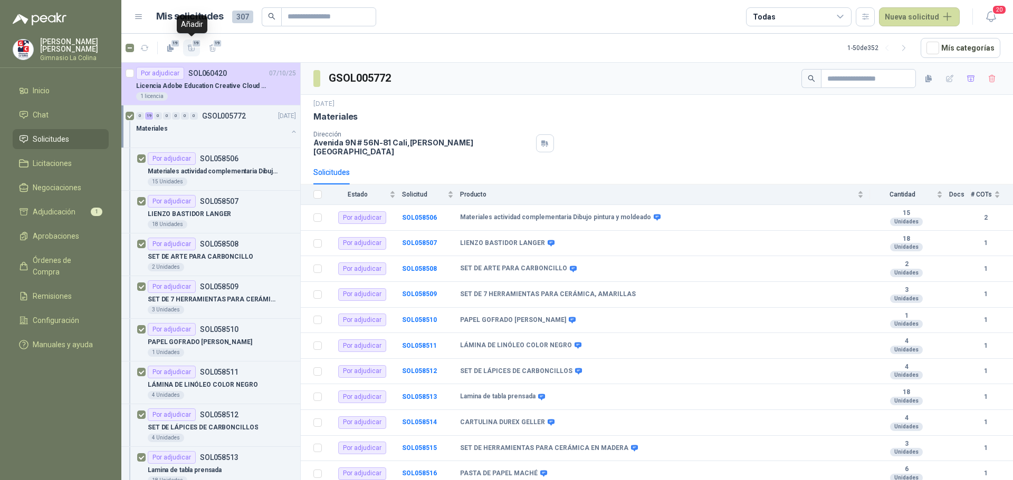
click at [191, 42] on span "19" at bounding box center [196, 43] width 10 height 8
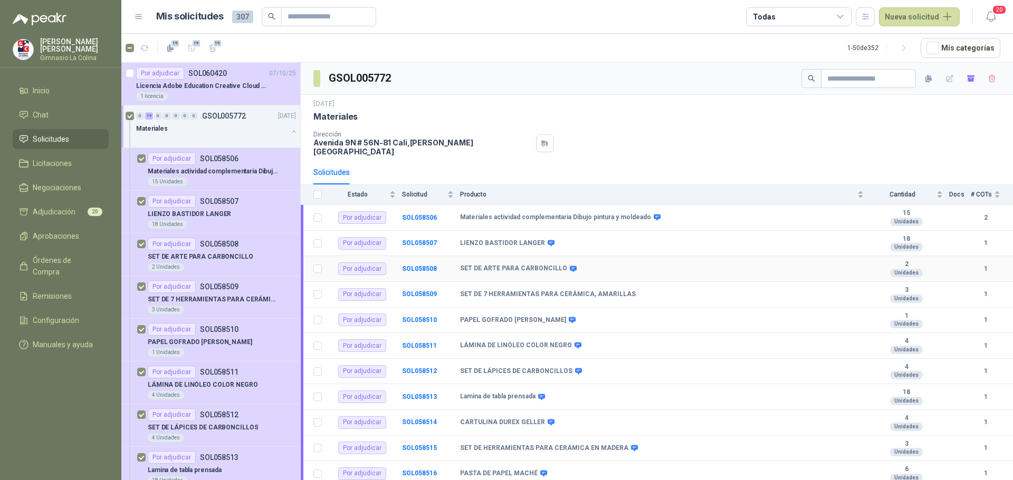
scroll to position [219, 0]
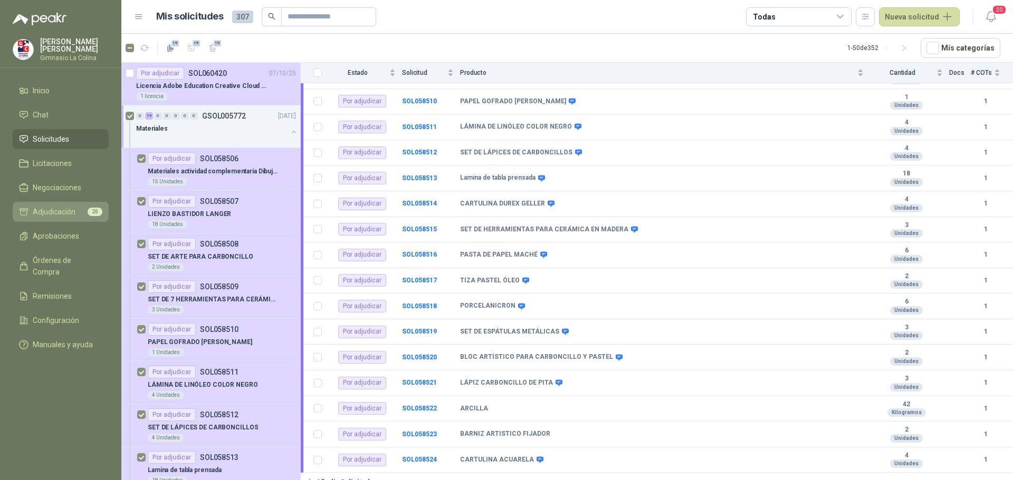
click at [69, 203] on link "Adjudicación 20" at bounding box center [61, 212] width 96 height 20
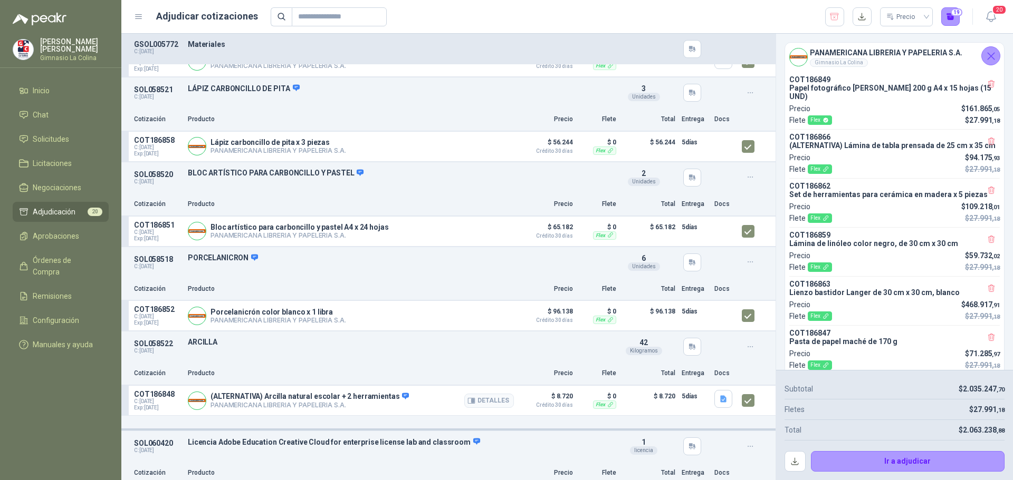
scroll to position [1372, 0]
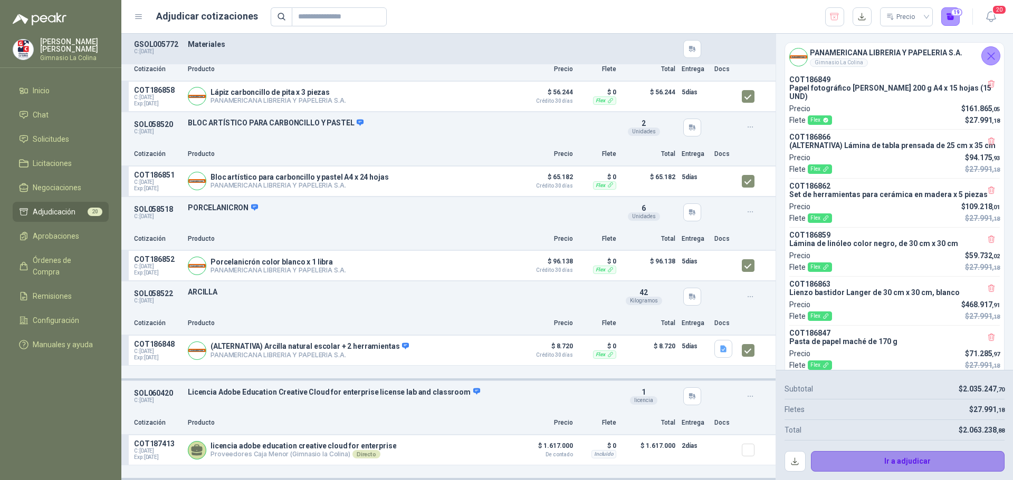
click at [911, 459] on button "Ir a adjudicar" at bounding box center [908, 461] width 194 height 21
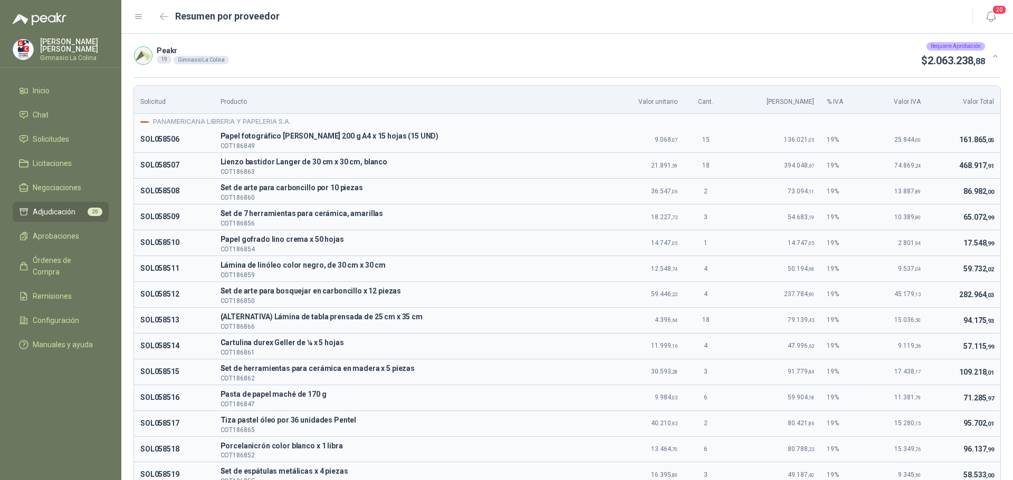
click at [53, 208] on span "Adjudicación" at bounding box center [54, 212] width 43 height 12
click at [58, 206] on span "Adjudicación" at bounding box center [54, 212] width 43 height 12
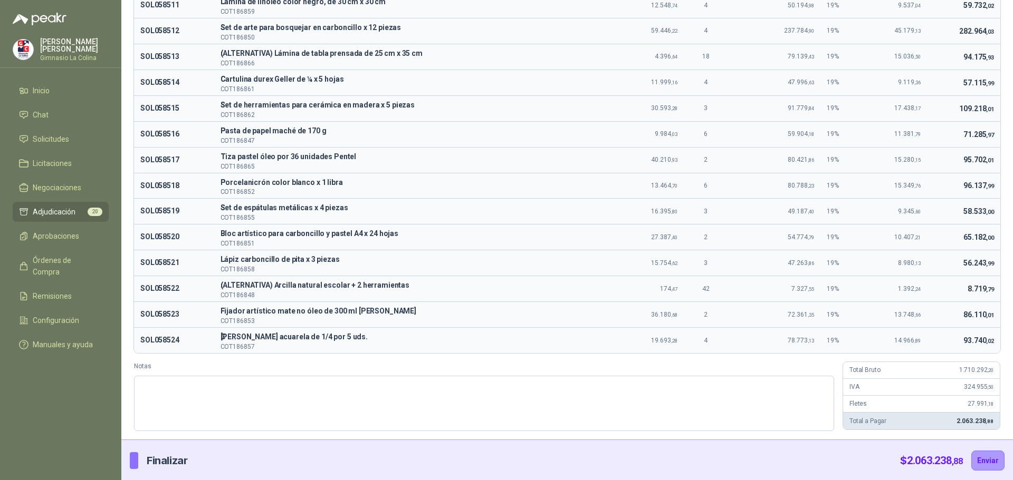
scroll to position [265, 0]
click at [979, 456] on button "Enviar" at bounding box center [987, 459] width 33 height 20
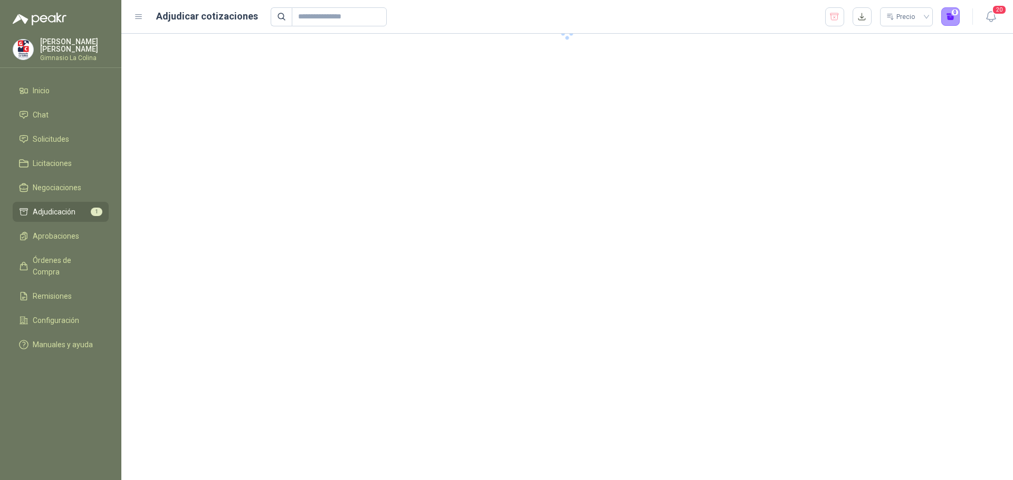
scroll to position [0, 0]
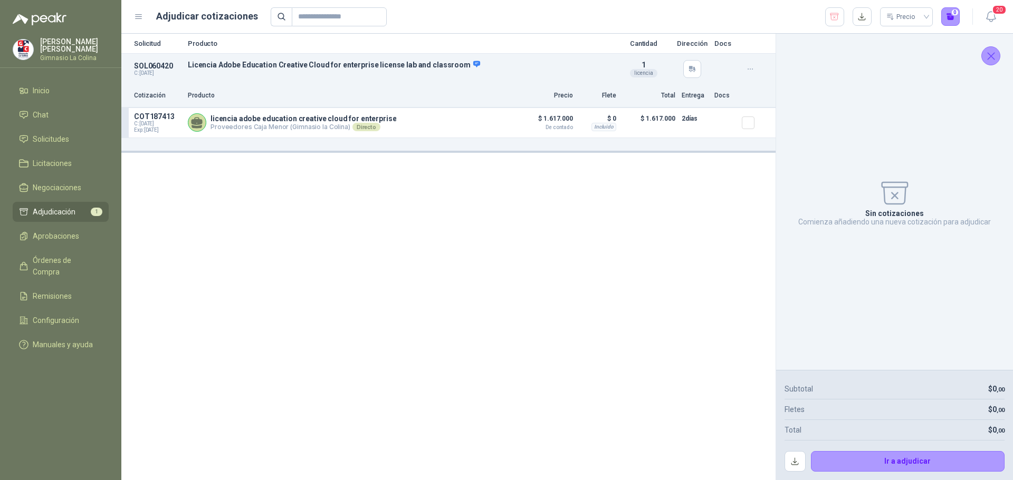
click at [57, 208] on span "Adjudicación" at bounding box center [54, 212] width 43 height 12
click at [57, 141] on span "Solicitudes" at bounding box center [51, 139] width 36 height 12
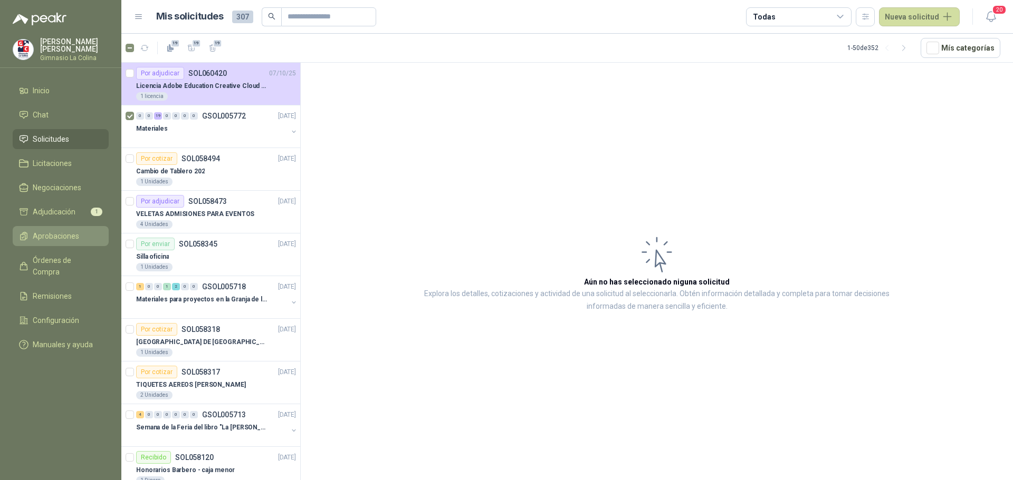
click at [69, 232] on span "Aprobaciones" at bounding box center [56, 236] width 46 height 12
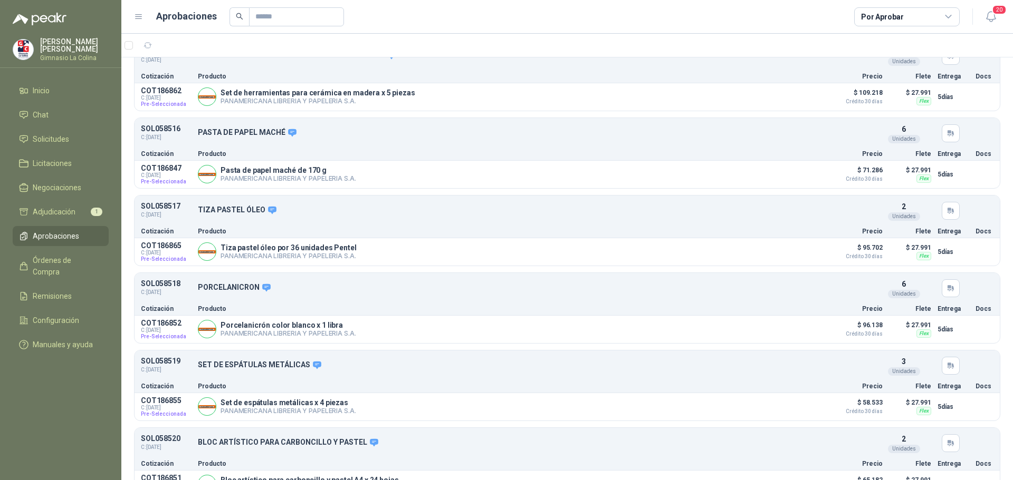
scroll to position [897, 0]
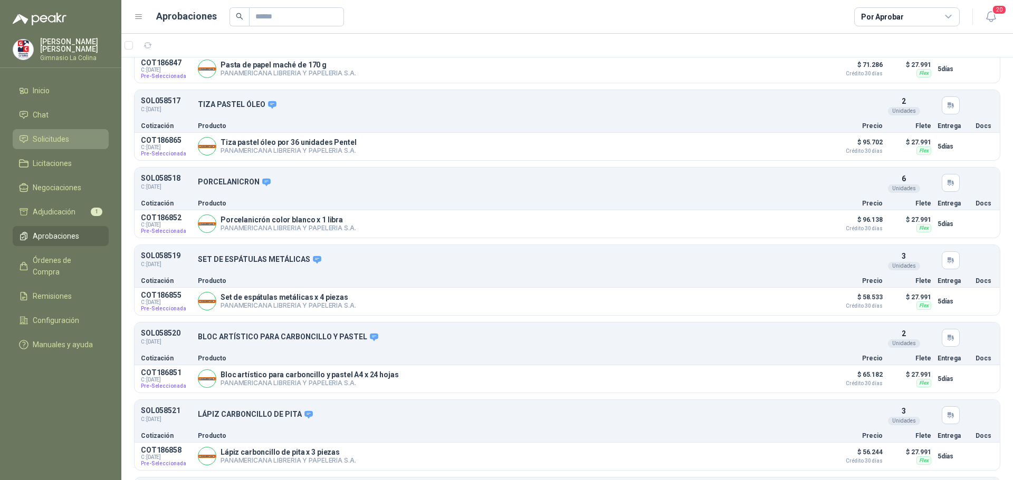
click at [59, 139] on span "Solicitudes" at bounding box center [51, 139] width 36 height 12
